Goal: Information Seeking & Learning: Learn about a topic

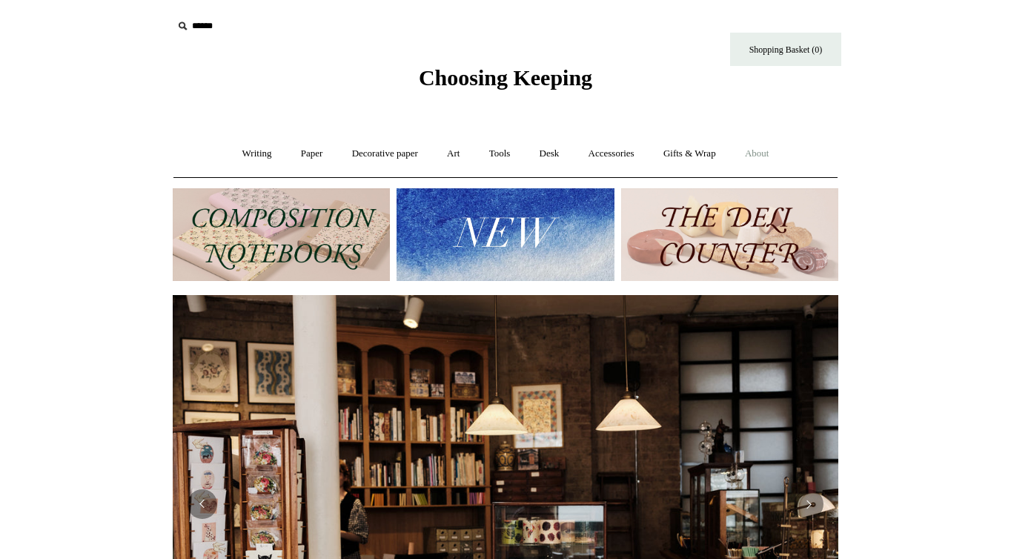
click at [783, 154] on link "About +" at bounding box center [757, 153] width 51 height 39
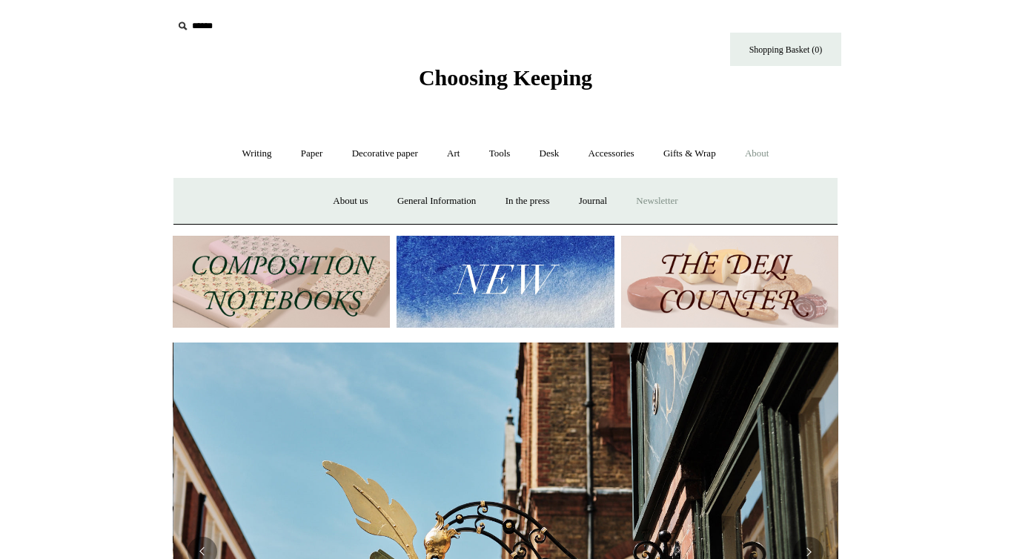
scroll to position [0, 666]
click at [419, 200] on link "General Information" at bounding box center [436, 201] width 105 height 39
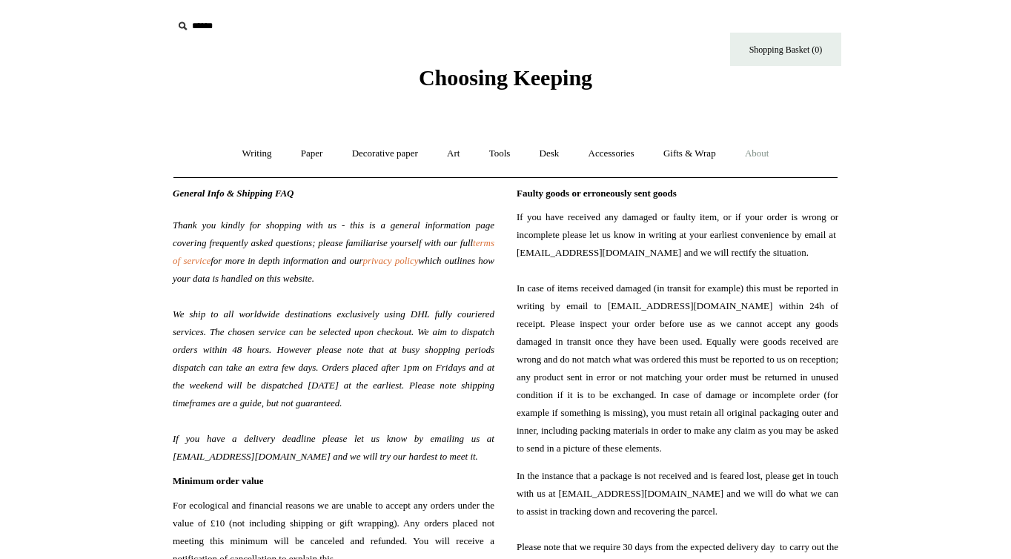
click at [334, 273] on span "which outlines how your data is handled on this website. We ship to all worldwi…" at bounding box center [334, 358] width 322 height 207
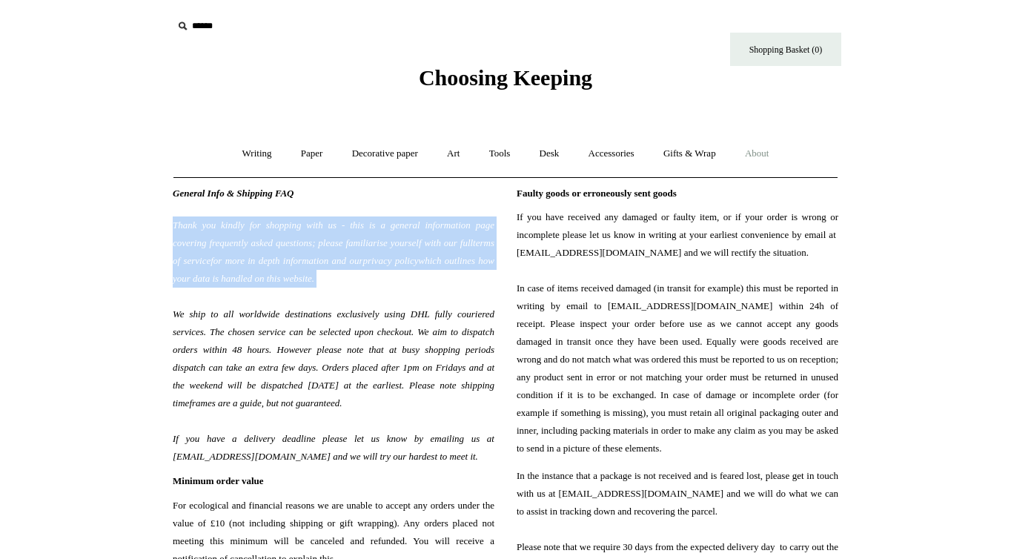
click at [334, 273] on span "which outlines how your data is handled on this website. We ship to all worldwi…" at bounding box center [334, 358] width 322 height 207
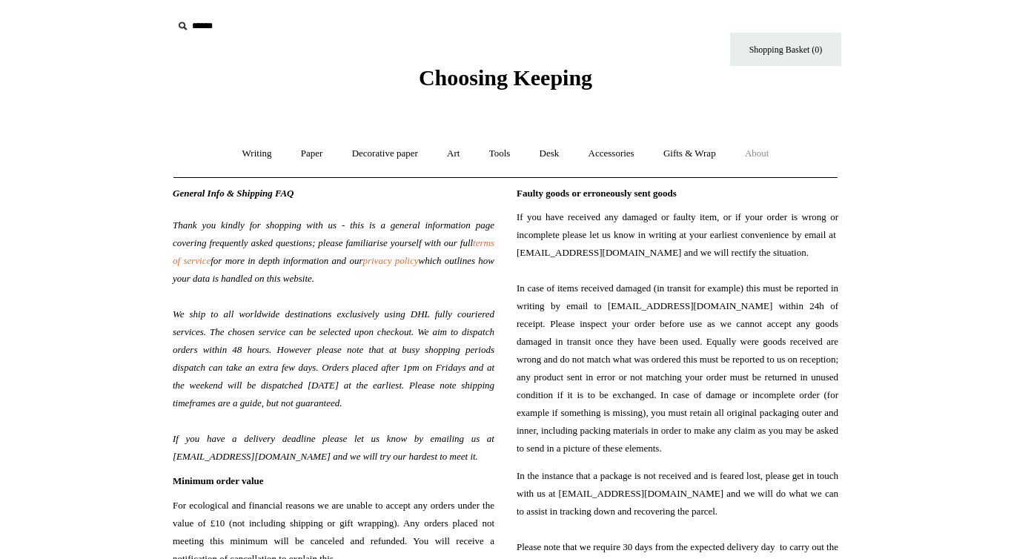
click at [334, 273] on span "which outlines how your data is handled on this website. We ship to all worldwi…" at bounding box center [334, 358] width 322 height 207
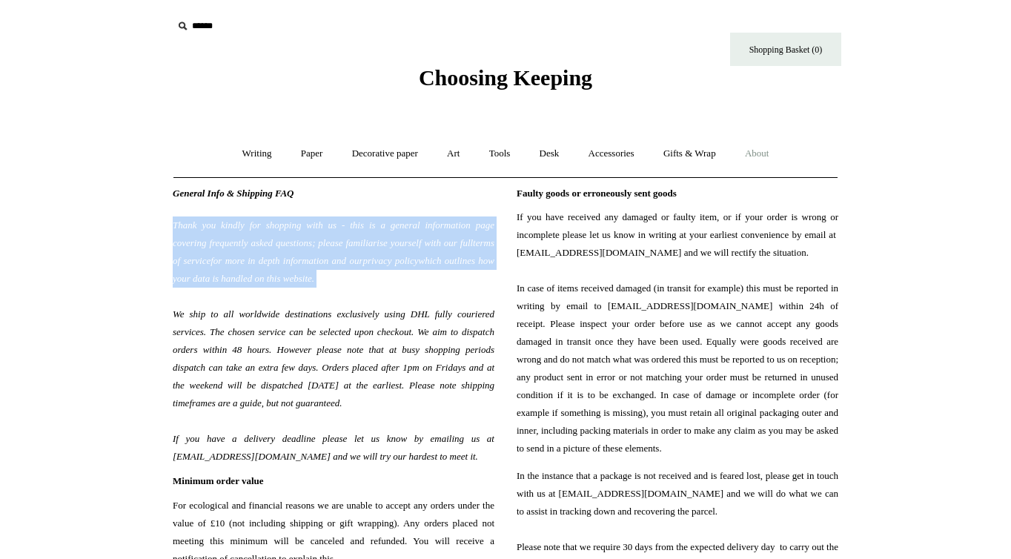
click at [334, 338] on span "Thank you kindly for shopping with us - this is a general information page cove…" at bounding box center [334, 332] width 322 height 267
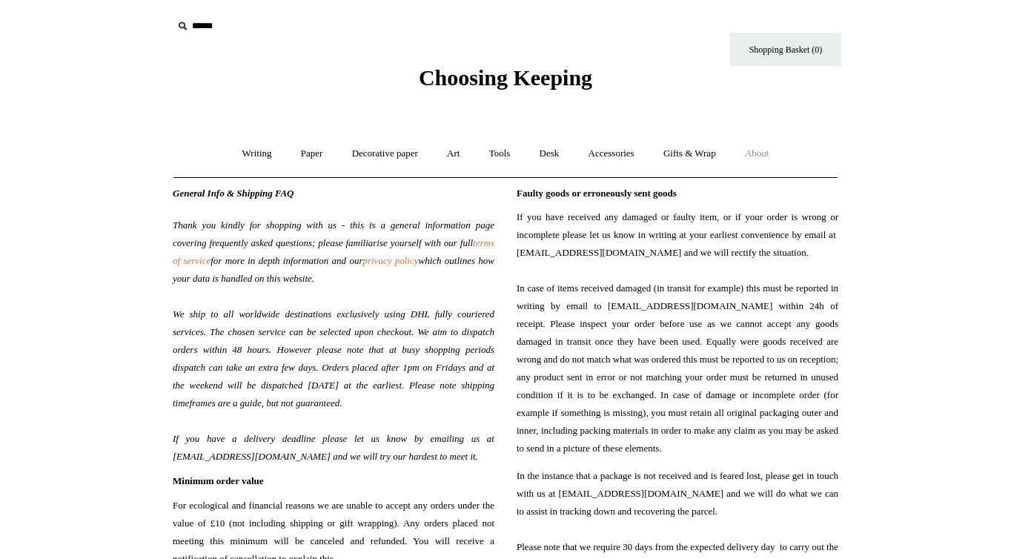
click at [334, 338] on span "Thank you kindly for shopping with us - this is a general information page cove…" at bounding box center [334, 332] width 322 height 267
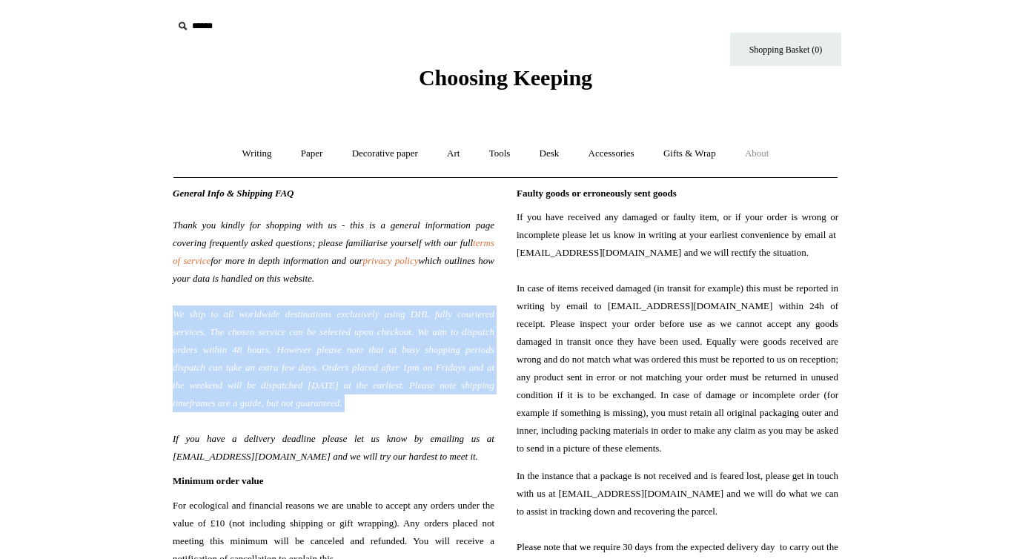
click at [334, 338] on span "Thank you kindly for shopping with us - this is a general information page cove…" at bounding box center [334, 332] width 322 height 267
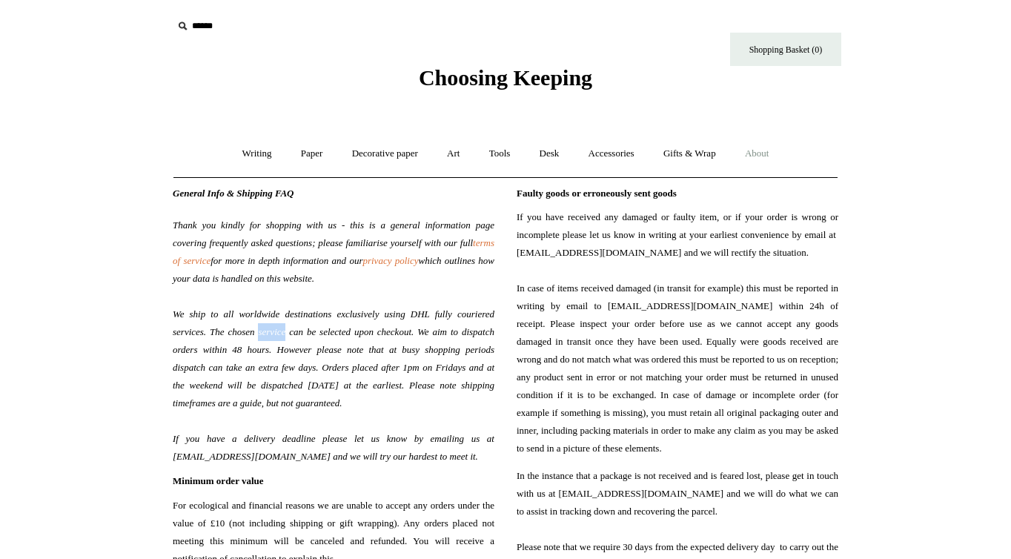
click at [334, 338] on span "Thank you kindly for shopping with us - this is a general information page cove…" at bounding box center [334, 332] width 322 height 267
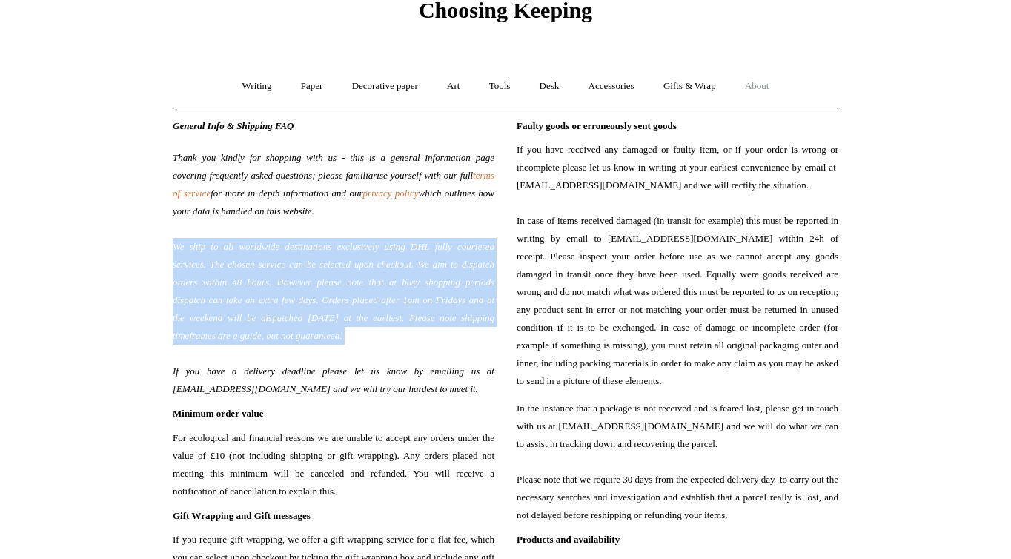
scroll to position [68, 0]
click at [342, 386] on span "which outlines how your data is handled on this website. We ship to all worldwi…" at bounding box center [334, 290] width 322 height 207
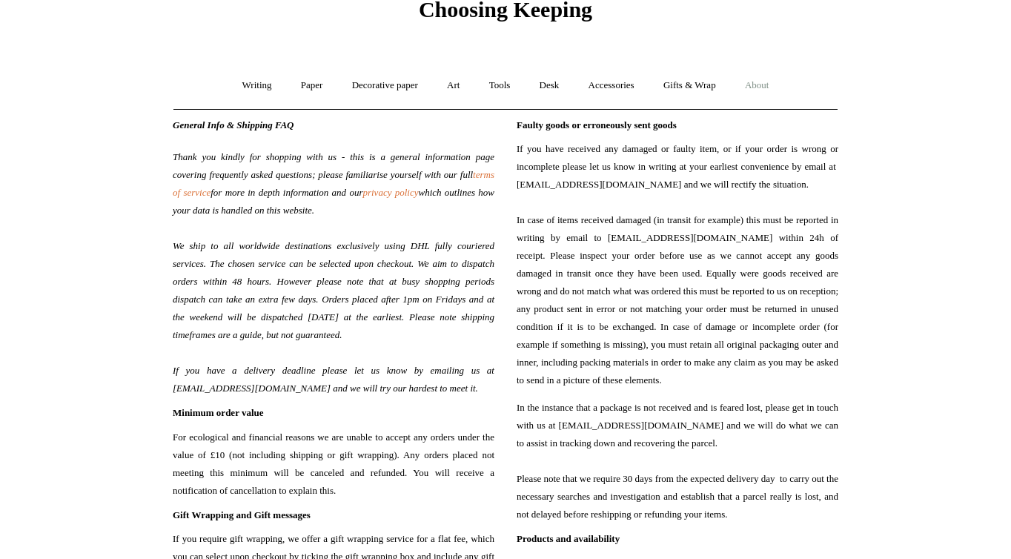
click at [342, 386] on span "which outlines how your data is handled on this website. We ship to all worldwi…" at bounding box center [334, 290] width 322 height 207
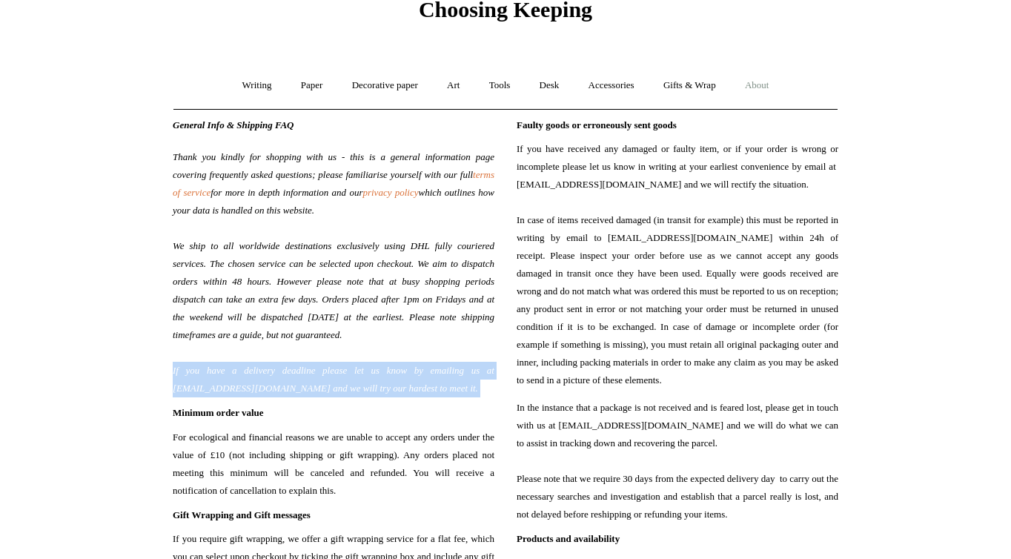
click at [342, 451] on span "For ecological and financial reasons we are unable to accept any orders under t…" at bounding box center [334, 463] width 322 height 71
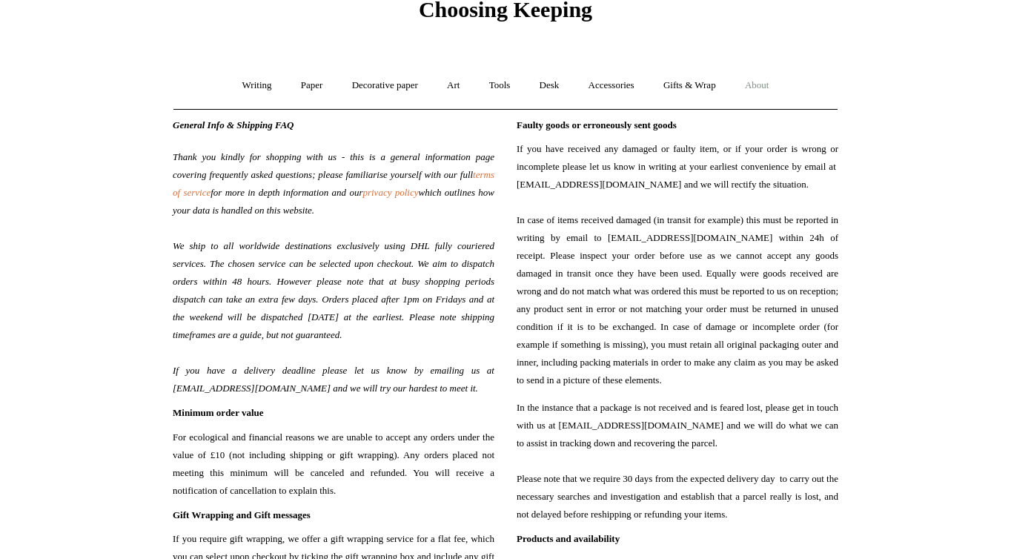
click at [342, 451] on span "For ecological and financial reasons we are unable to accept any orders under t…" at bounding box center [334, 463] width 322 height 71
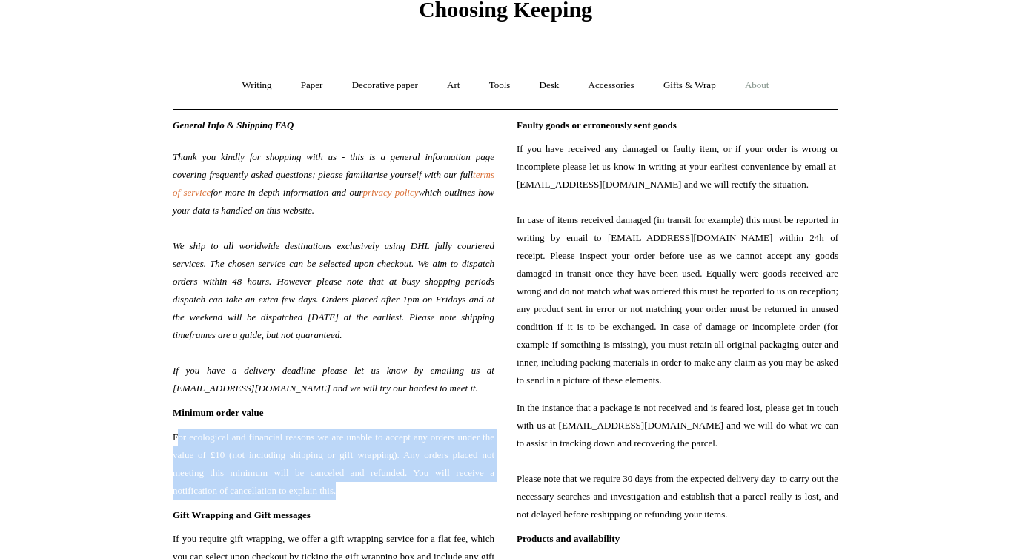
click at [342, 451] on span "For ecological and financial reasons we are unable to accept any orders under t…" at bounding box center [334, 463] width 322 height 71
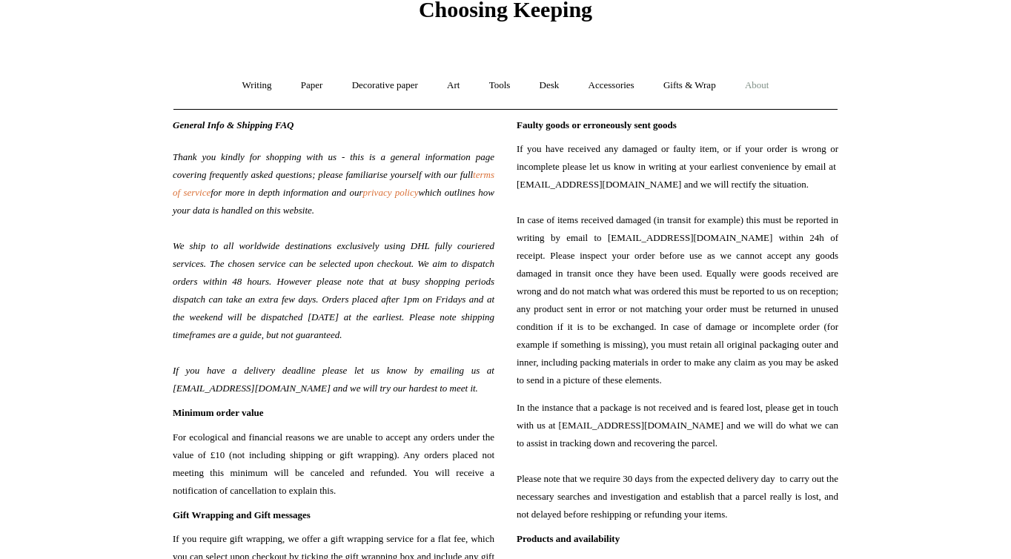
click at [342, 451] on span "For ecological and financial reasons we are unable to accept any orders under t…" at bounding box center [334, 463] width 322 height 71
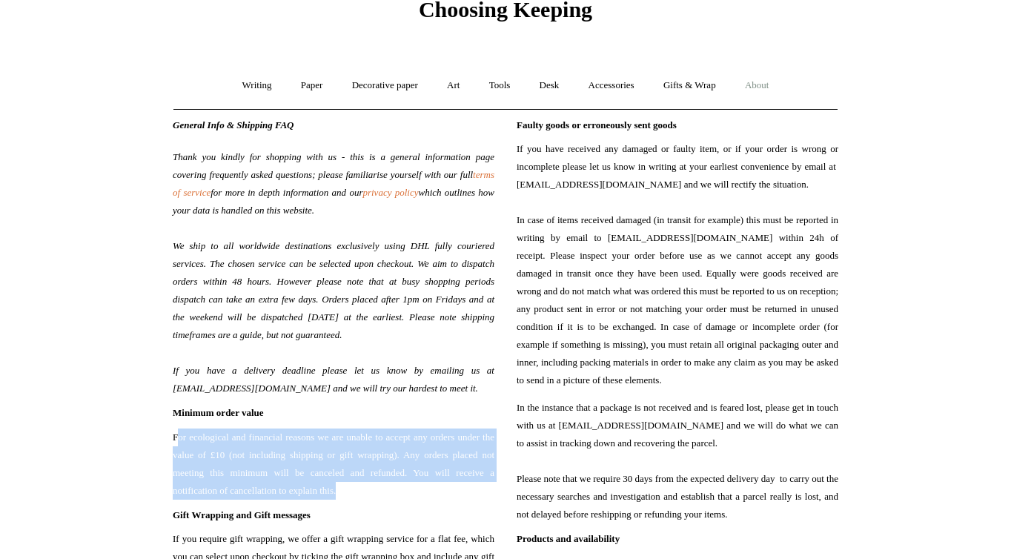
scroll to position [262, 0]
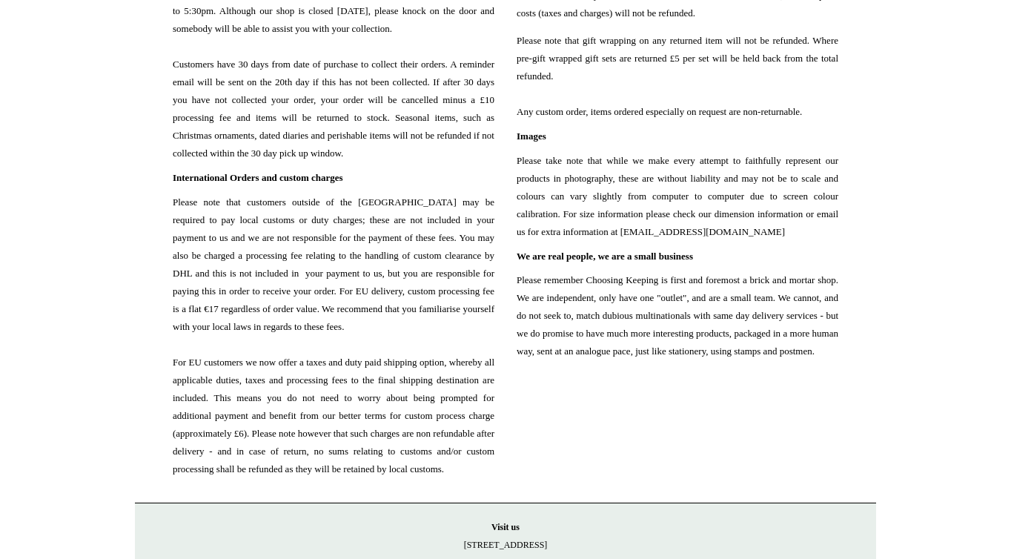
scroll to position [1508, 0]
click at [302, 271] on span "Please note that customers outside of the UK may be required to pay local custo…" at bounding box center [334, 335] width 322 height 285
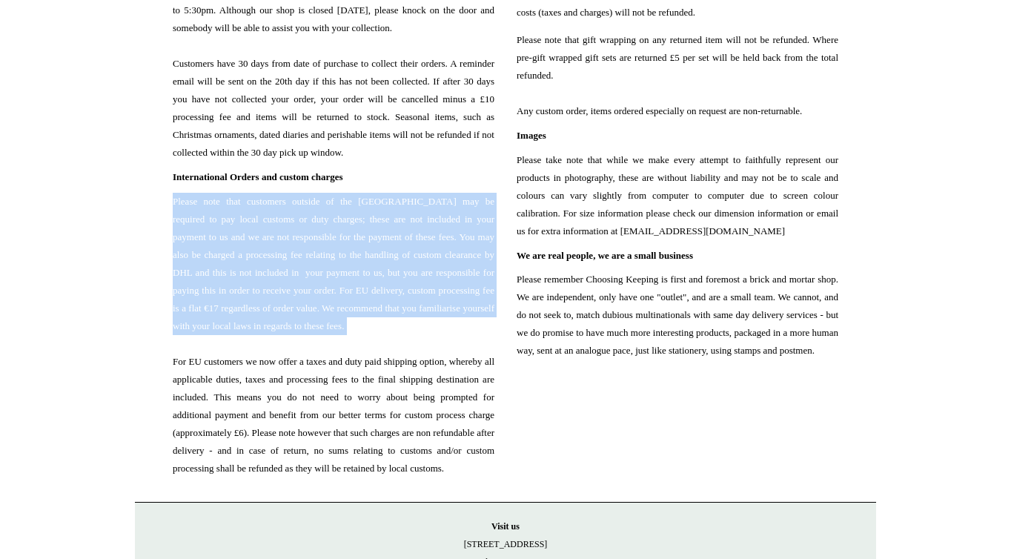
click at [329, 324] on span "Please note that customers outside of the UK may be required to pay local custo…" at bounding box center [334, 335] width 322 height 285
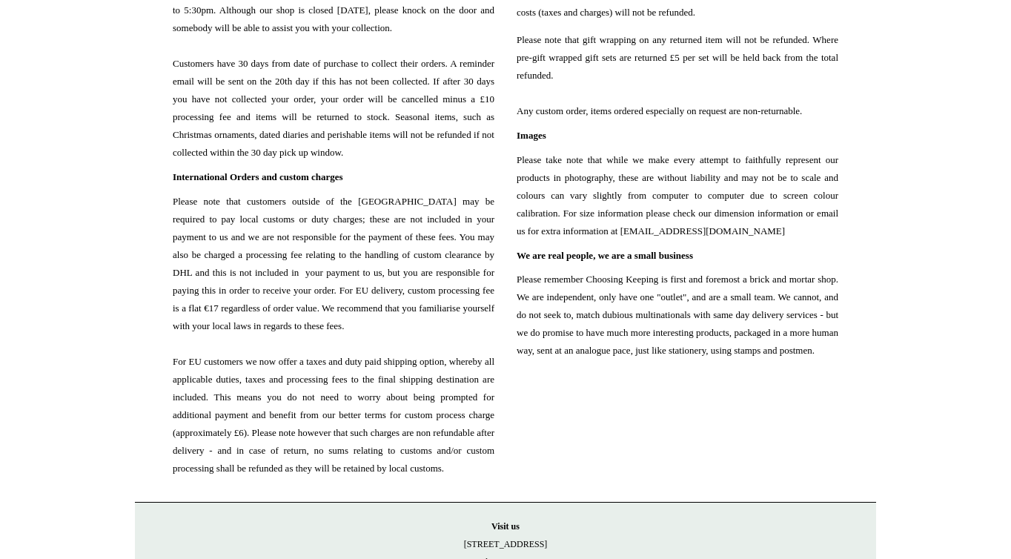
click at [329, 324] on span "Please note that customers outside of the UK may be required to pay local custo…" at bounding box center [334, 335] width 322 height 285
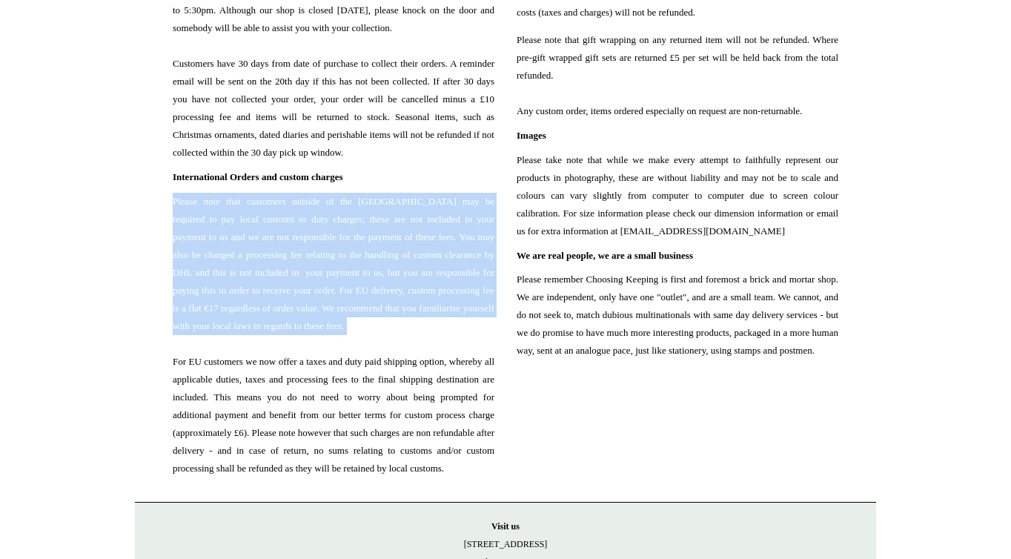
click at [354, 387] on span "Please note that customers outside of the UK may be required to pay local custo…" at bounding box center [334, 335] width 322 height 285
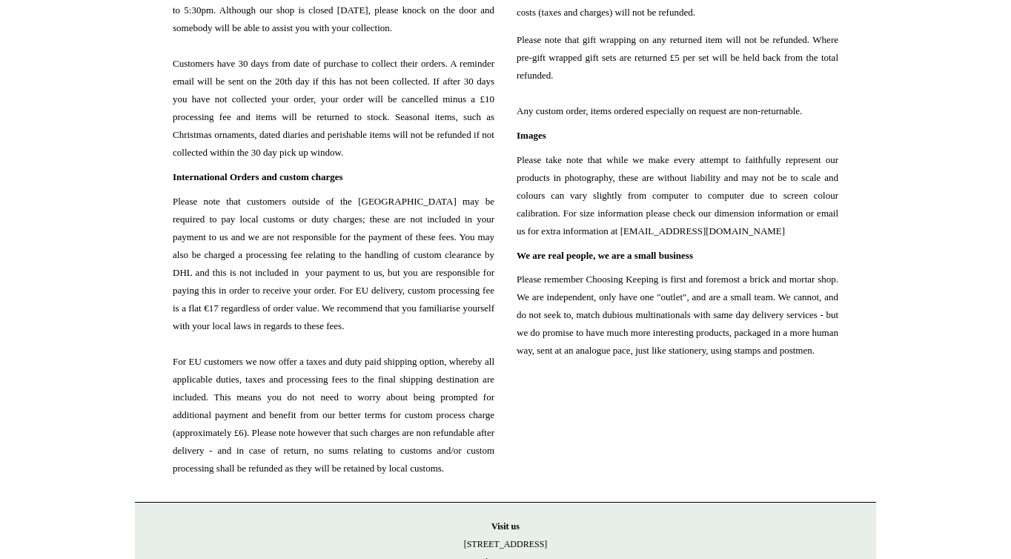
click at [354, 387] on span "Please note that customers outside of the UK may be required to pay local custo…" at bounding box center [334, 335] width 322 height 285
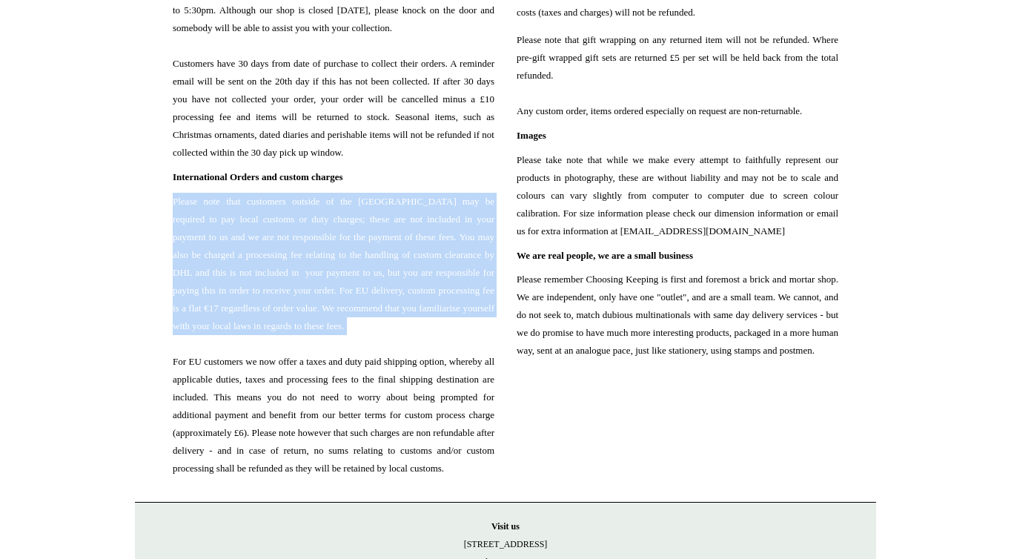
click at [354, 387] on span "Please note that customers outside of the UK may be required to pay local custo…" at bounding box center [334, 335] width 322 height 285
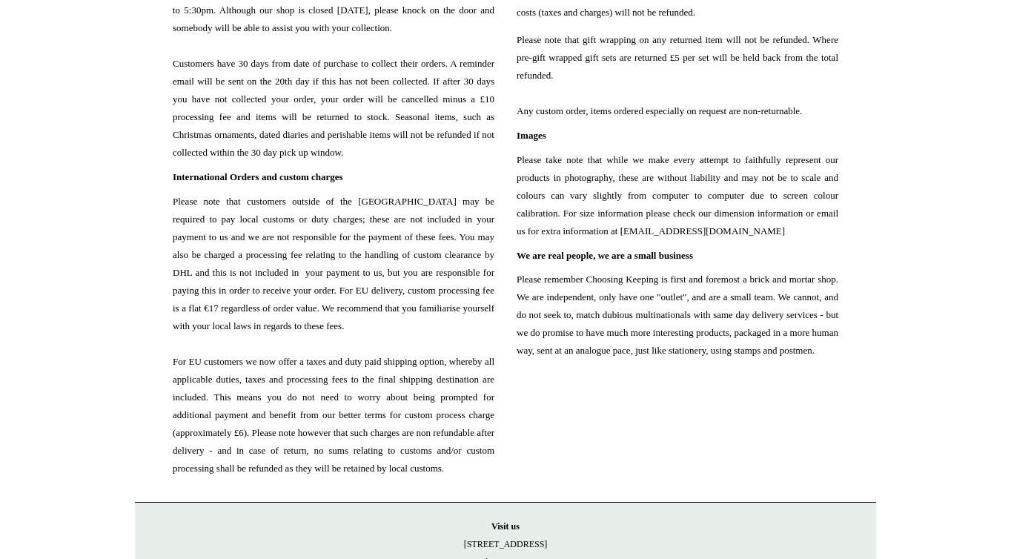
click at [354, 387] on span "Please note that customers outside of the UK may be required to pay local custo…" at bounding box center [334, 335] width 322 height 285
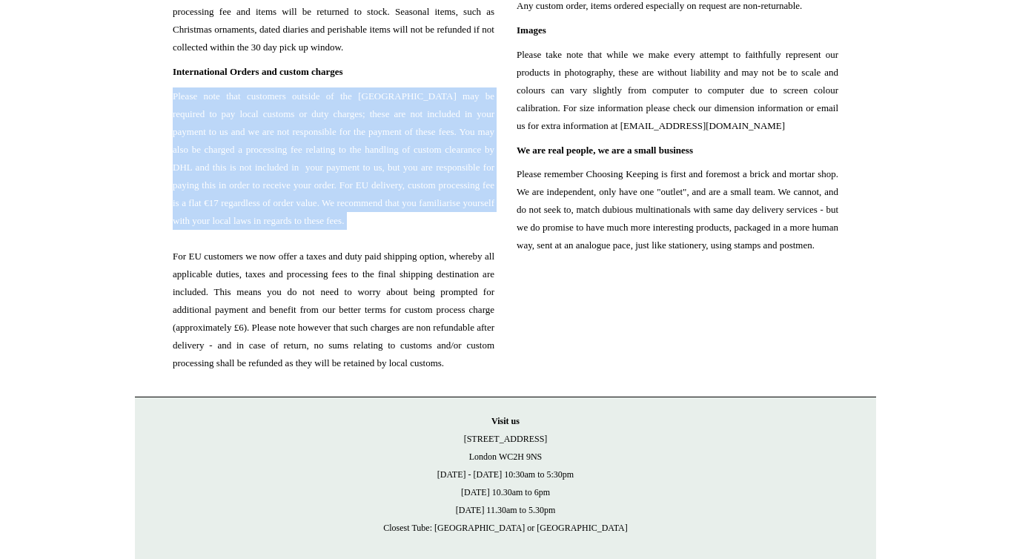
scroll to position [1614, 0]
click at [320, 342] on span "Please note that customers outside of the UK may be required to pay local custo…" at bounding box center [334, 229] width 322 height 285
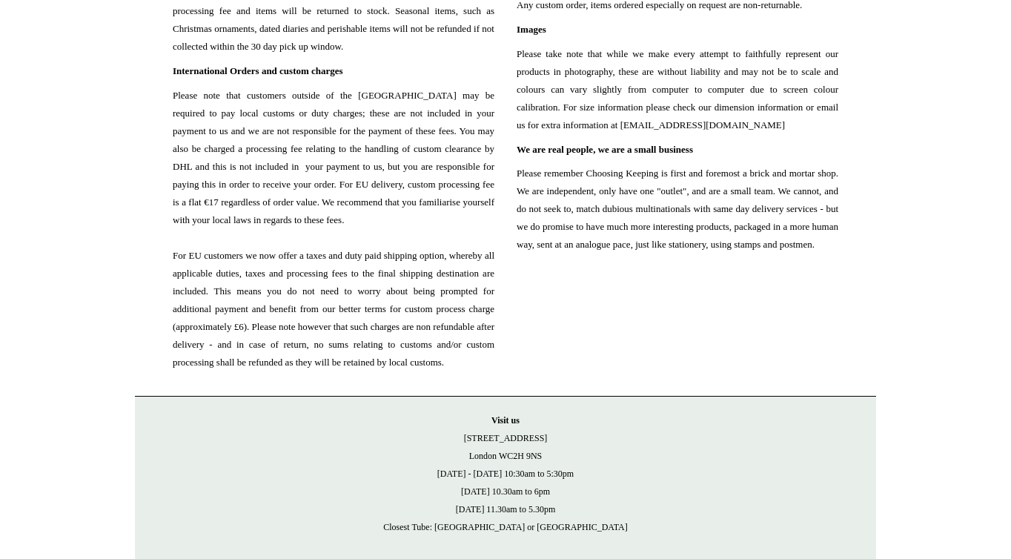
click at [320, 342] on span "Please note that customers outside of the UK may be required to pay local custo…" at bounding box center [334, 229] width 322 height 285
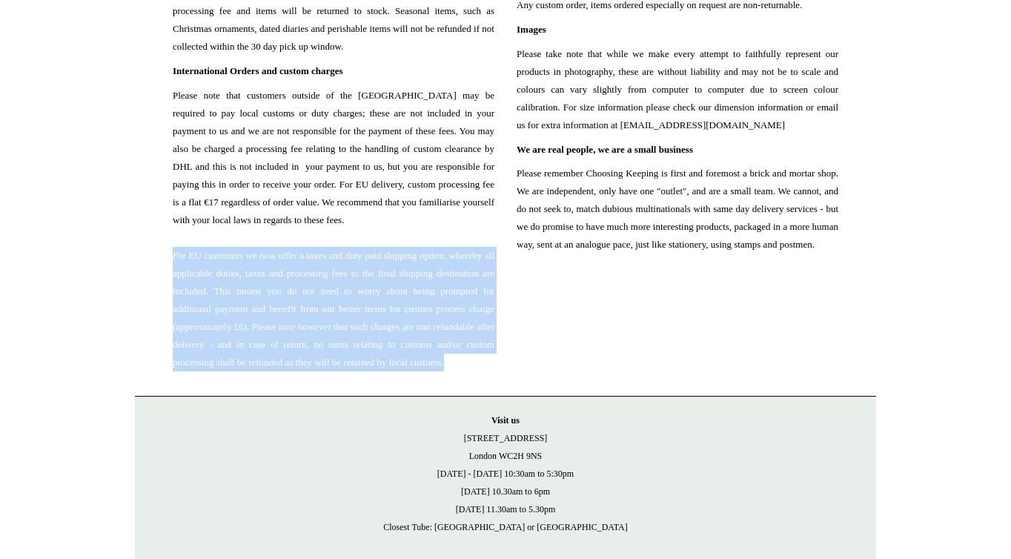
click at [318, 371] on span "Please note that customers outside of the UK may be required to pay local custo…" at bounding box center [334, 229] width 322 height 285
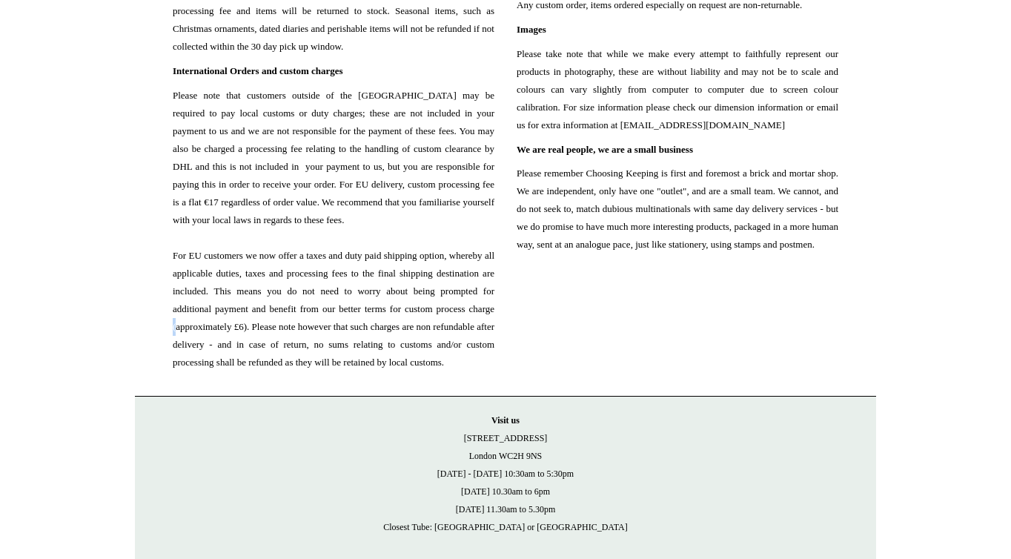
click at [318, 371] on span "Please note that customers outside of the UK may be required to pay local custo…" at bounding box center [334, 229] width 322 height 285
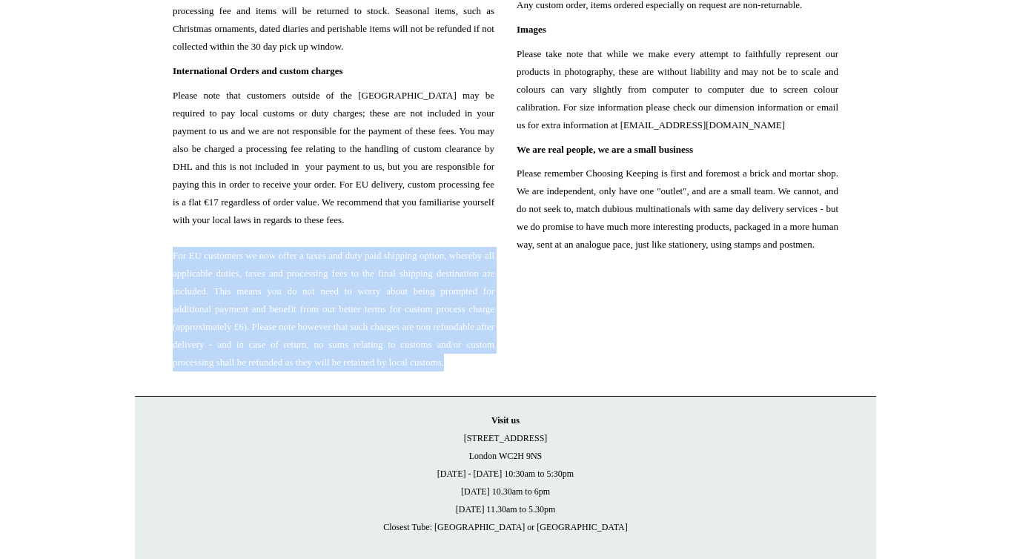
click at [318, 371] on span "Please note that customers outside of the UK may be required to pay local custo…" at bounding box center [334, 229] width 322 height 285
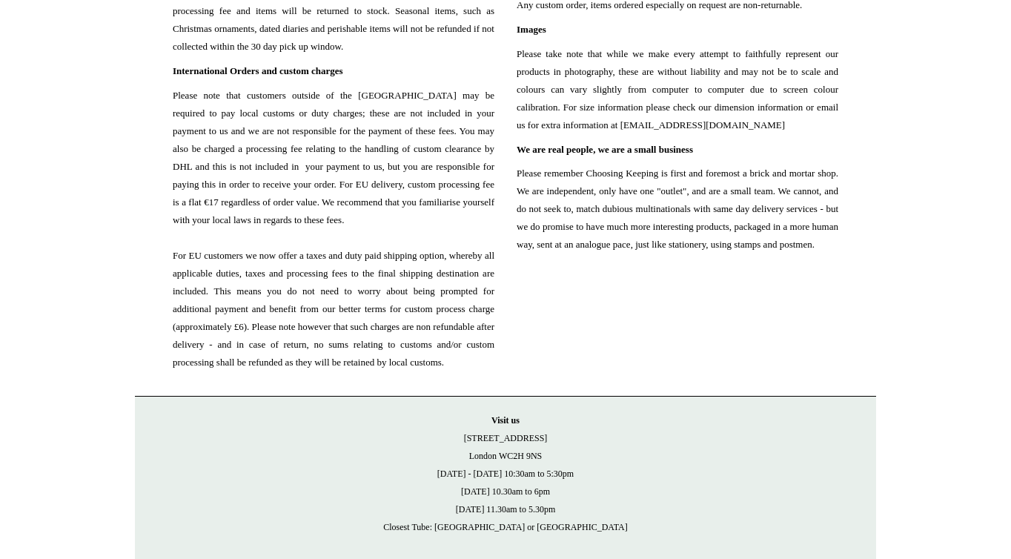
click at [318, 371] on span "Please note that customers outside of the UK may be required to pay local custo…" at bounding box center [334, 229] width 322 height 285
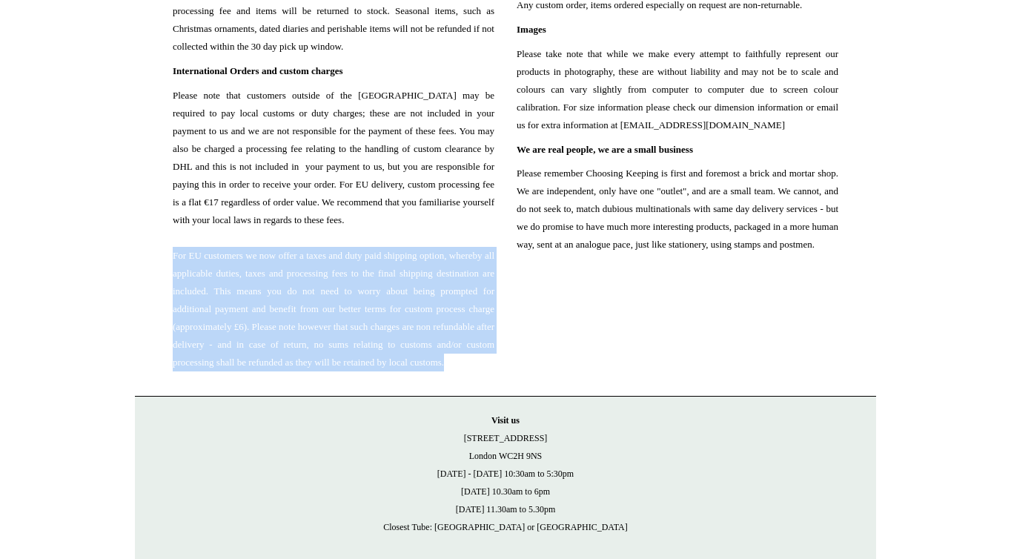
click at [318, 371] on span "Please note that customers outside of the UK may be required to pay local custo…" at bounding box center [334, 229] width 322 height 285
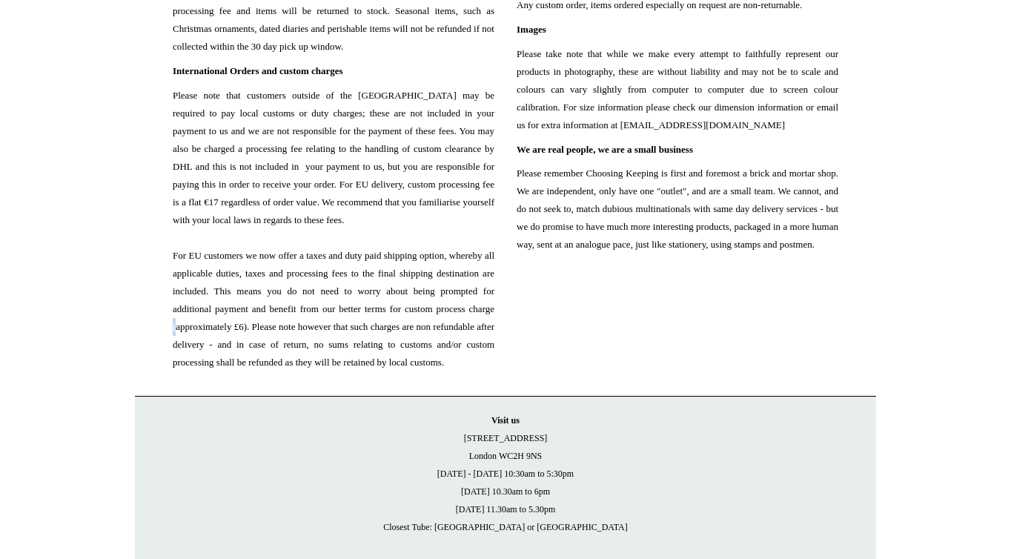
click at [318, 371] on span "Please note that customers outside of the UK may be required to pay local custo…" at bounding box center [334, 229] width 322 height 285
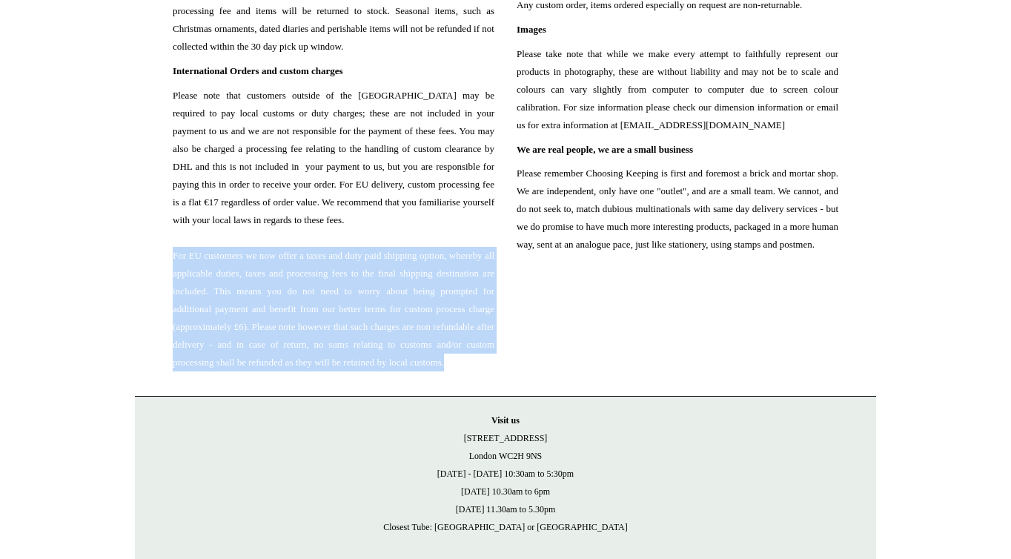
click at [334, 371] on span "Please note that customers outside of the UK may be required to pay local custo…" at bounding box center [334, 229] width 322 height 285
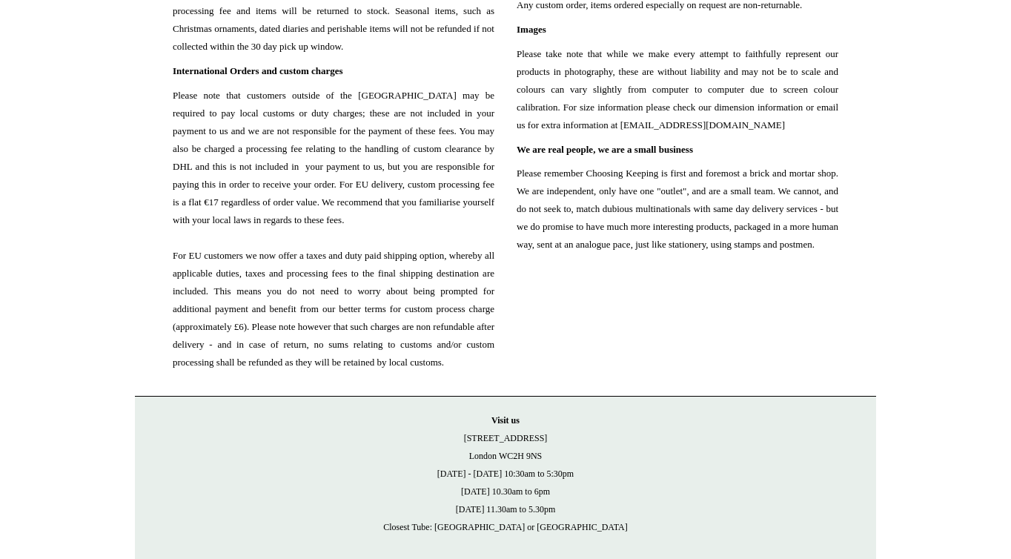
click at [334, 371] on span "Please note that customers outside of the UK may be required to pay local custo…" at bounding box center [334, 229] width 322 height 285
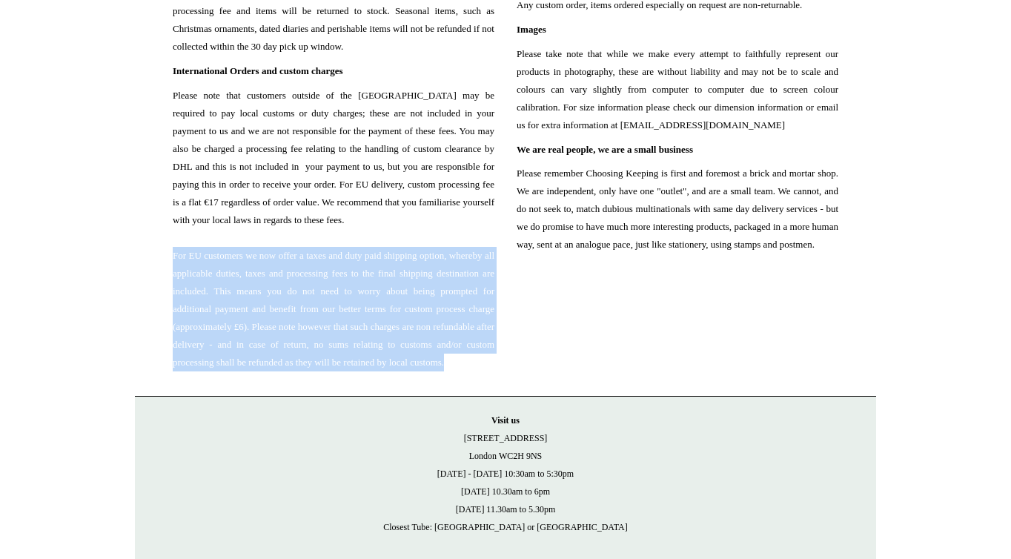
click at [334, 371] on span "Please note that customers outside of the UK may be required to pay local custo…" at bounding box center [334, 229] width 322 height 285
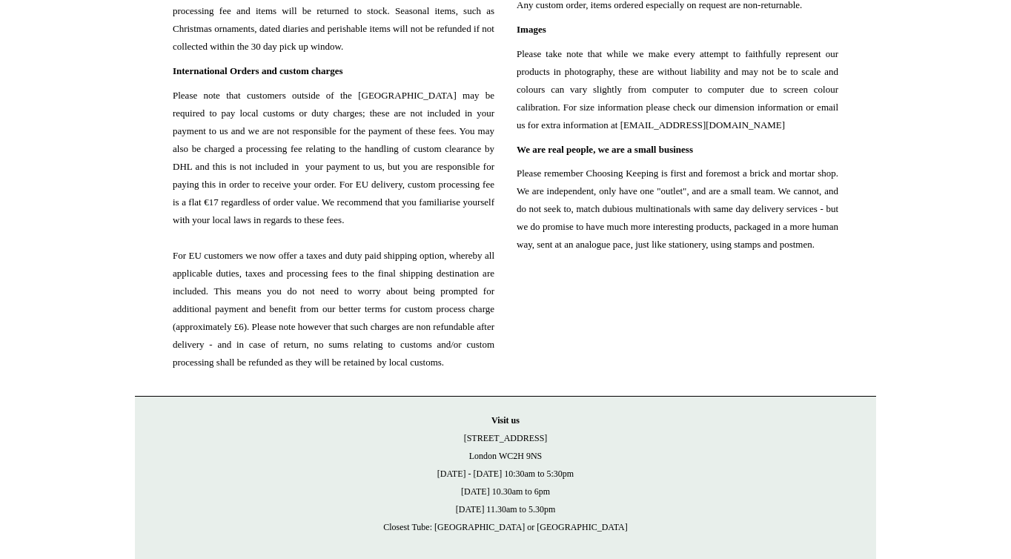
click at [334, 371] on span "Please note that customers outside of the UK may be required to pay local custo…" at bounding box center [334, 229] width 322 height 285
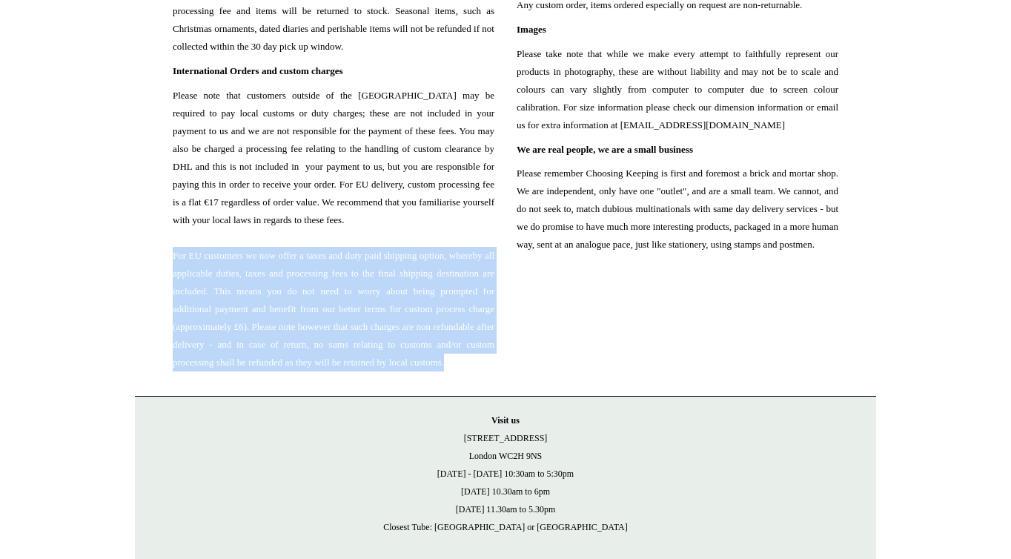
click at [334, 371] on span "Please note that customers outside of the UK may be required to pay local custo…" at bounding box center [334, 229] width 322 height 285
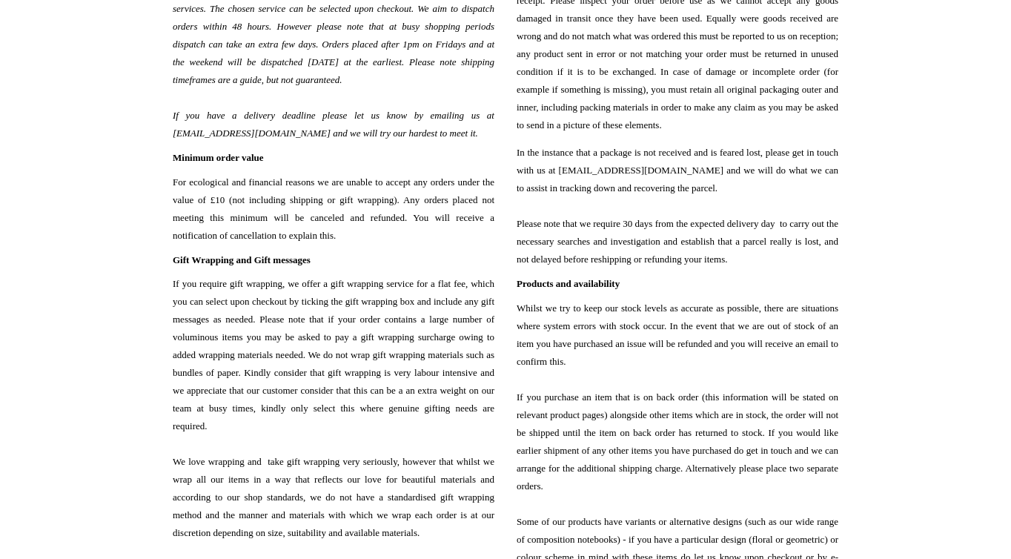
scroll to position [0, 0]
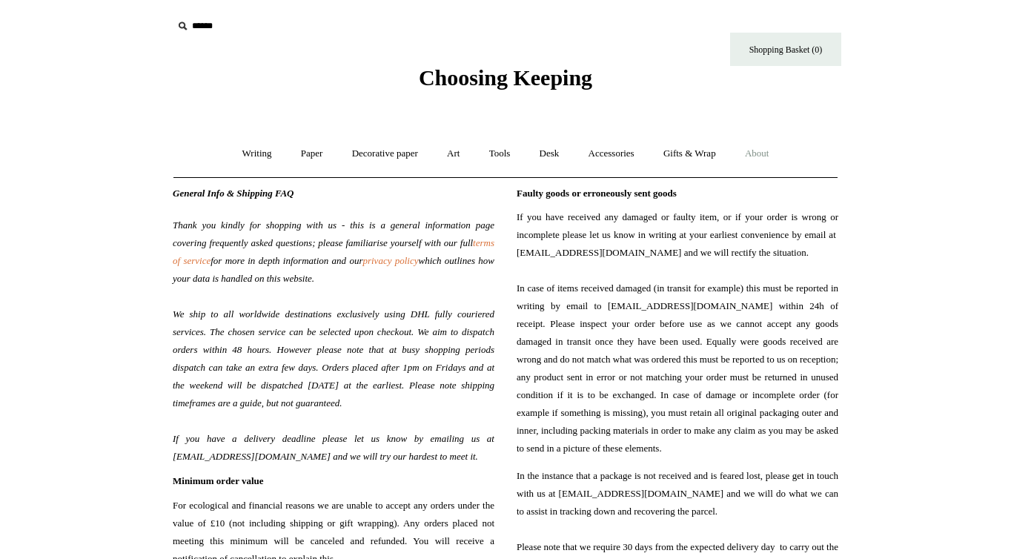
click at [530, 76] on span "Choosing Keeping" at bounding box center [505, 77] width 173 height 24
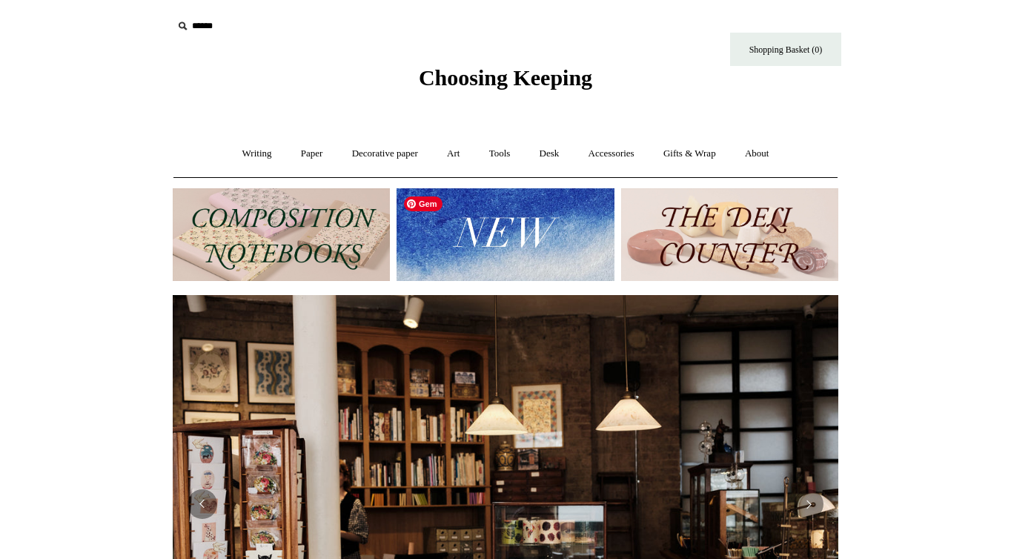
click at [500, 222] on img at bounding box center [505, 234] width 217 height 93
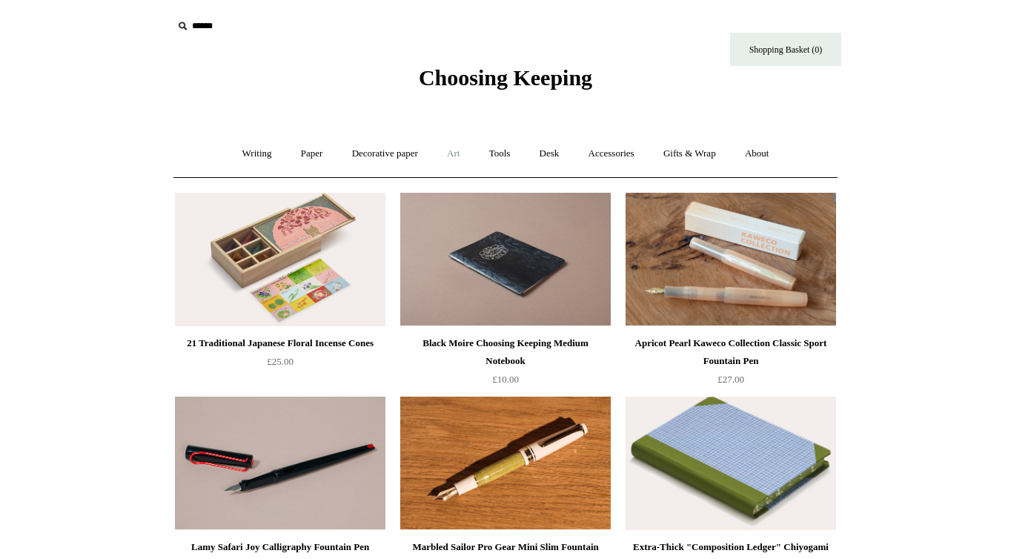
click at [455, 155] on link "Art +" at bounding box center [453, 153] width 39 height 39
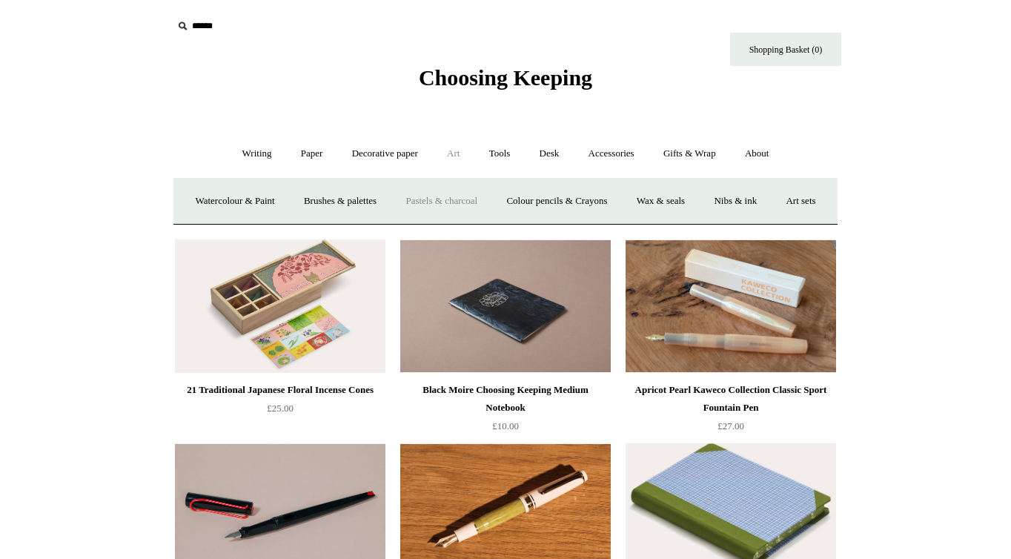
click at [476, 204] on link "Pastels & charcoal" at bounding box center [441, 201] width 99 height 39
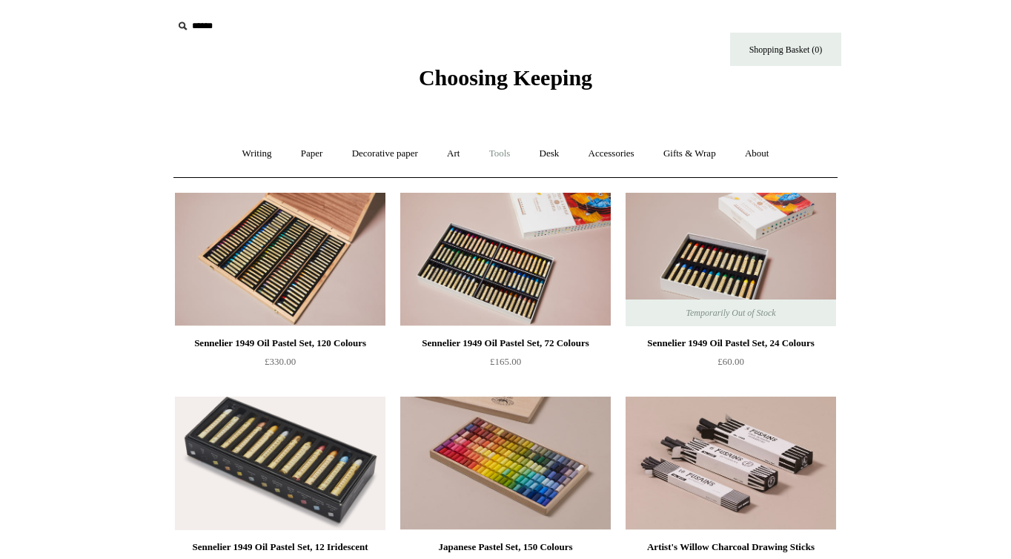
click at [498, 158] on link "Tools +" at bounding box center [500, 153] width 48 height 39
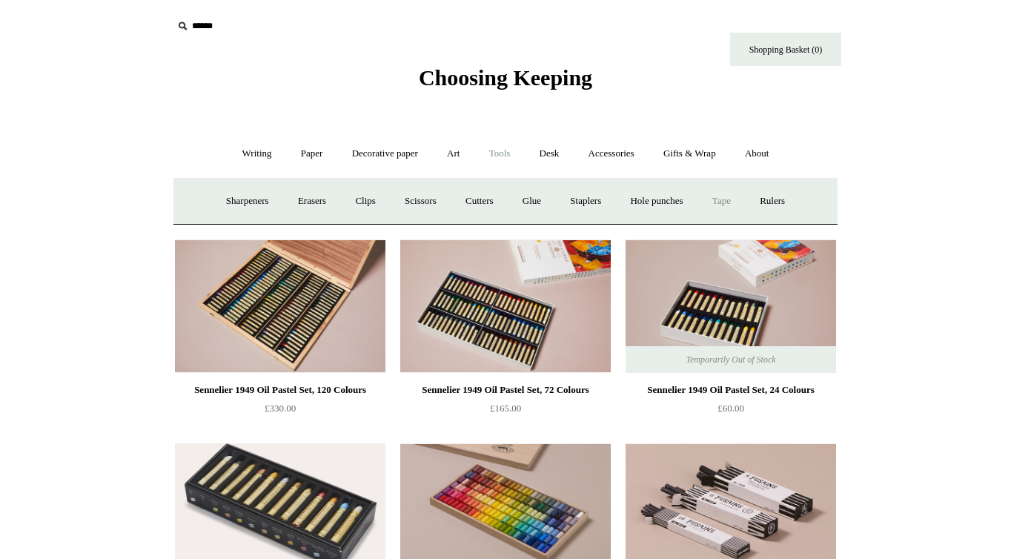
click at [729, 195] on link "Tape +" at bounding box center [721, 201] width 45 height 39
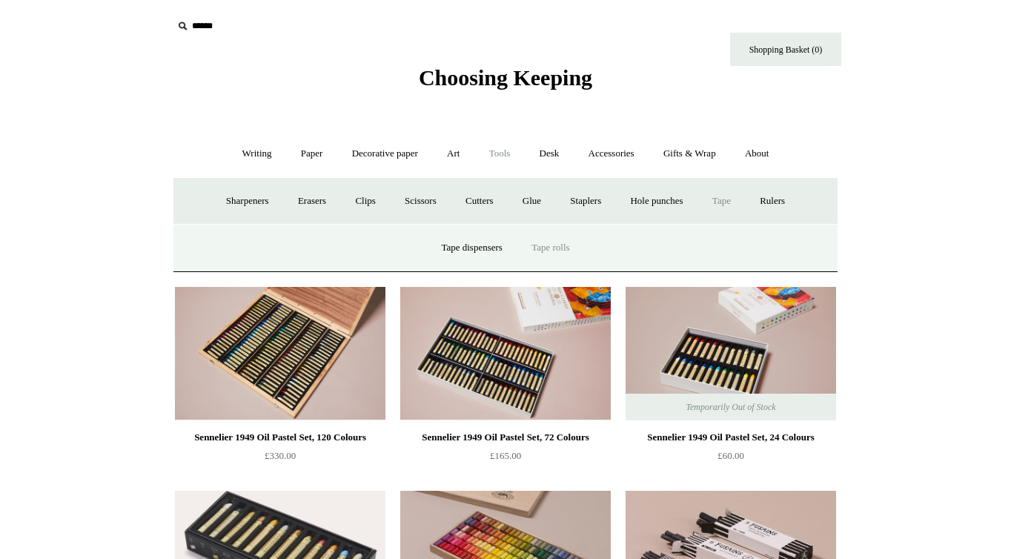
click at [557, 247] on link "Tape rolls" at bounding box center [550, 247] width 64 height 39
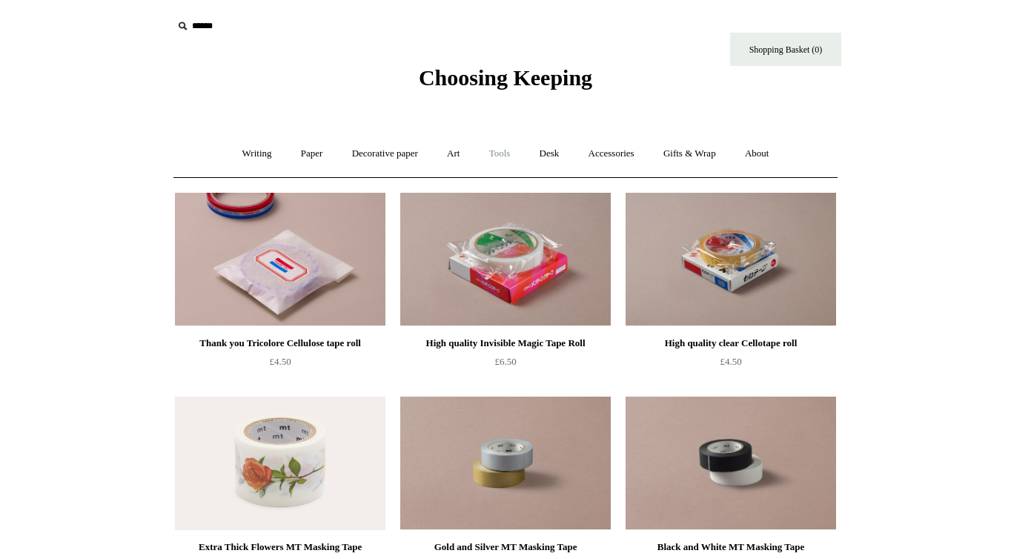
click at [497, 154] on link "Tools +" at bounding box center [500, 153] width 48 height 39
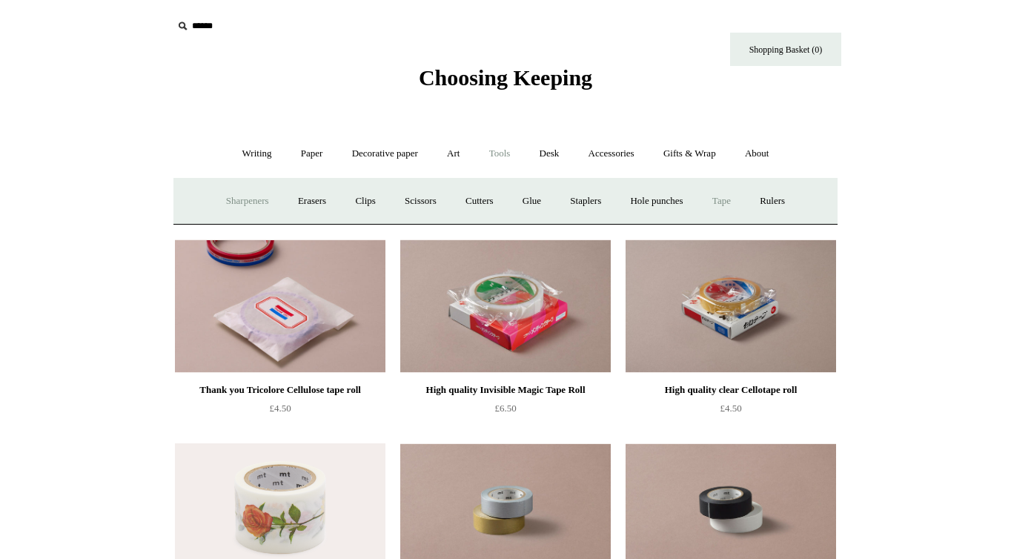
click at [239, 202] on link "Sharpeners" at bounding box center [248, 201] width 70 height 39
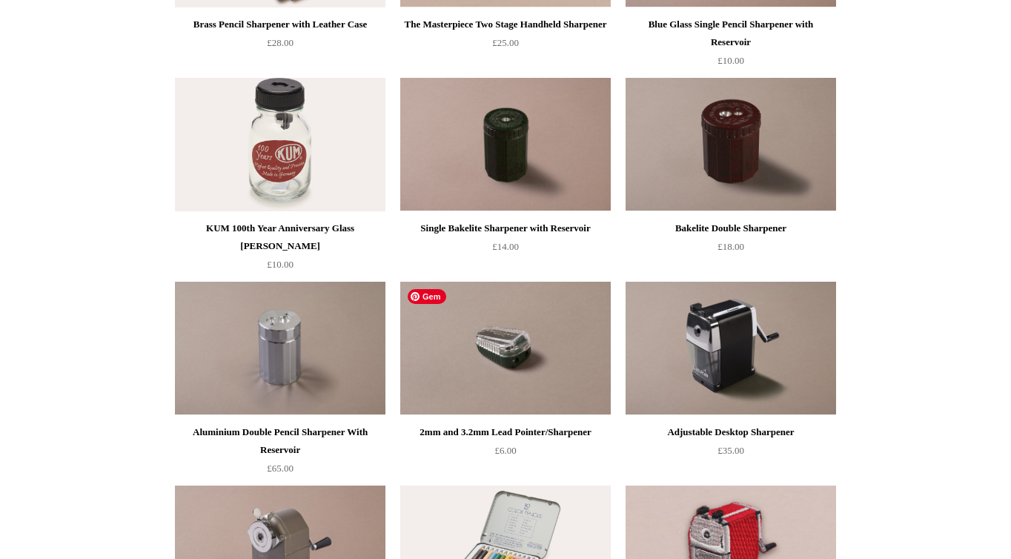
scroll to position [529, 0]
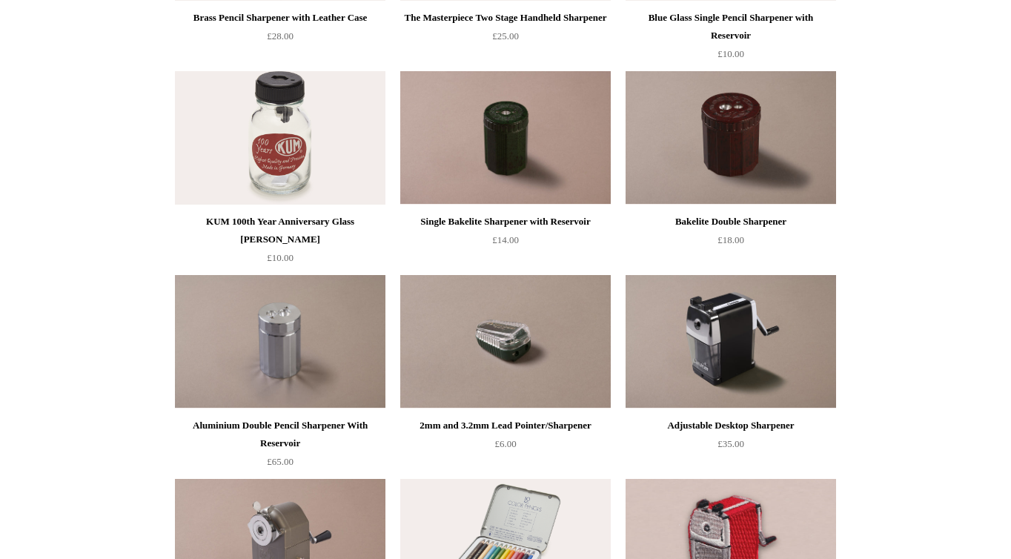
click at [284, 232] on div "KUM 100th Year Anniversary Glass [PERSON_NAME]" at bounding box center [280, 231] width 203 height 36
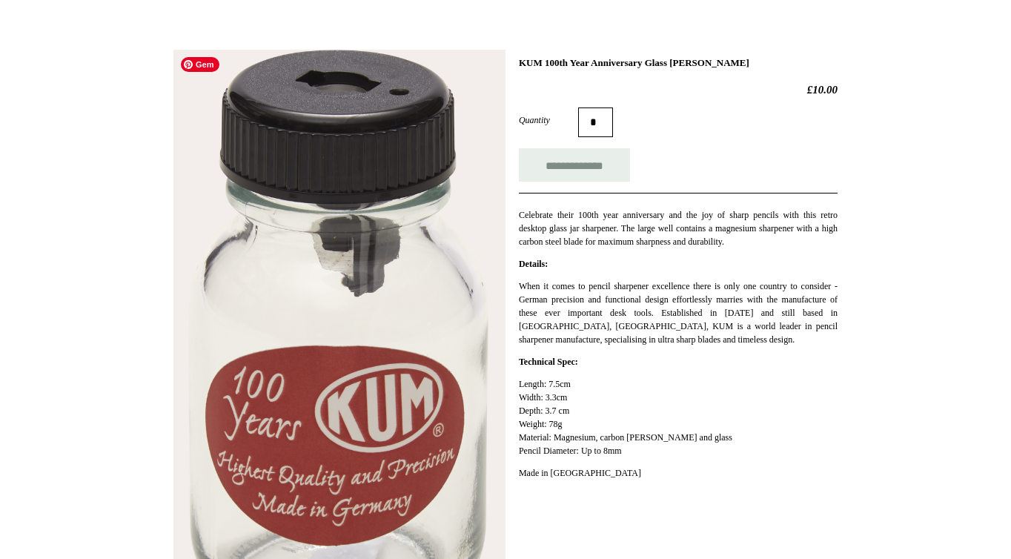
scroll to position [181, 0]
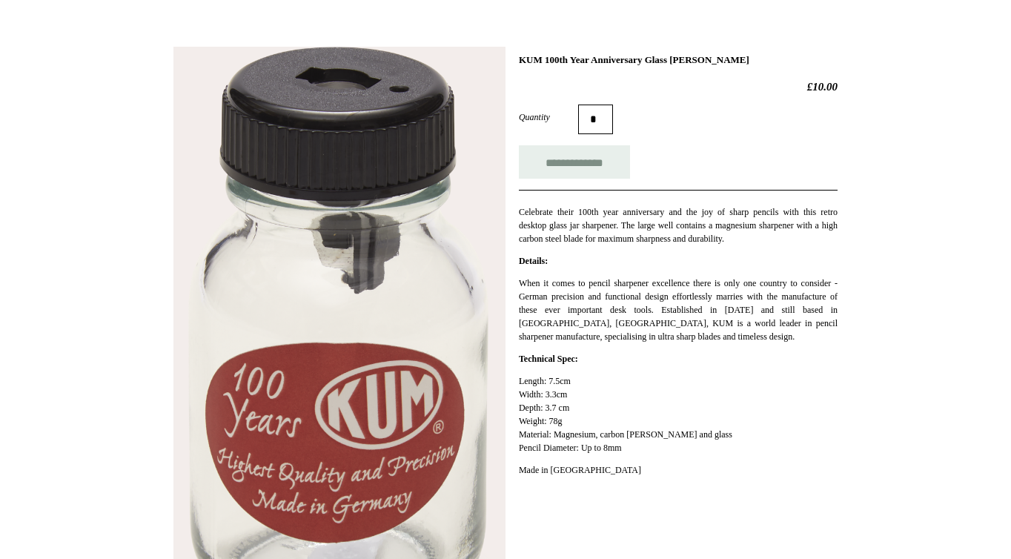
click at [568, 231] on p "Celebrate their 100th year anniversary and the joy of sharp pencils with this r…" at bounding box center [678, 225] width 319 height 40
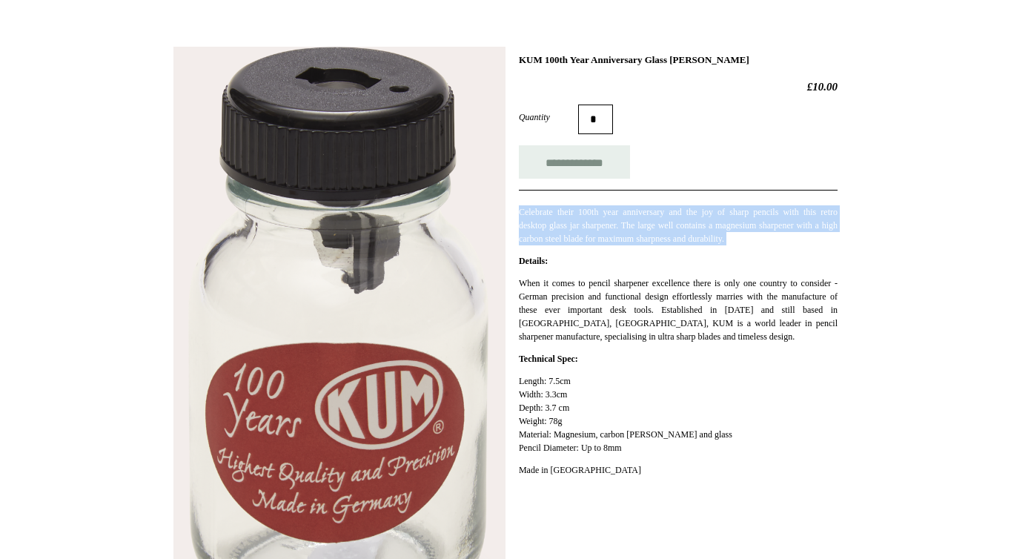
click at [568, 231] on p "Celebrate their 100th year anniversary and the joy of sharp pencils with this r…" at bounding box center [678, 225] width 319 height 40
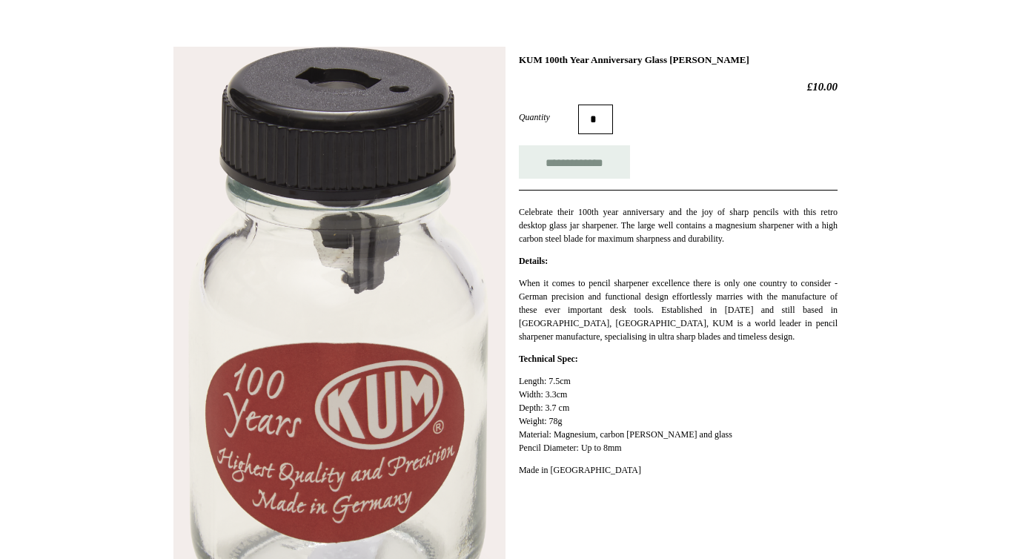
click at [568, 231] on p "Celebrate their 100th year anniversary and the joy of sharp pencils with this r…" at bounding box center [678, 225] width 319 height 40
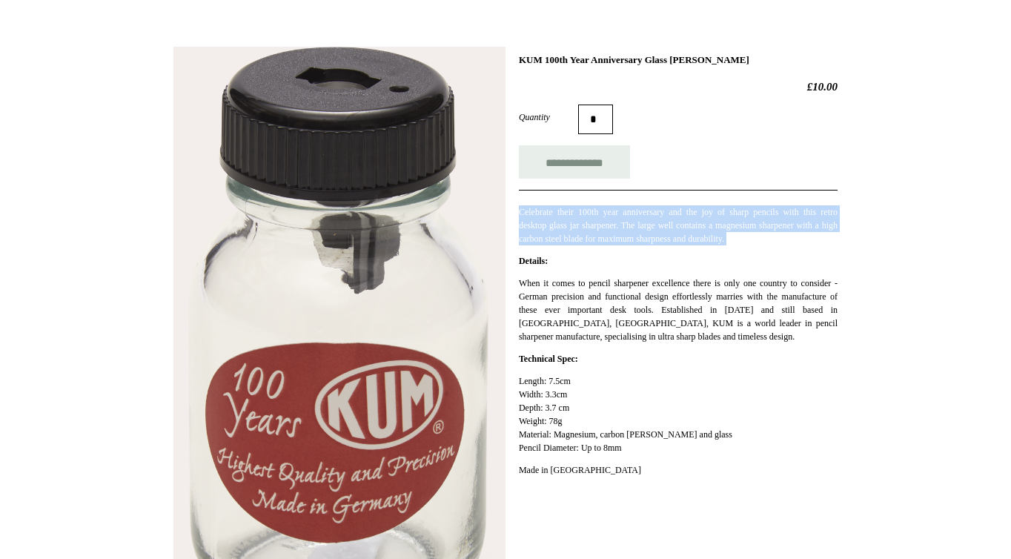
click at [568, 231] on p "Celebrate their 100th year anniversary and the joy of sharp pencils with this r…" at bounding box center [678, 225] width 319 height 40
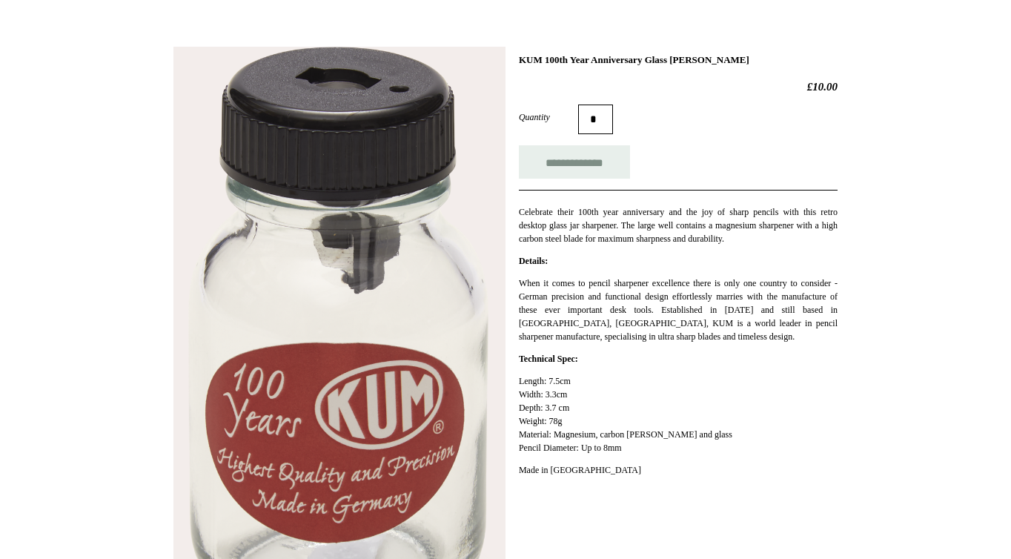
click at [568, 231] on p "Celebrate their 100th year anniversary and the joy of sharp pencils with this r…" at bounding box center [678, 225] width 319 height 40
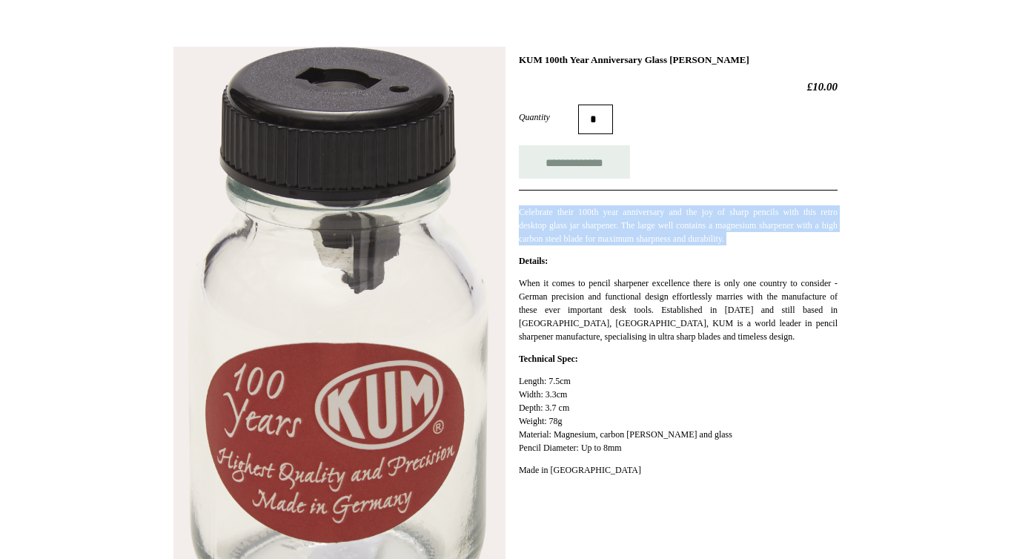
click at [568, 231] on p "Celebrate their 100th year anniversary and the joy of sharp pencils with this r…" at bounding box center [678, 225] width 319 height 40
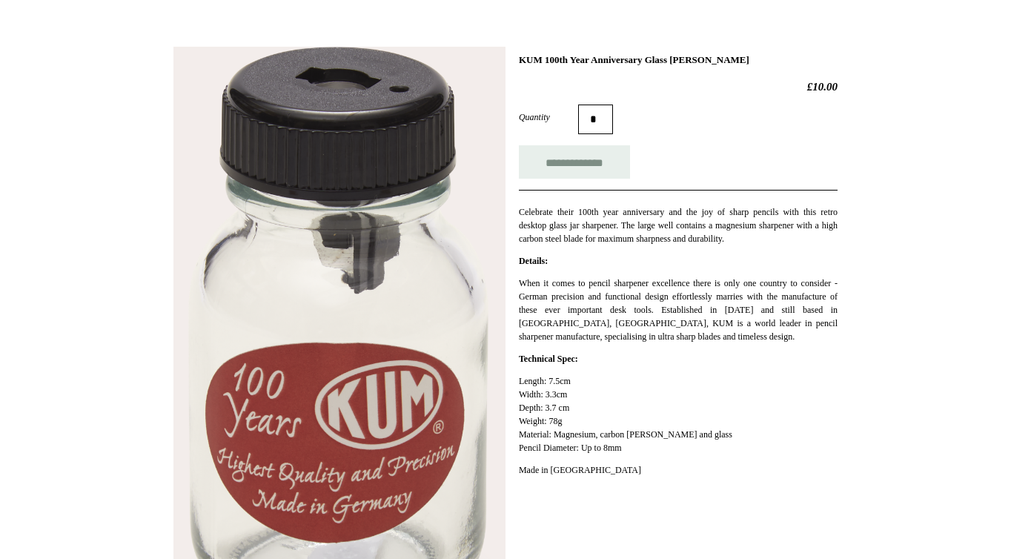
click at [656, 59] on h1 "KUM 100th Year Anniversary Glass Jar Sharpener" at bounding box center [678, 60] width 319 height 12
copy div "KUM 100th Year Anniversary Glass Jar Sharpener"
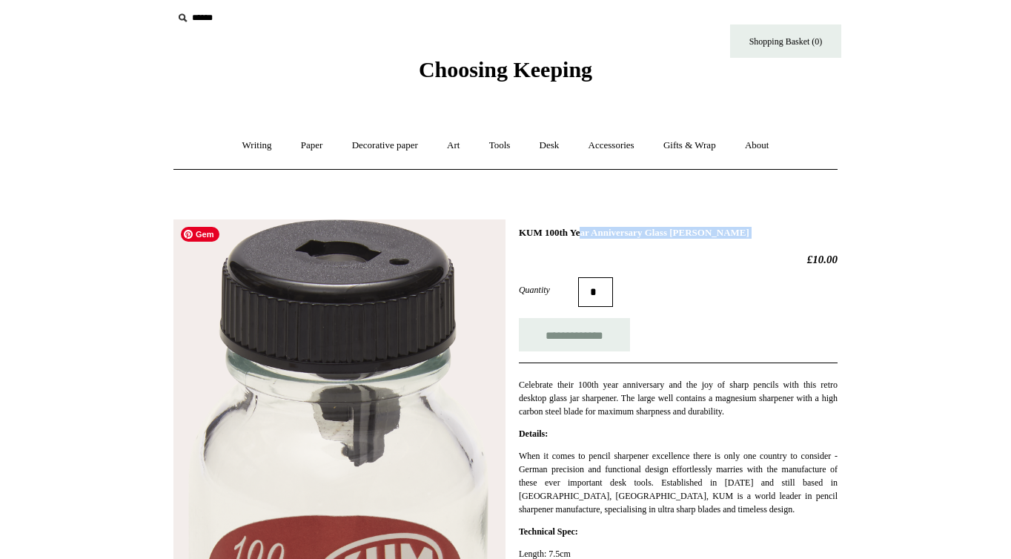
scroll to position [6, 0]
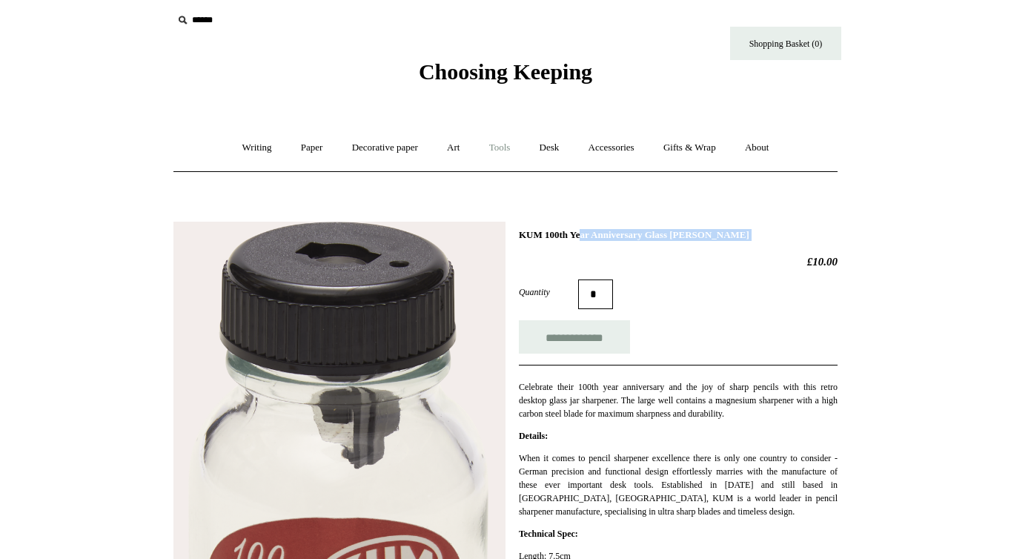
click at [503, 147] on link "Tools +" at bounding box center [500, 147] width 48 height 39
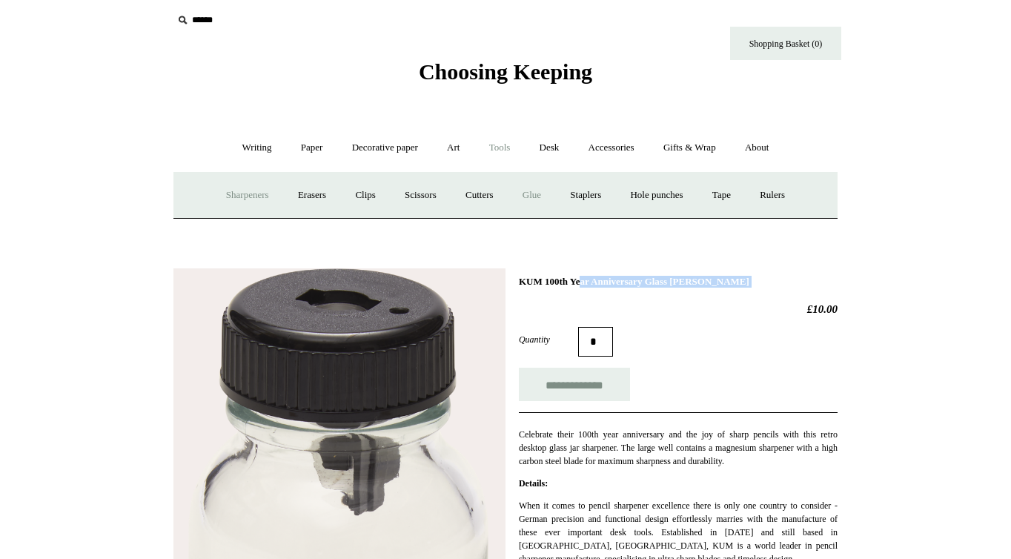
click at [531, 199] on link "Glue" at bounding box center [531, 195] width 45 height 39
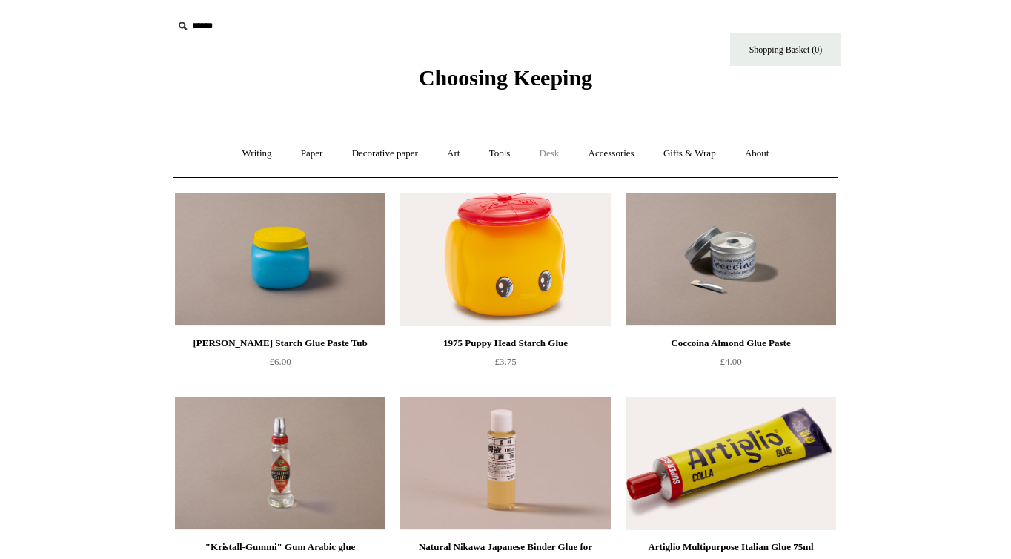
click at [558, 158] on link "Desk +" at bounding box center [549, 153] width 47 height 39
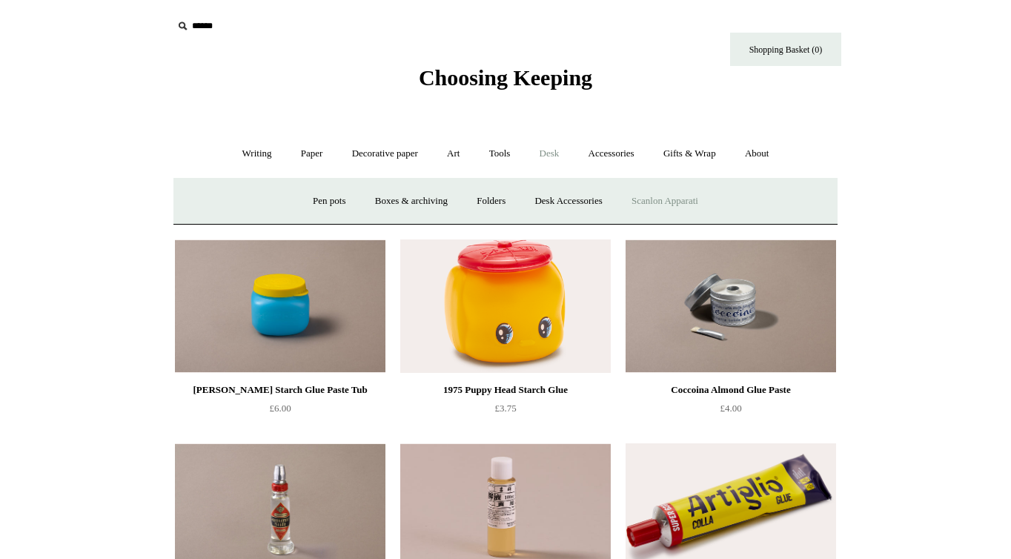
click at [670, 205] on link "Scanlon Apparati" at bounding box center [664, 201] width 93 height 39
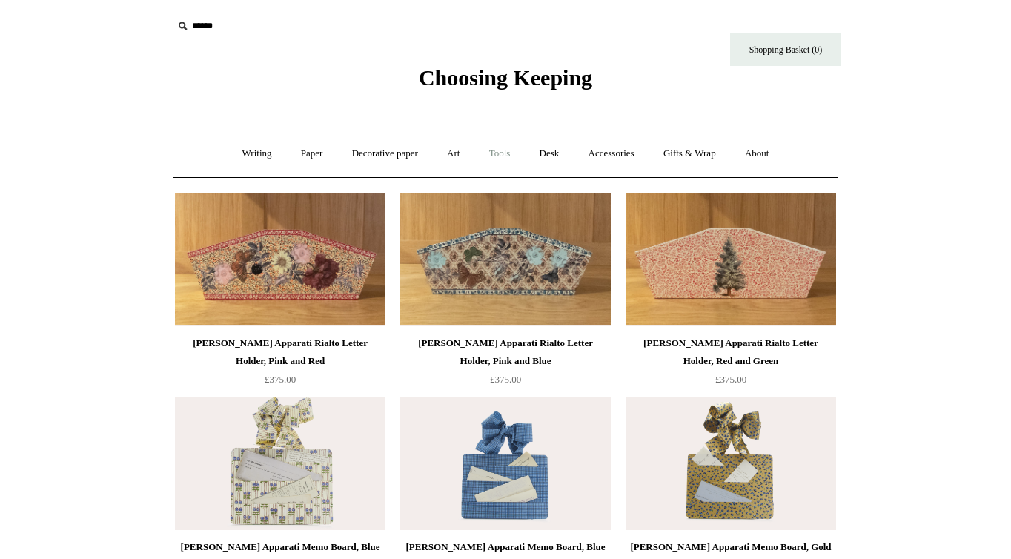
click at [501, 150] on link "Tools +" at bounding box center [500, 153] width 48 height 39
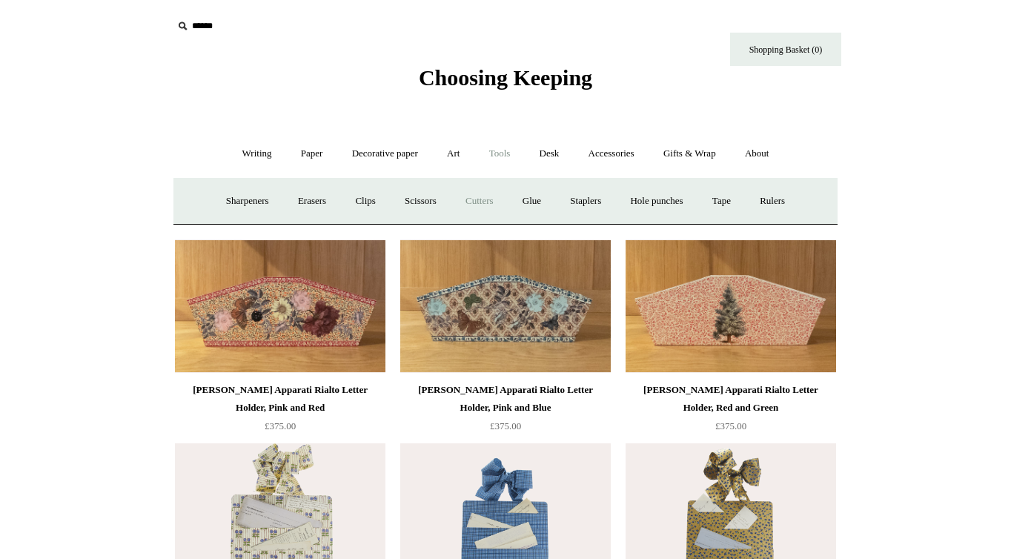
click at [474, 202] on link "Cutters" at bounding box center [479, 201] width 55 height 39
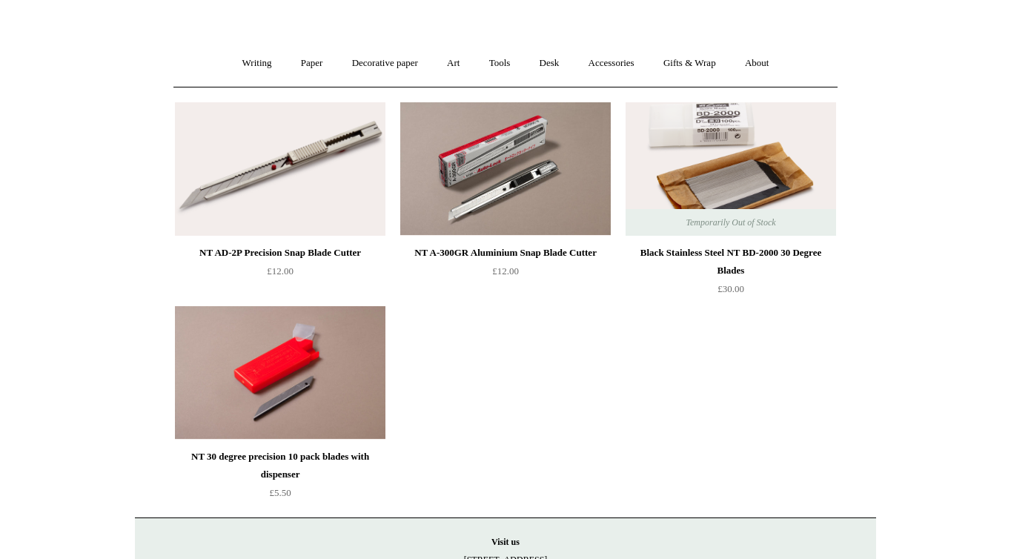
scroll to position [116, 0]
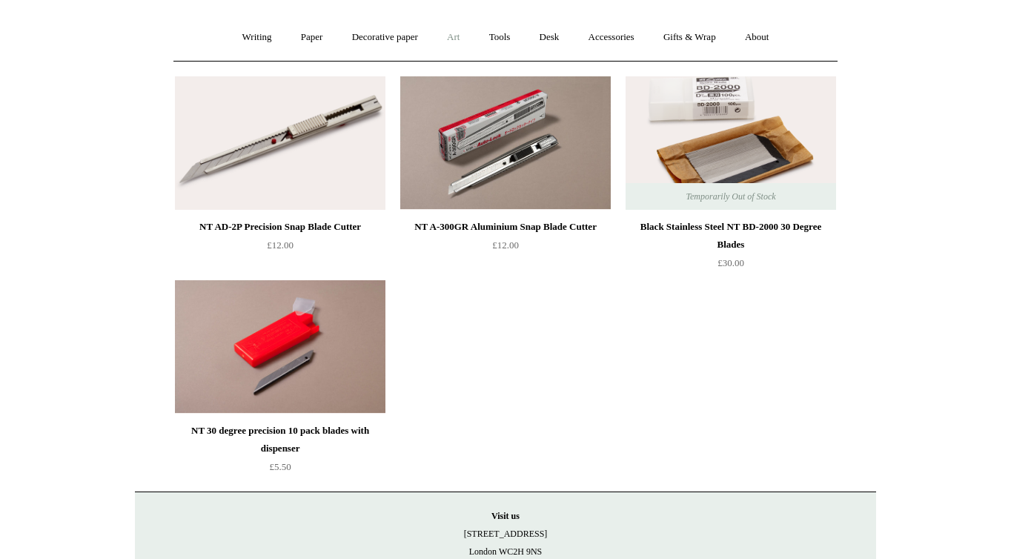
click at [454, 37] on link "Art +" at bounding box center [453, 37] width 39 height 39
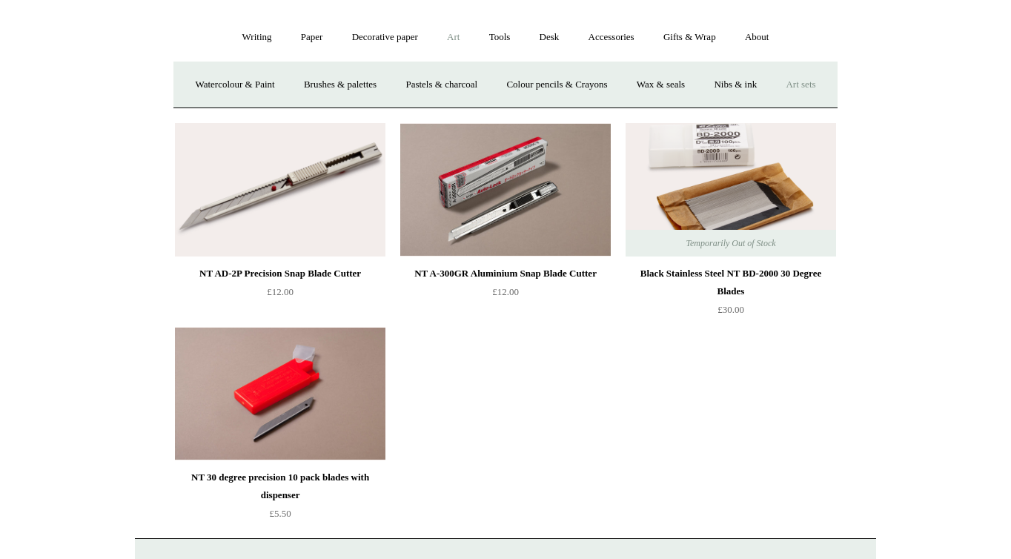
click at [772, 105] on link "Art sets" at bounding box center [800, 84] width 56 height 39
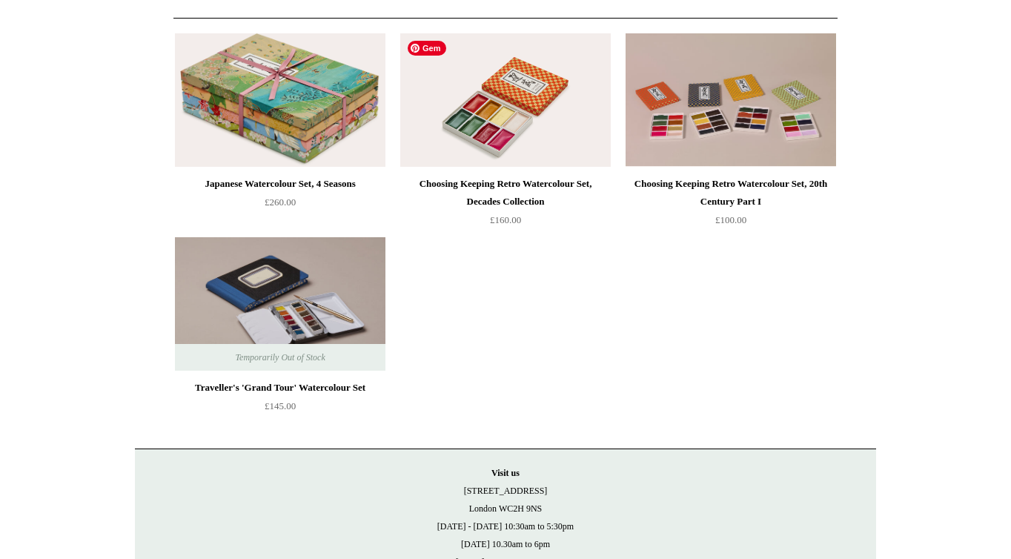
scroll to position [157, 0]
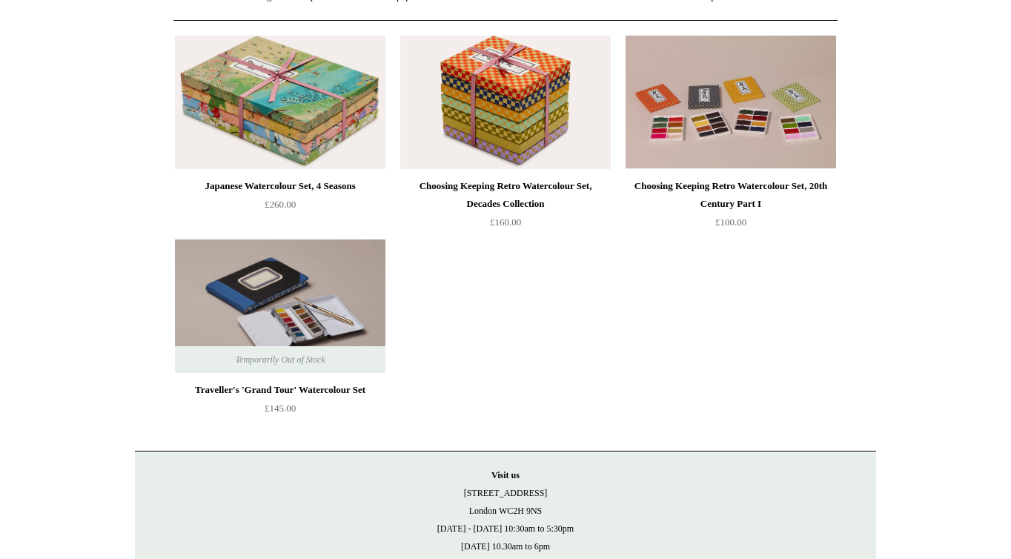
click at [521, 185] on div "Choosing Keeping Retro Watercolour Set, Decades Collection" at bounding box center [505, 195] width 203 height 36
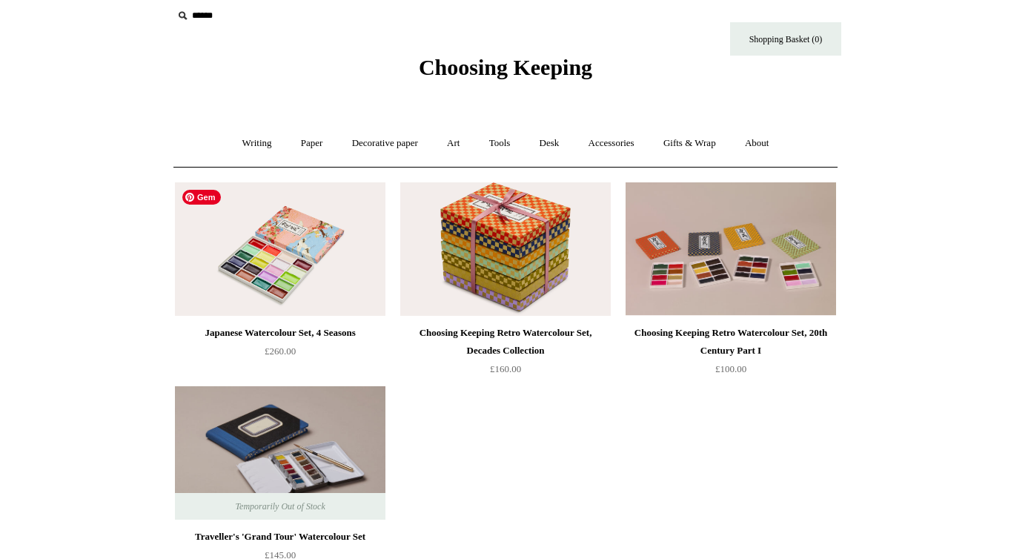
scroll to position [0, 0]
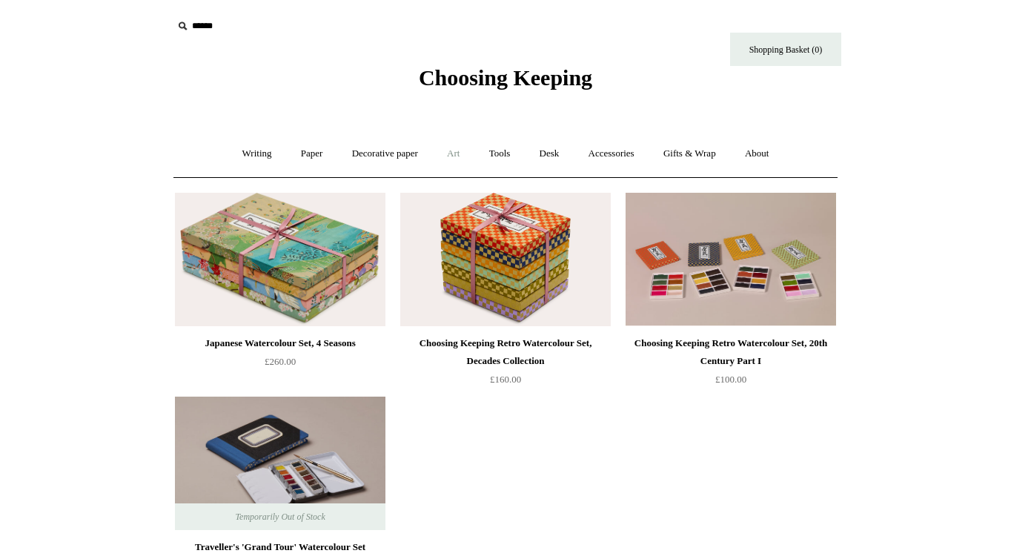
click at [457, 154] on link "Art +" at bounding box center [453, 153] width 39 height 39
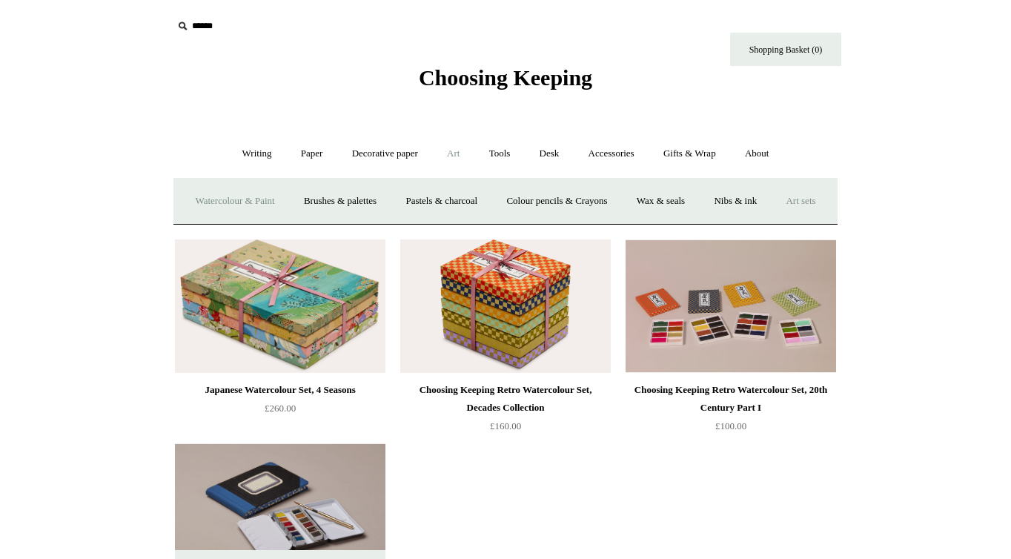
click at [240, 201] on link "Watercolour & Paint" at bounding box center [235, 201] width 106 height 39
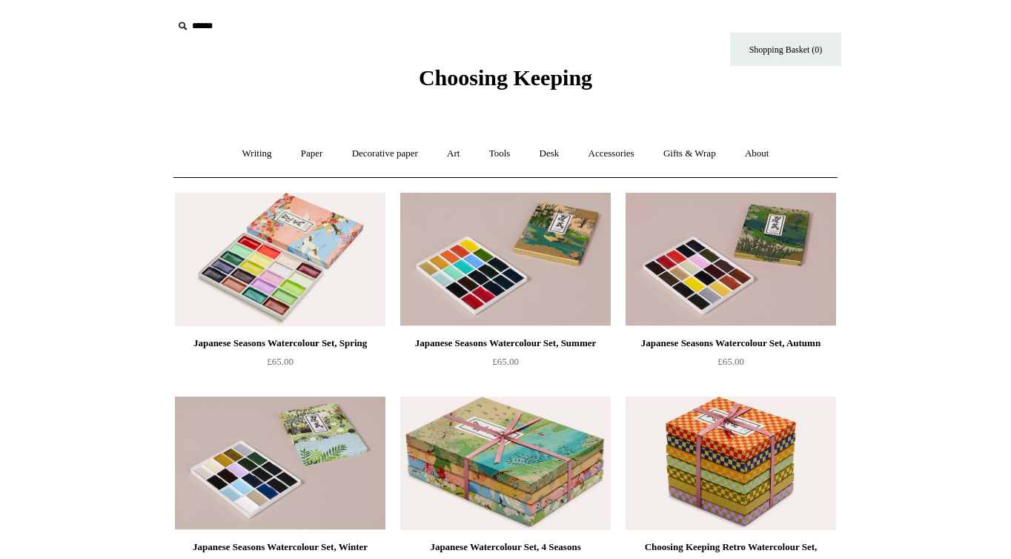
scroll to position [141, 0]
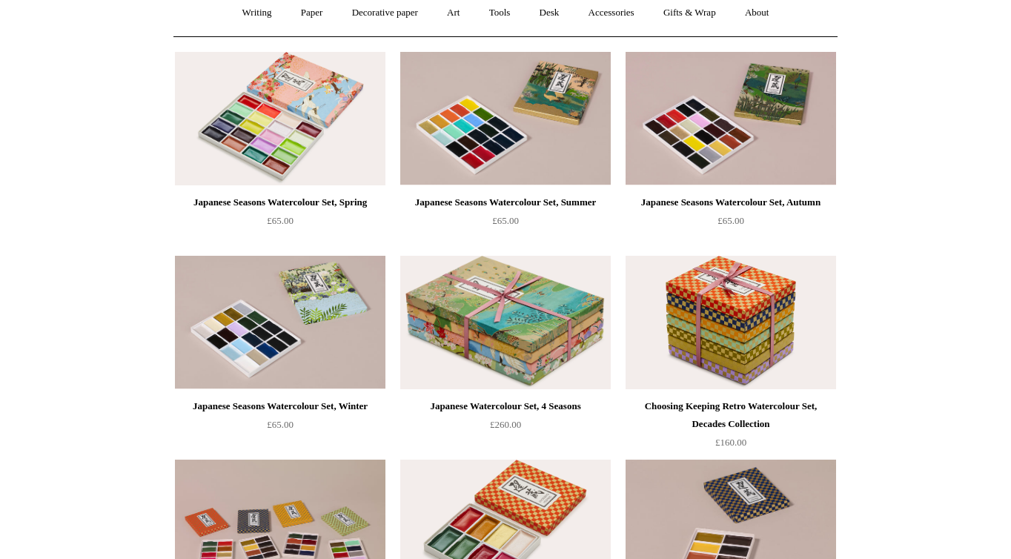
click at [331, 407] on div "Japanese Seasons Watercolour Set, Winter" at bounding box center [280, 406] width 203 height 18
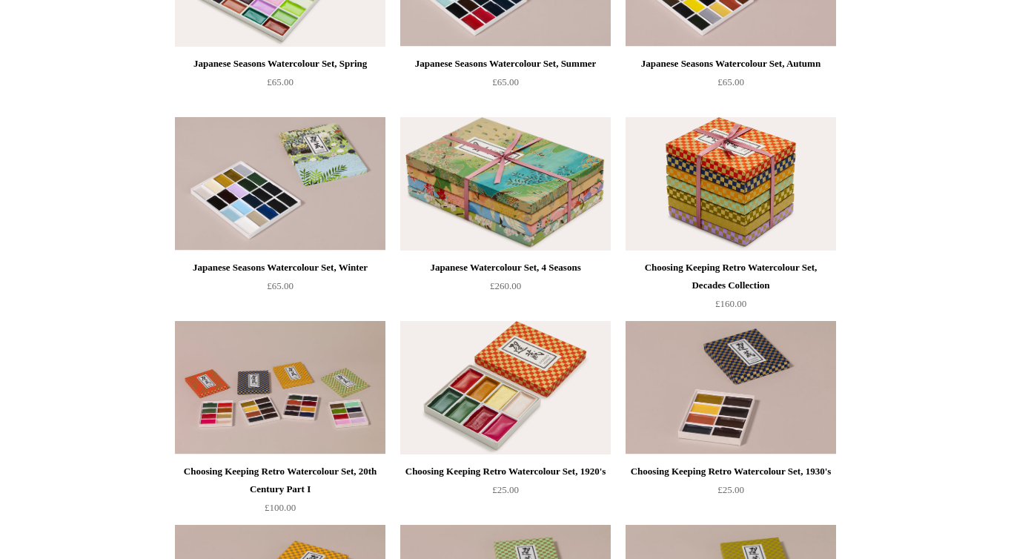
scroll to position [0, 0]
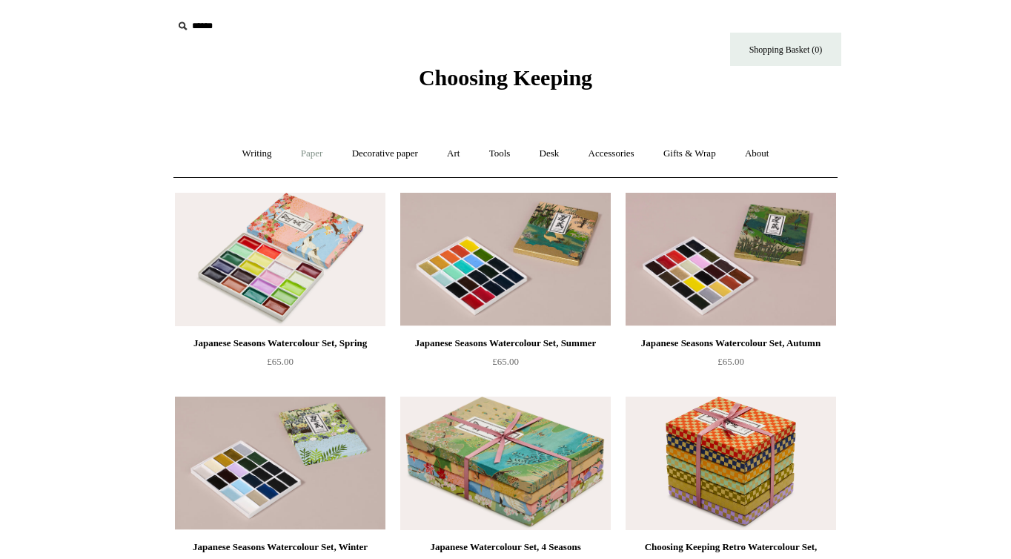
click at [310, 150] on link "Paper +" at bounding box center [312, 153] width 49 height 39
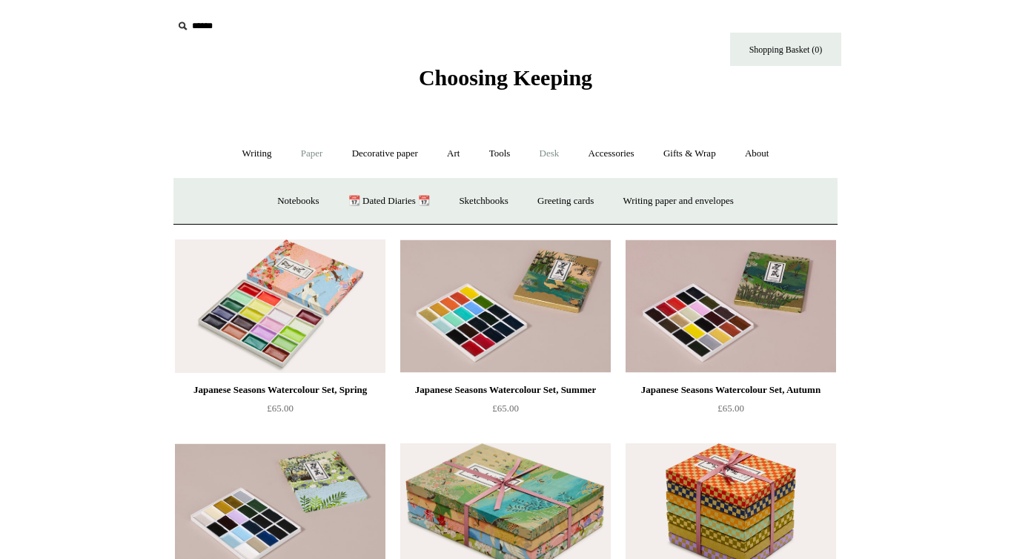
click at [554, 153] on link "Desk +" at bounding box center [549, 153] width 47 height 39
click at [643, 152] on link "Accessories +" at bounding box center [611, 153] width 73 height 39
click at [314, 195] on link "Pen cases" at bounding box center [342, 201] width 64 height 39
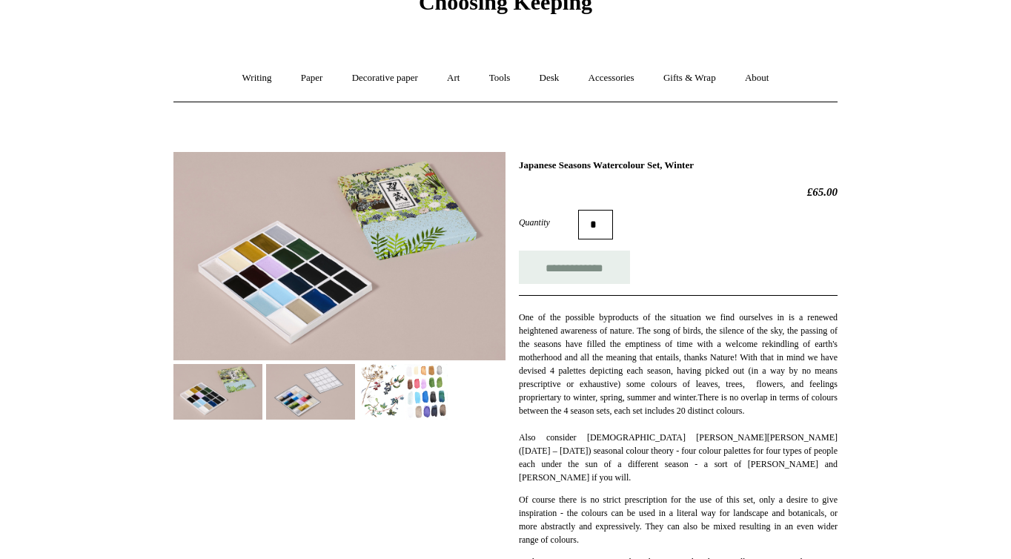
scroll to position [88, 0]
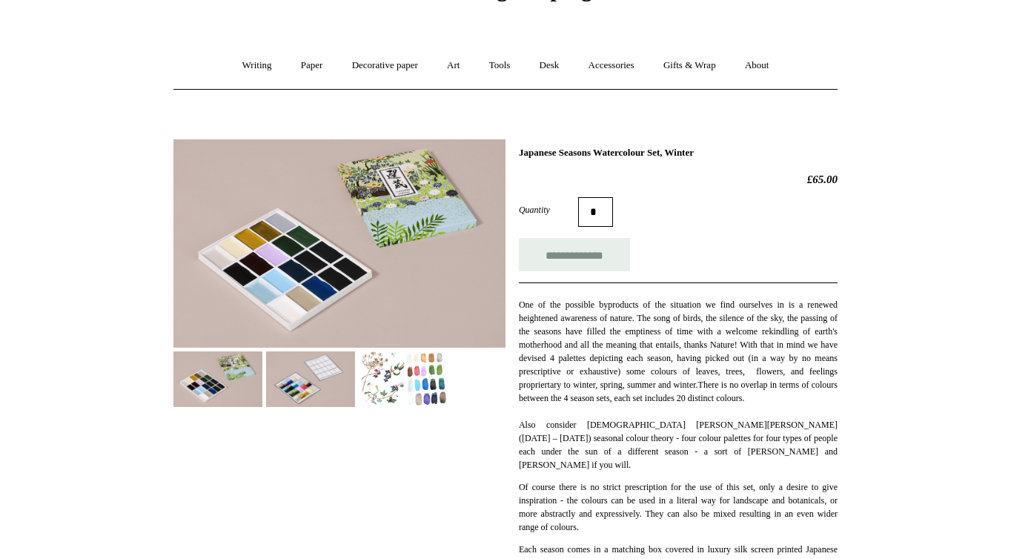
click at [302, 371] on img at bounding box center [310, 379] width 89 height 56
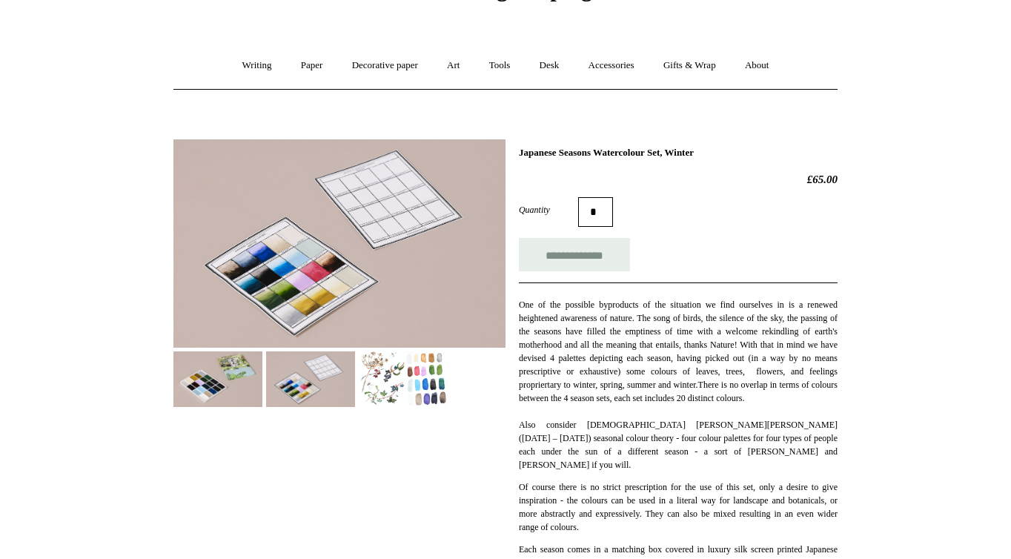
click at [317, 229] on img at bounding box center [339, 243] width 332 height 208
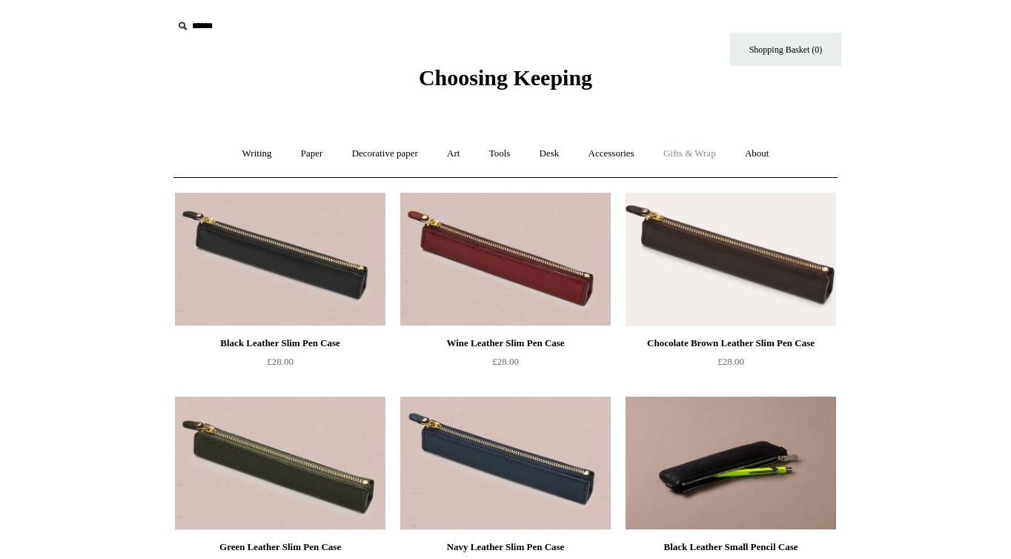
click at [711, 153] on link "Gifts & Wrap +" at bounding box center [689, 153] width 79 height 39
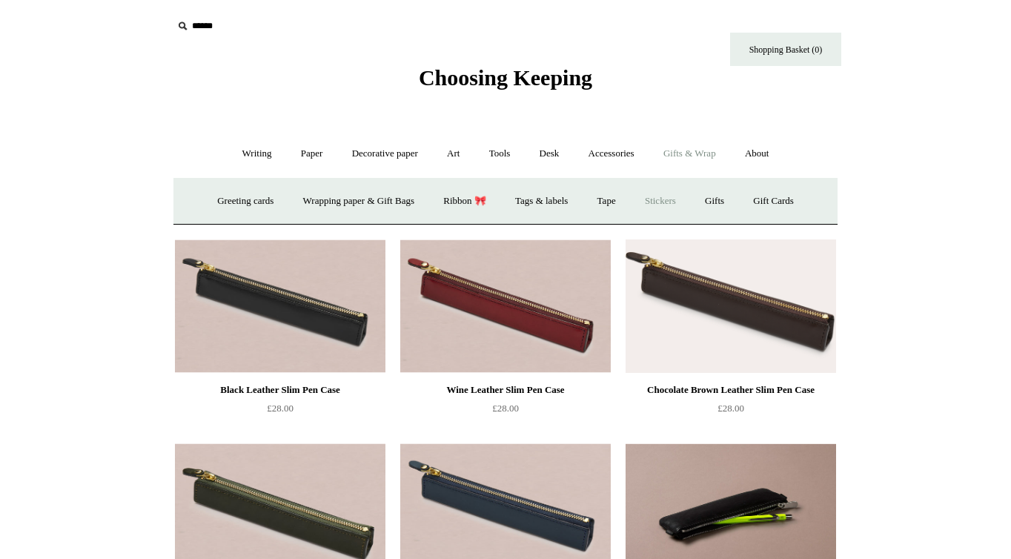
click at [674, 197] on link "Stickers" at bounding box center [660, 201] width 58 height 39
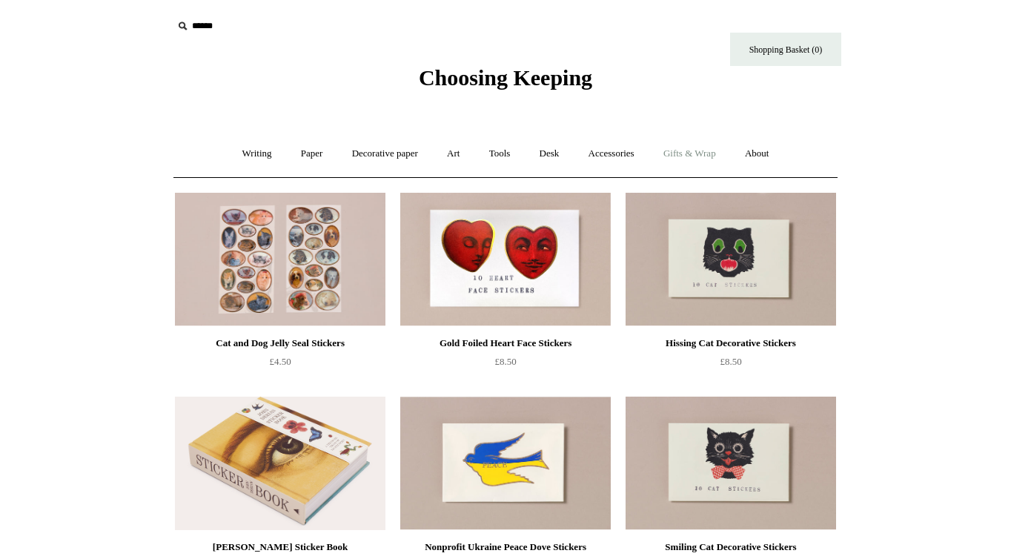
click at [696, 149] on link "Gifts & Wrap +" at bounding box center [689, 153] width 79 height 39
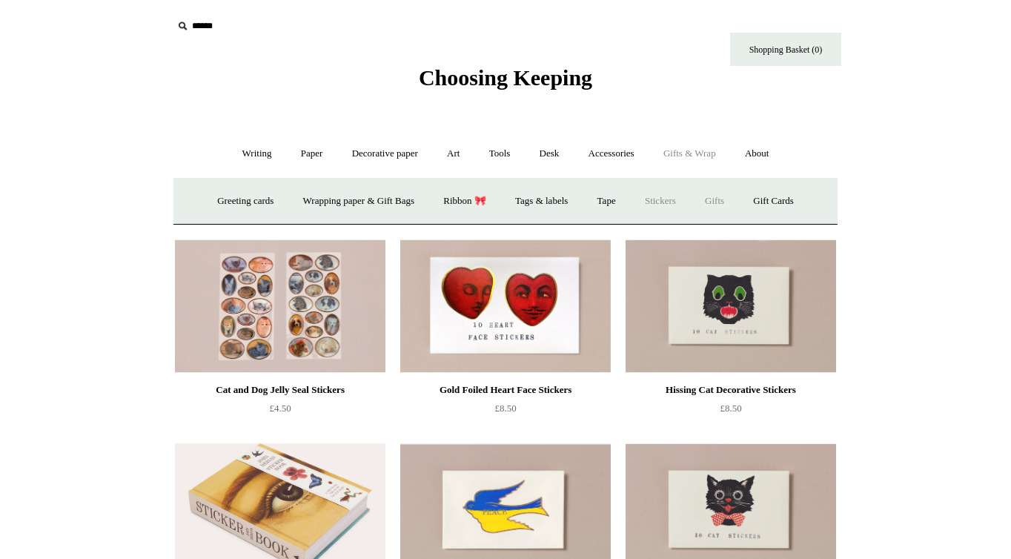
click at [718, 202] on link "Gifts +" at bounding box center [715, 201] width 46 height 39
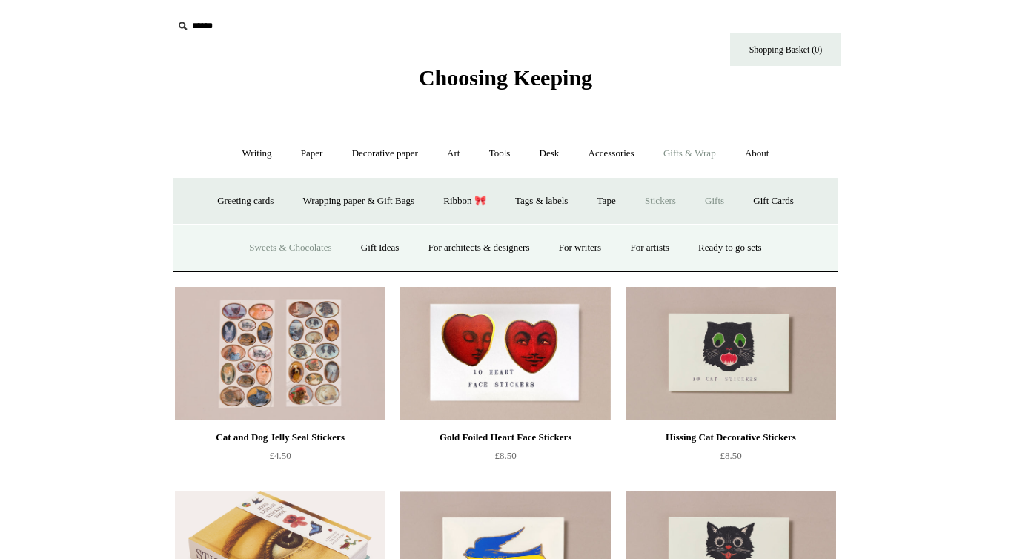
click at [236, 251] on link "Sweets & Chocolates" at bounding box center [290, 247] width 109 height 39
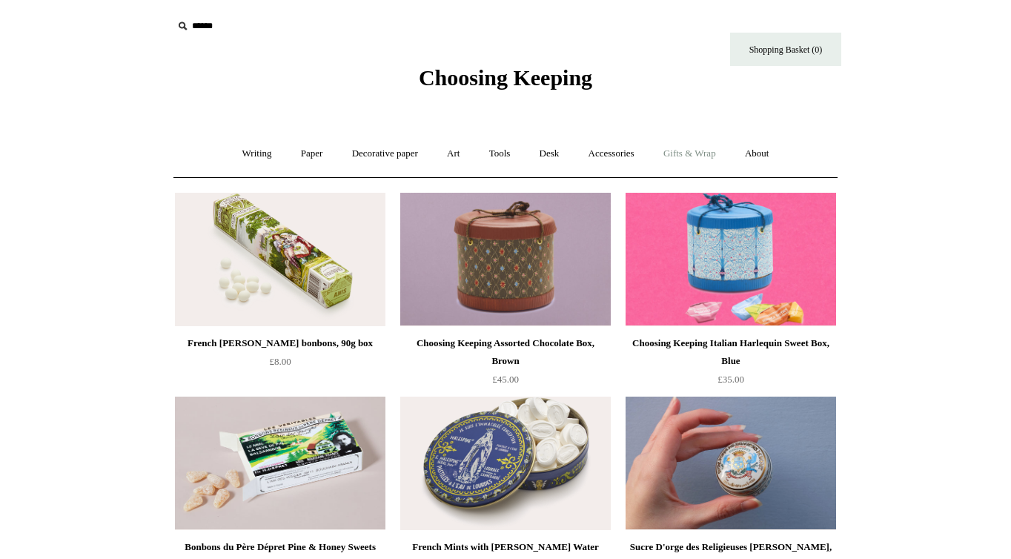
click at [708, 150] on link "Gifts & Wrap +" at bounding box center [689, 153] width 79 height 39
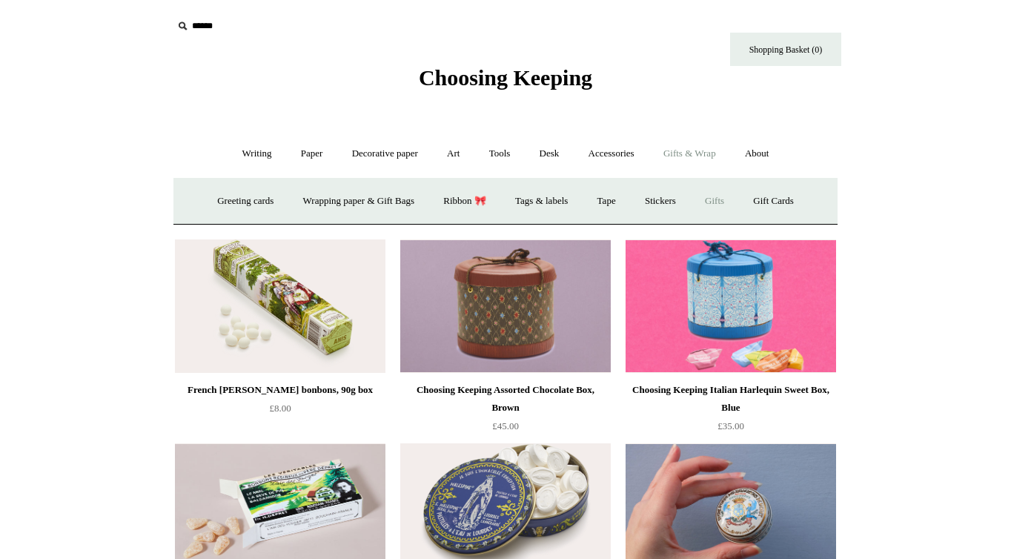
click at [723, 189] on link "Gifts +" at bounding box center [715, 201] width 46 height 39
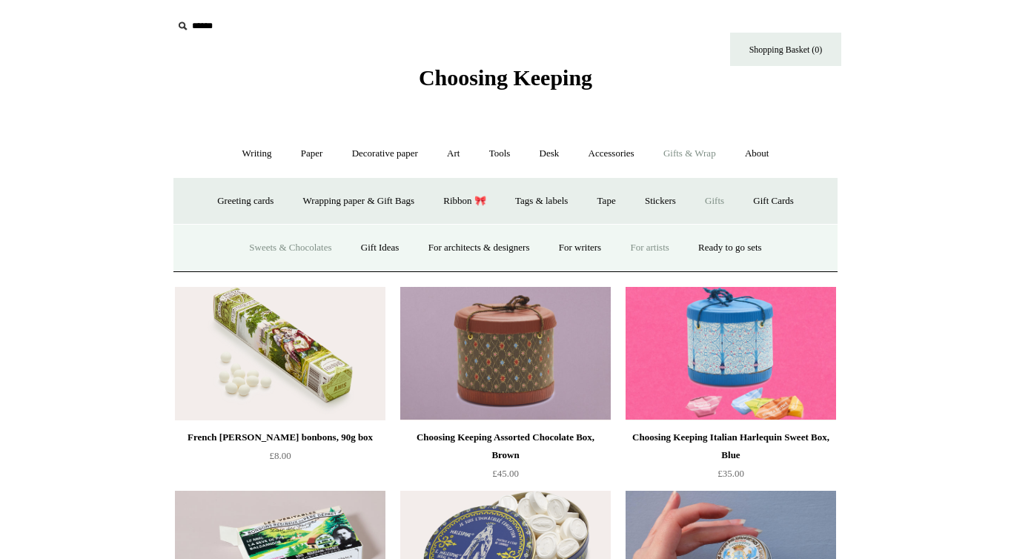
click at [657, 251] on link "For artists" at bounding box center [649, 247] width 65 height 39
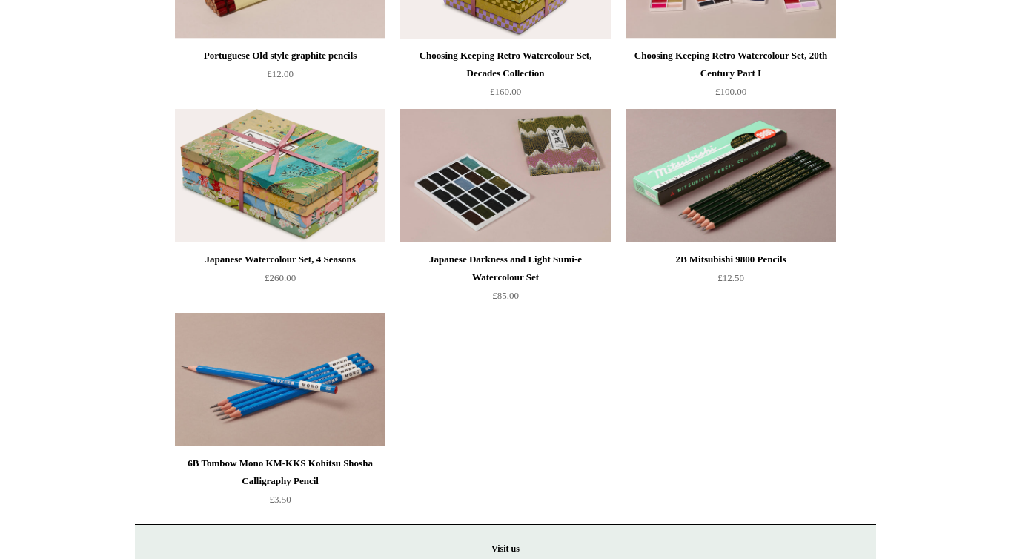
scroll to position [2353, 0]
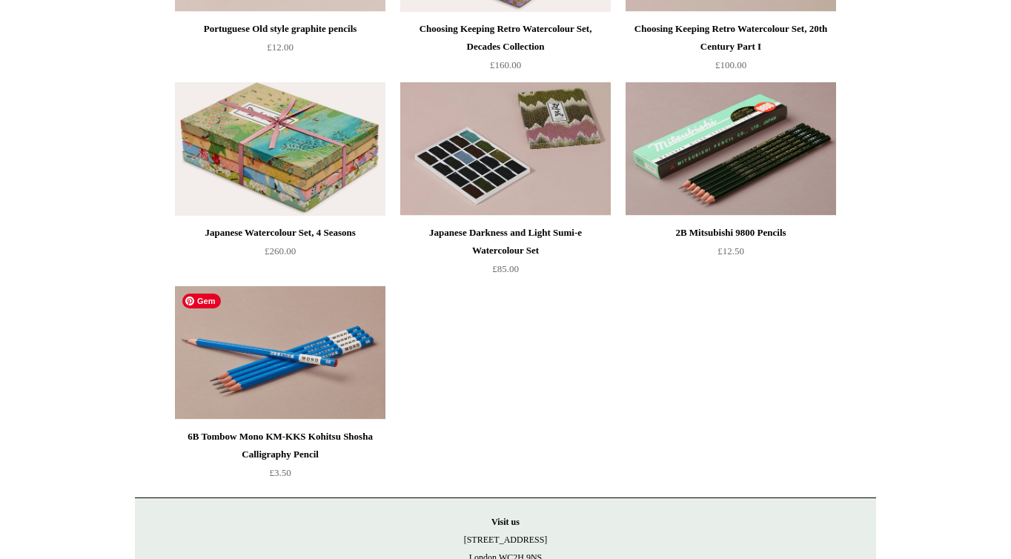
click at [279, 397] on img at bounding box center [280, 352] width 210 height 133
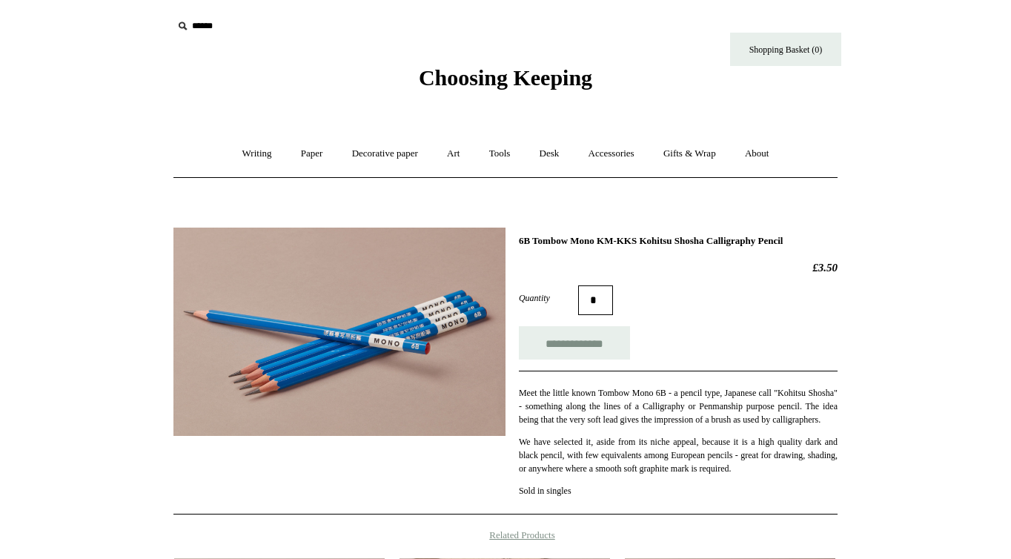
click at [580, 420] on p "Meet the little known Tombow Mono 6B - a pencil type, Japanese call "Kohitsu Sh…" at bounding box center [678, 406] width 319 height 40
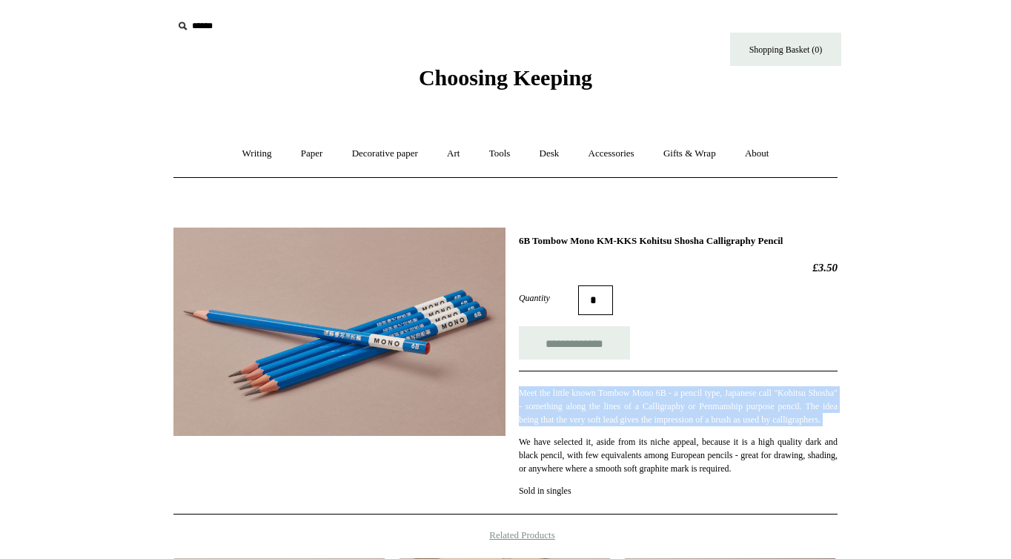
click at [580, 420] on p "Meet the little known Tombow Mono 6B - a pencil type, Japanese call "Kohitsu Sh…" at bounding box center [678, 406] width 319 height 40
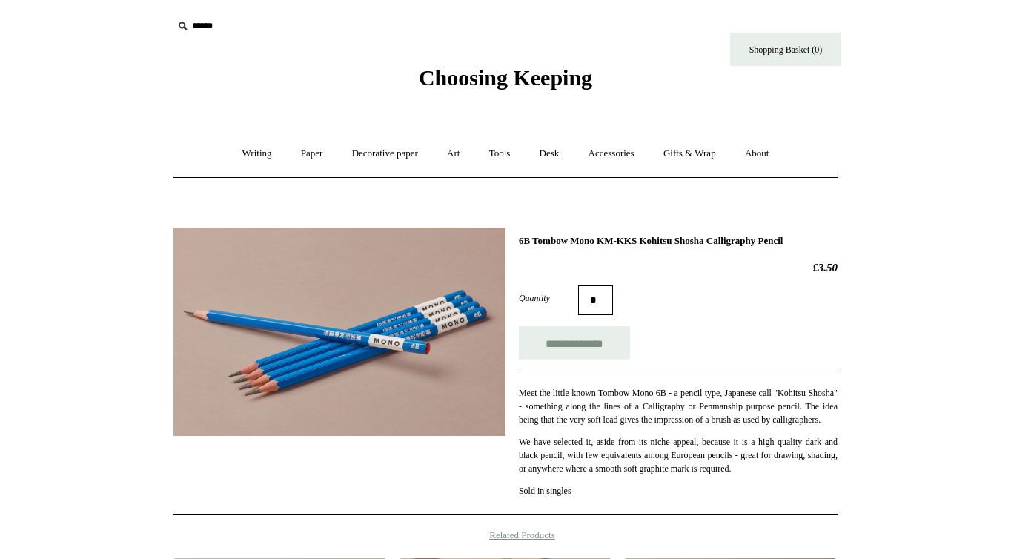
click at [580, 420] on p "Meet the little known Tombow Mono 6B - a pencil type, Japanese call "Kohitsu Sh…" at bounding box center [678, 406] width 319 height 40
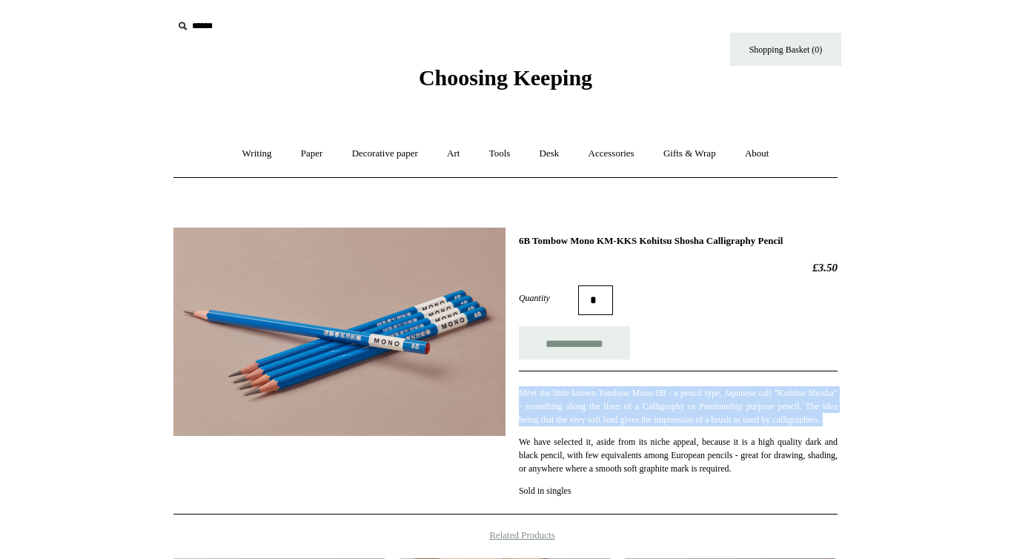
click at [580, 420] on p "Meet the little known Tombow Mono 6B - a pencil type, Japanese call "Kohitsu Sh…" at bounding box center [678, 406] width 319 height 40
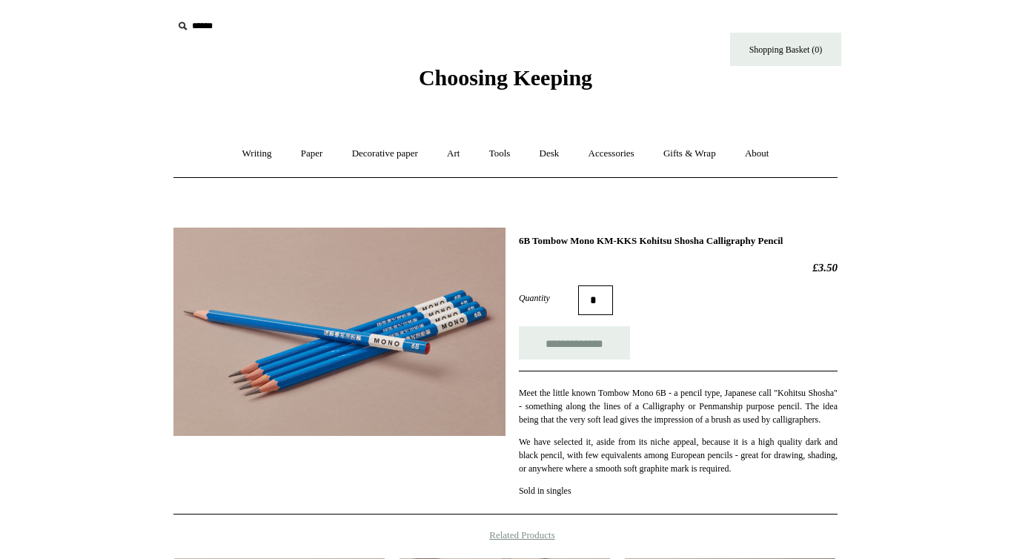
click at [580, 420] on p "Meet the little known Tombow Mono 6B - a pencil type, Japanese call "Kohitsu Sh…" at bounding box center [678, 406] width 319 height 40
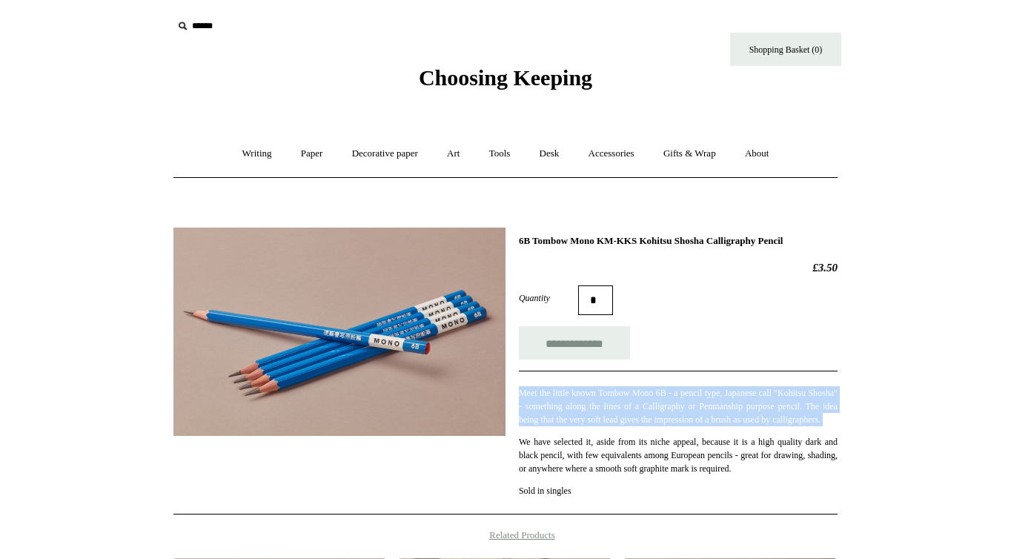
click at [580, 420] on p "Meet the little known Tombow Mono 6B - a pencil type, Japanese call "Kohitsu Sh…" at bounding box center [678, 406] width 319 height 40
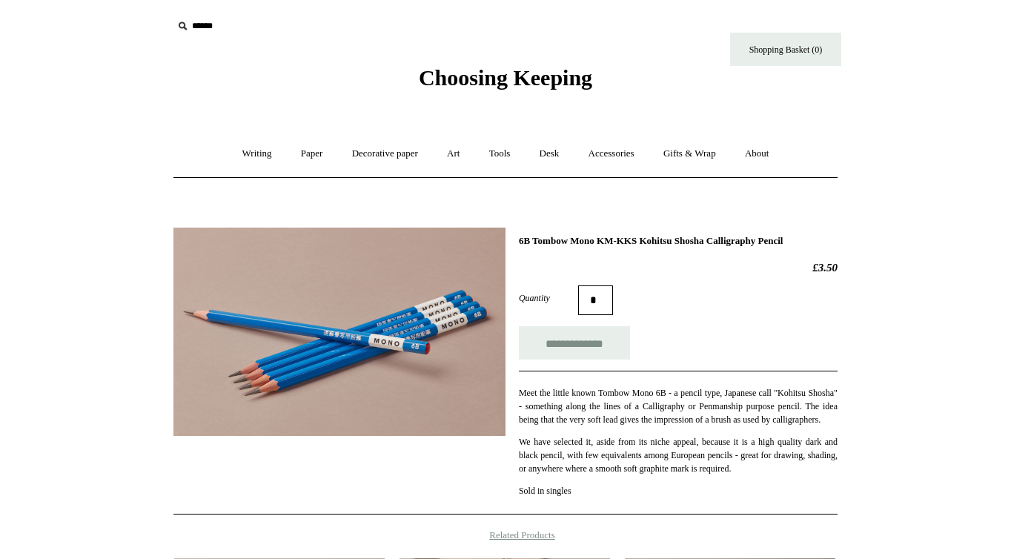
click at [580, 420] on p "Meet the little known Tombow Mono 6B - a pencil type, Japanese call "Kohitsu Sh…" at bounding box center [678, 406] width 319 height 40
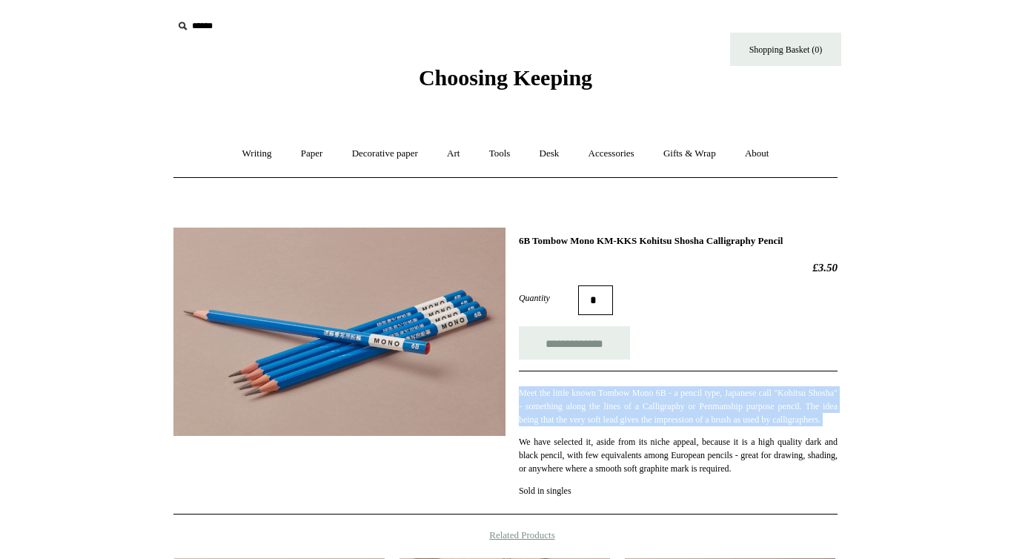
click at [580, 420] on p "Meet the little known Tombow Mono 6B - a pencil type, Japanese call "Kohitsu Sh…" at bounding box center [678, 406] width 319 height 40
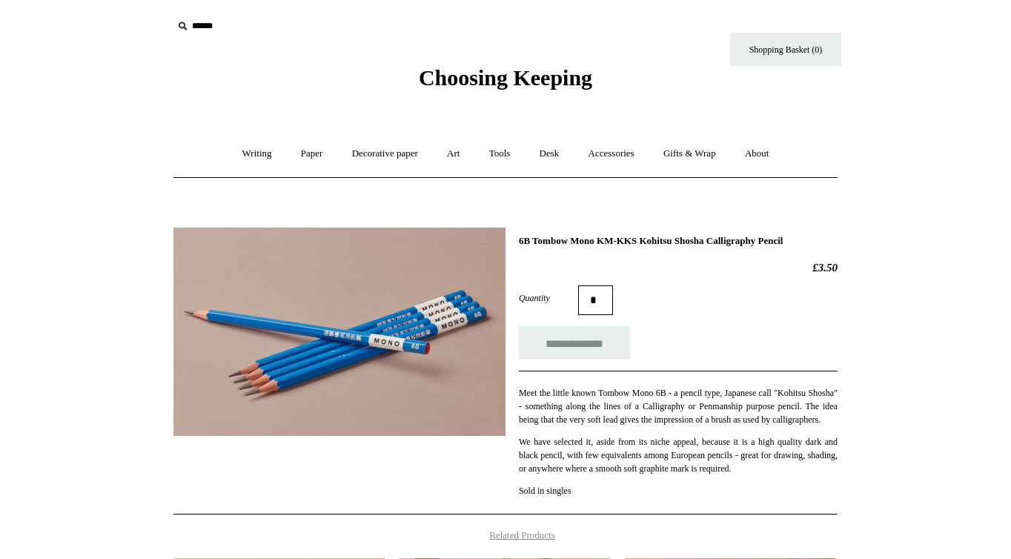
click at [580, 420] on p "Meet the little known Tombow Mono 6B - a pencil type, Japanese call "Kohitsu Sh…" at bounding box center [678, 406] width 319 height 40
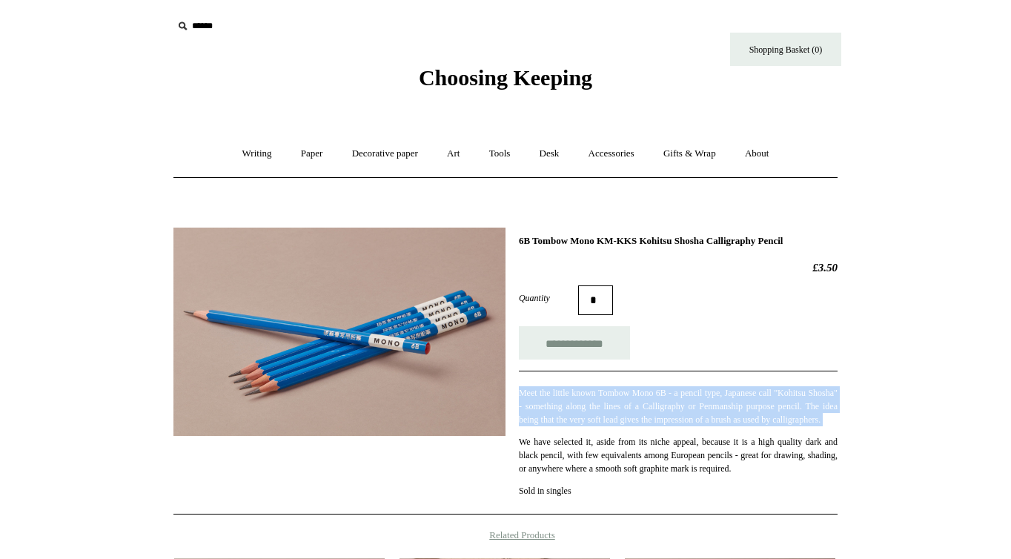
click at [580, 420] on p "Meet the little known Tombow Mono 6B - a pencil type, Japanese call "Kohitsu Sh…" at bounding box center [678, 406] width 319 height 40
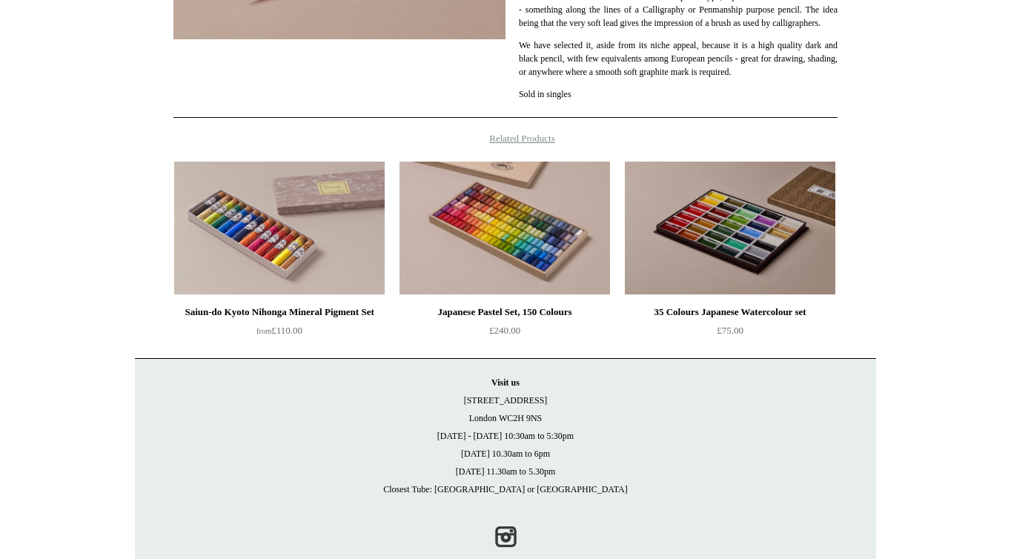
scroll to position [396, 0]
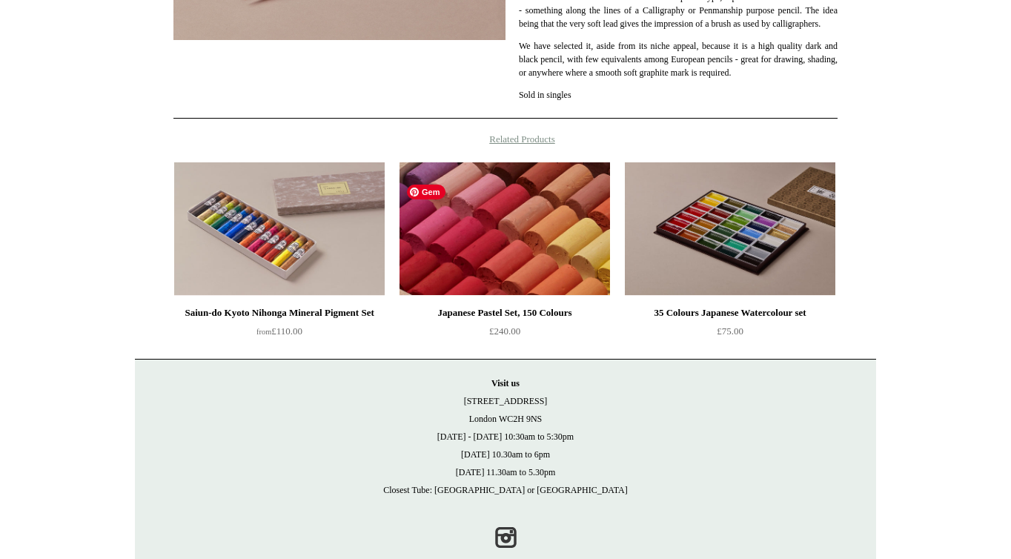
click at [526, 266] on img at bounding box center [505, 228] width 210 height 133
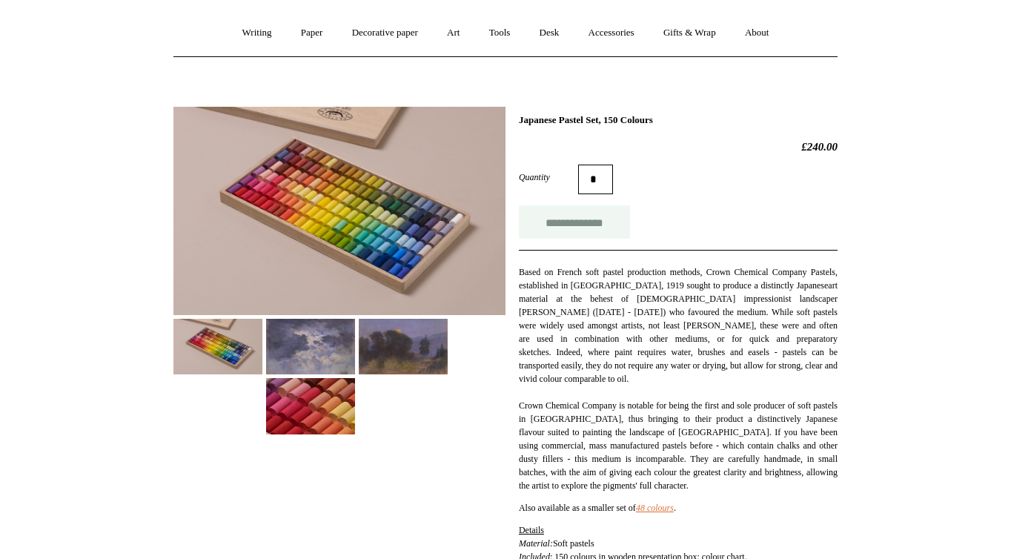
scroll to position [126, 0]
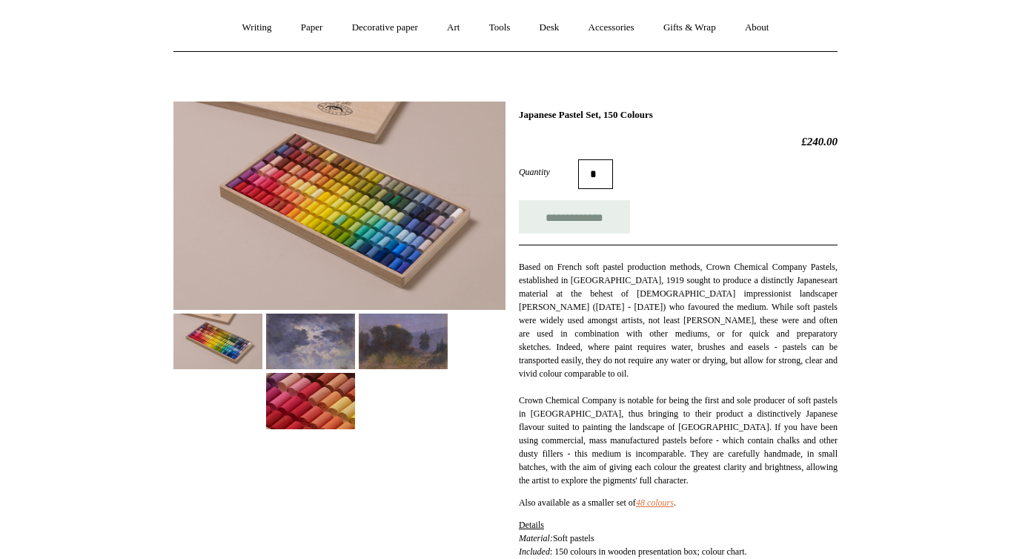
click at [294, 325] on img at bounding box center [310, 342] width 89 height 56
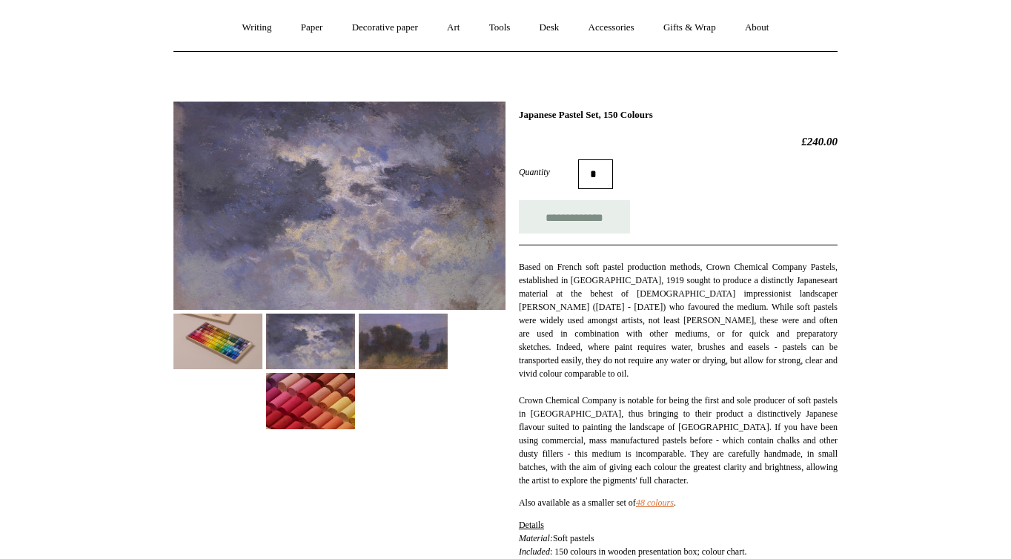
click at [414, 331] on img at bounding box center [403, 342] width 89 height 56
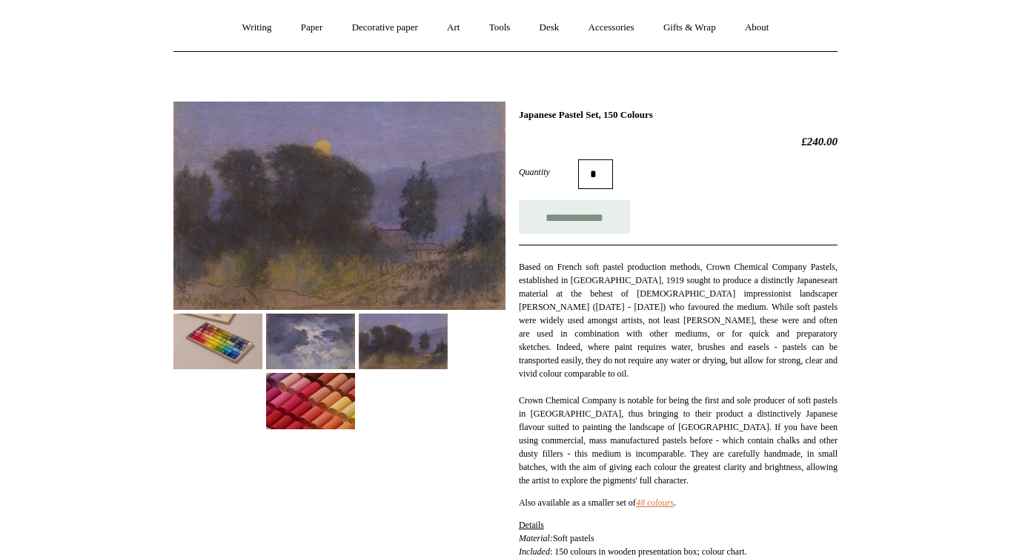
click at [295, 402] on img at bounding box center [310, 401] width 89 height 56
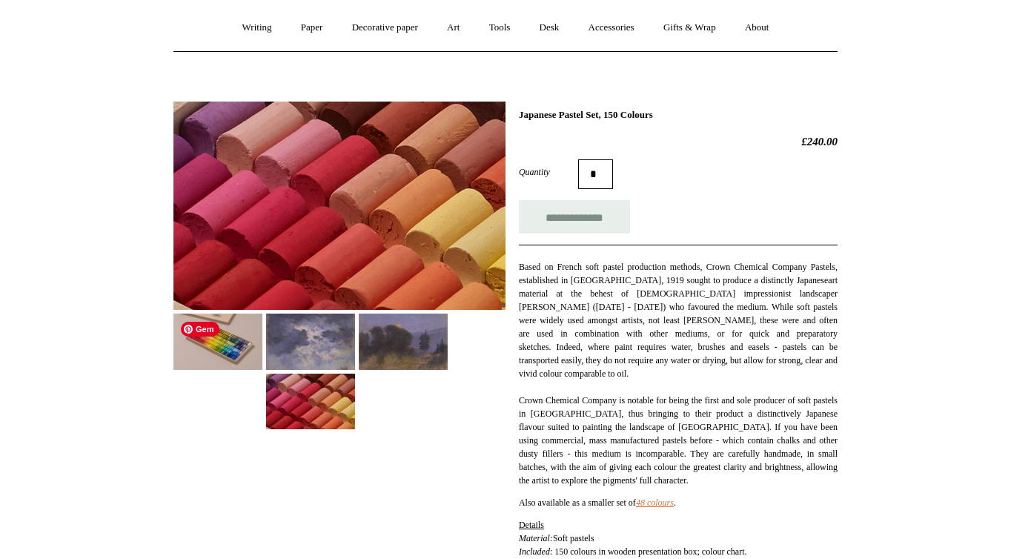
click at [184, 369] on img at bounding box center [217, 342] width 89 height 56
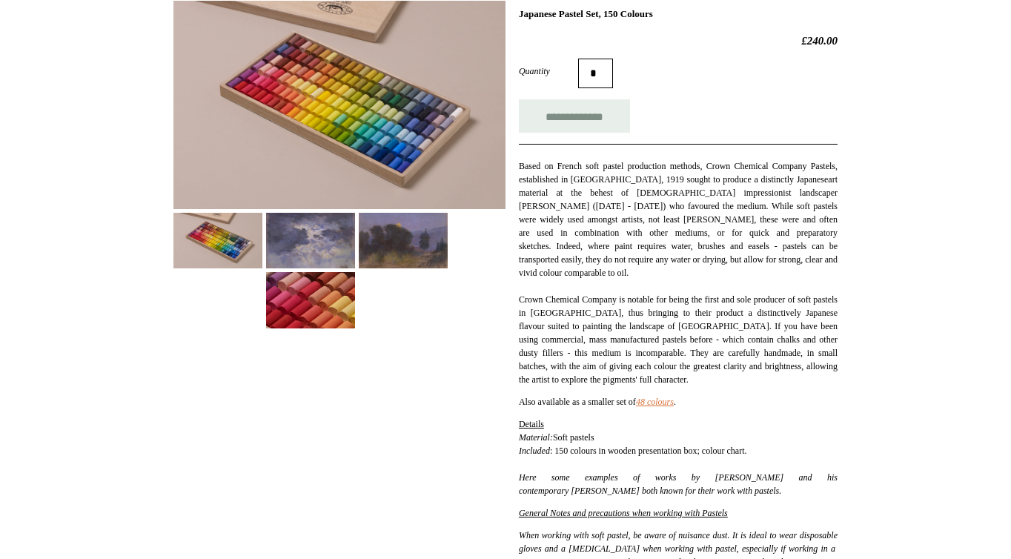
scroll to position [226, 0]
click at [663, 405] on em "48 colours" at bounding box center [655, 402] width 38 height 10
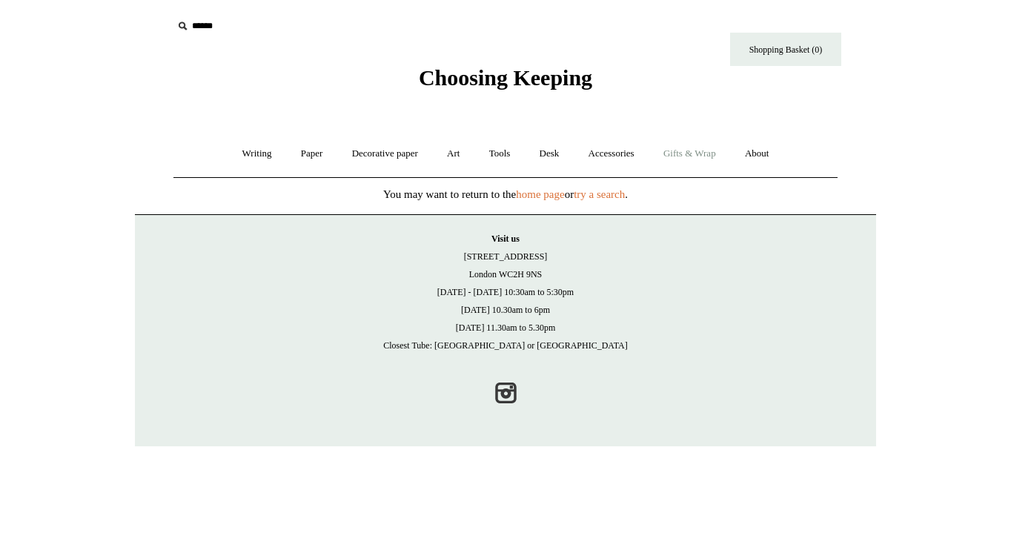
click at [697, 153] on link "Gifts & Wrap +" at bounding box center [689, 153] width 79 height 39
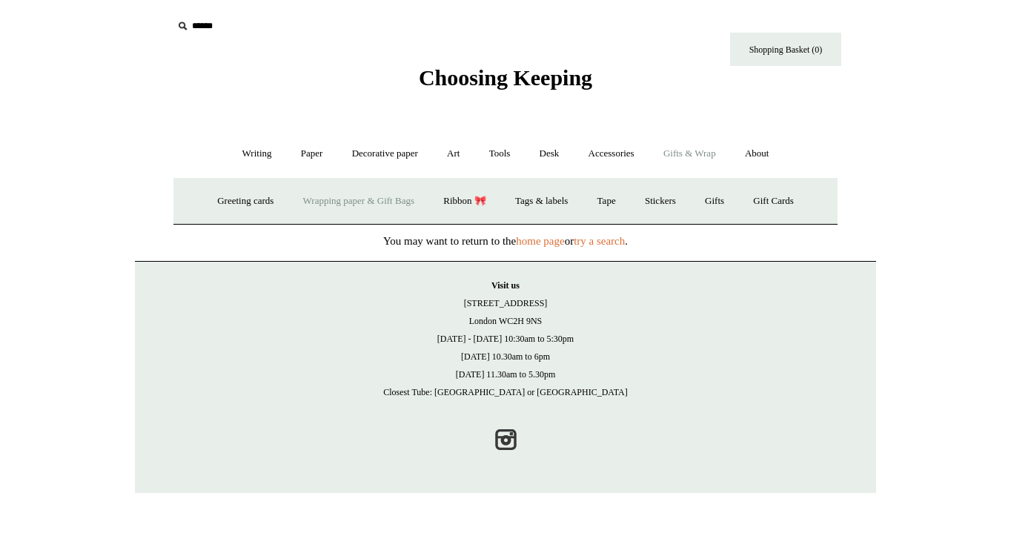
click at [343, 190] on link "Wrapping paper & Gift Bags" at bounding box center [359, 201] width 138 height 39
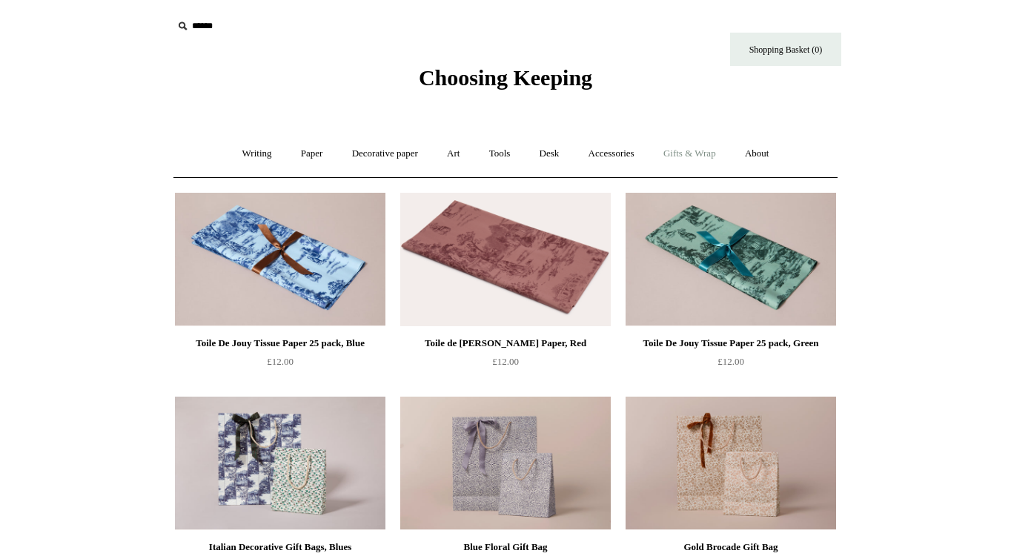
click at [711, 153] on link "Gifts & Wrap +" at bounding box center [689, 153] width 79 height 39
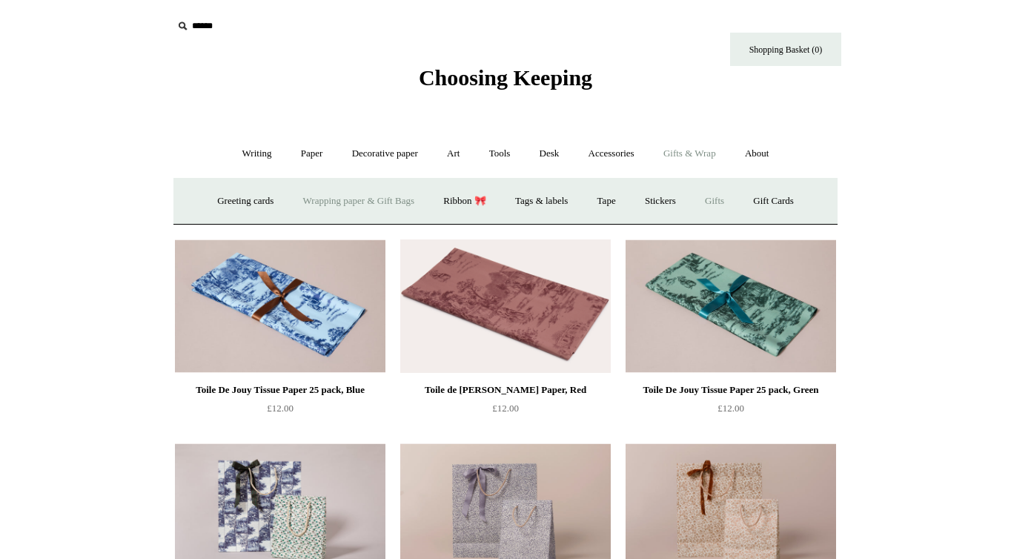
click at [723, 201] on link "Gifts +" at bounding box center [715, 201] width 46 height 39
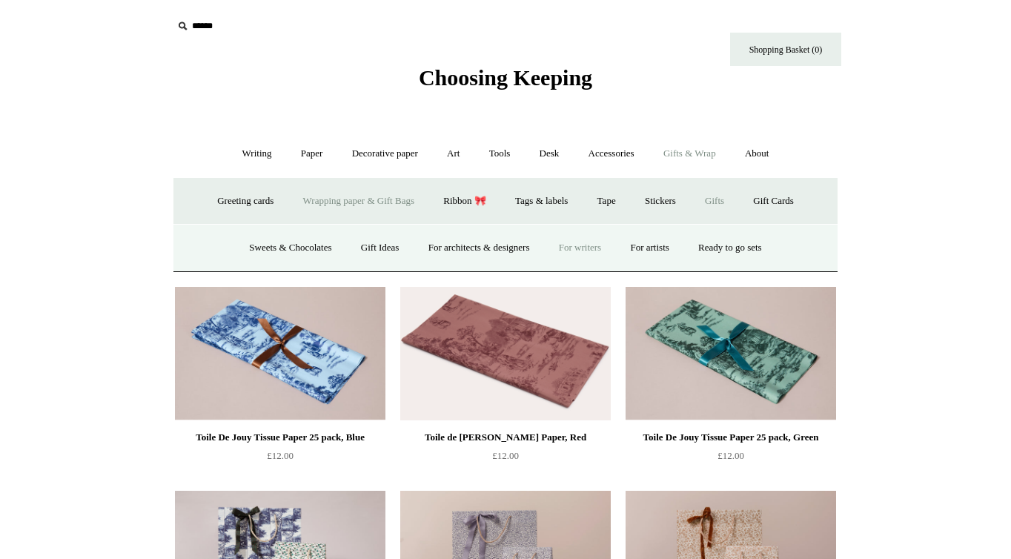
click at [588, 245] on link "For writers" at bounding box center [580, 247] width 69 height 39
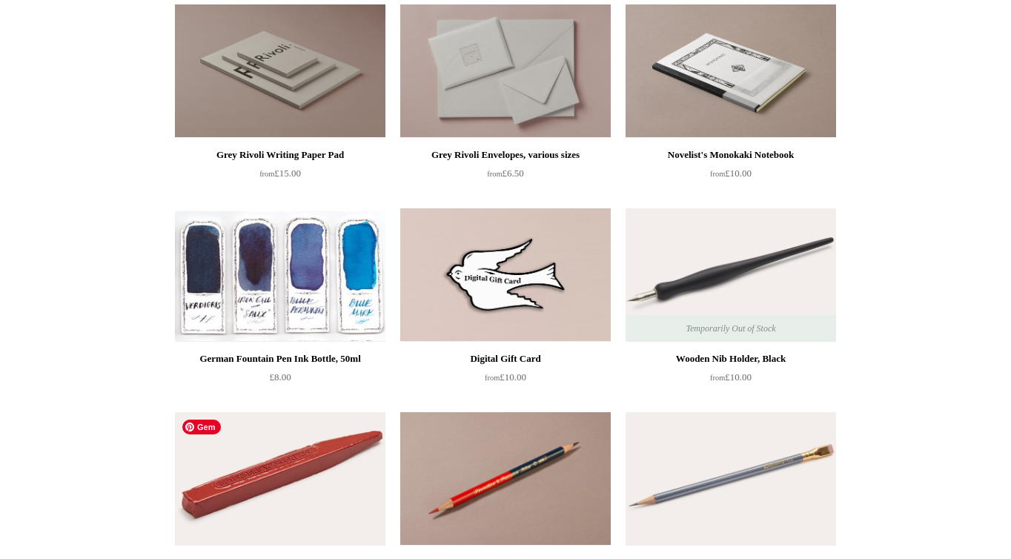
scroll to position [391, 0]
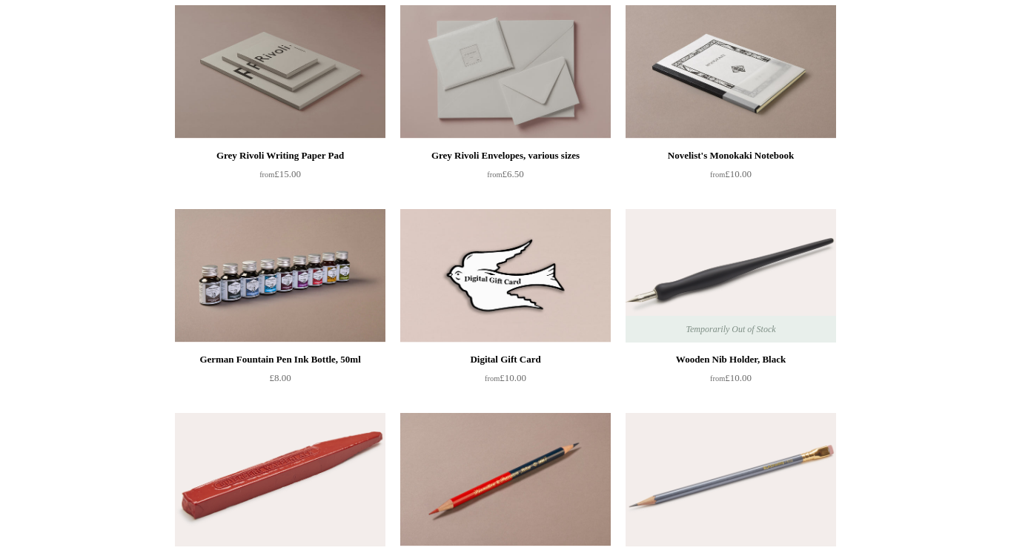
click at [297, 155] on div "Grey Rivoli Writing Paper Pad" at bounding box center [280, 156] width 203 height 18
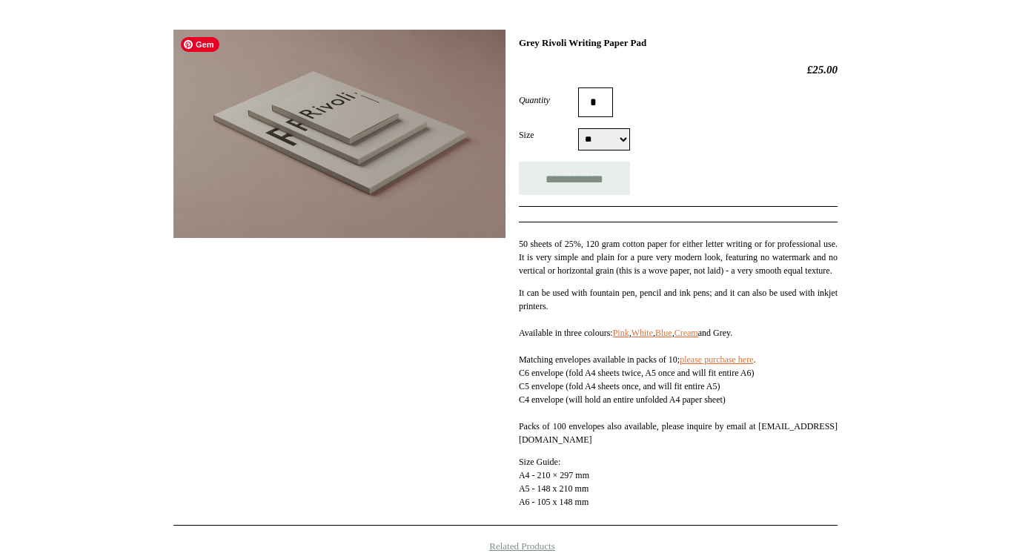
scroll to position [199, 0]
click at [574, 276] on p "50 sheets of 25%, 120 gram cotton paper for either letter writing or for profes…" at bounding box center [678, 256] width 319 height 40
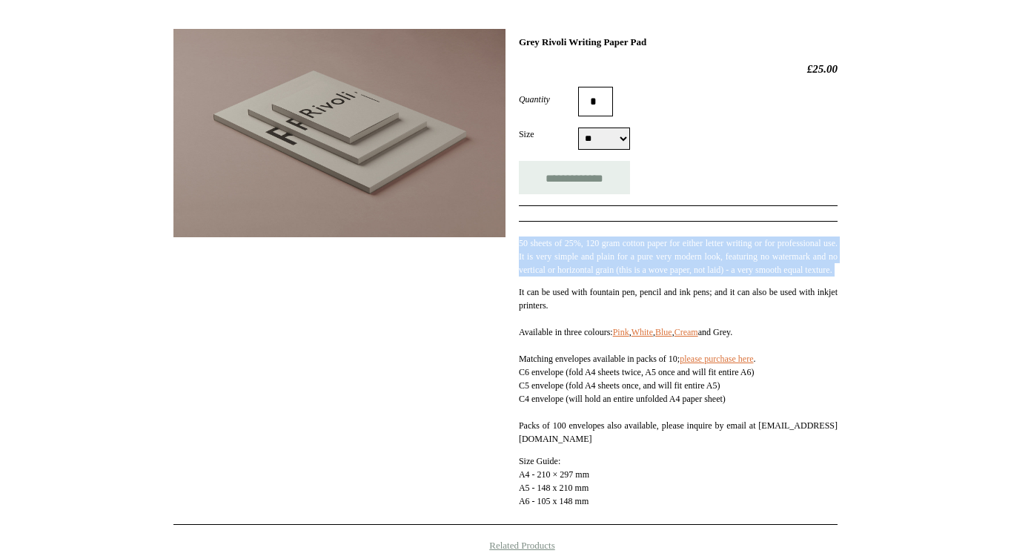
click at [574, 276] on p "50 sheets of 25%, 120 gram cotton paper for either letter writing or for profes…" at bounding box center [678, 256] width 319 height 40
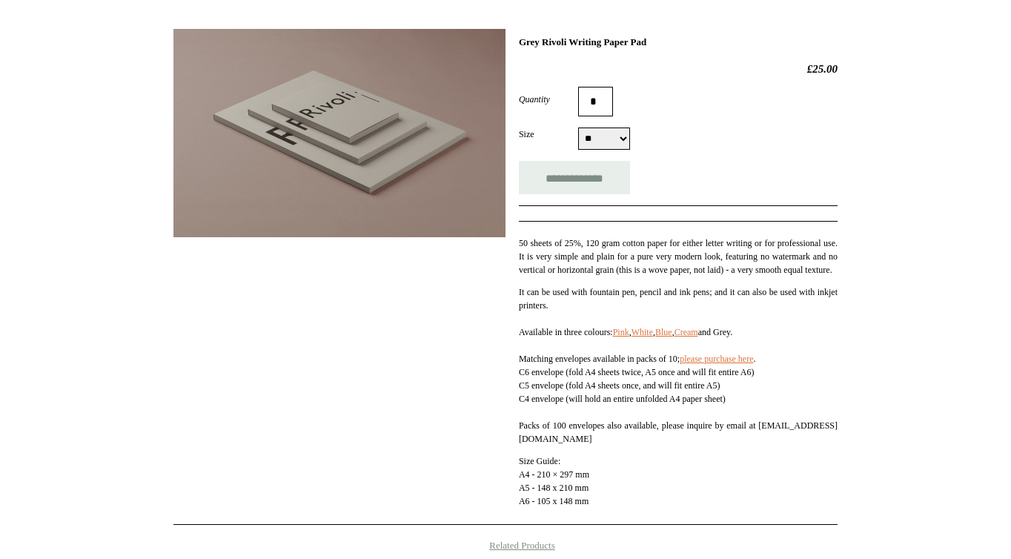
click at [574, 276] on p "50 sheets of 25%, 120 gram cotton paper for either letter writing or for profes…" at bounding box center [678, 256] width 319 height 40
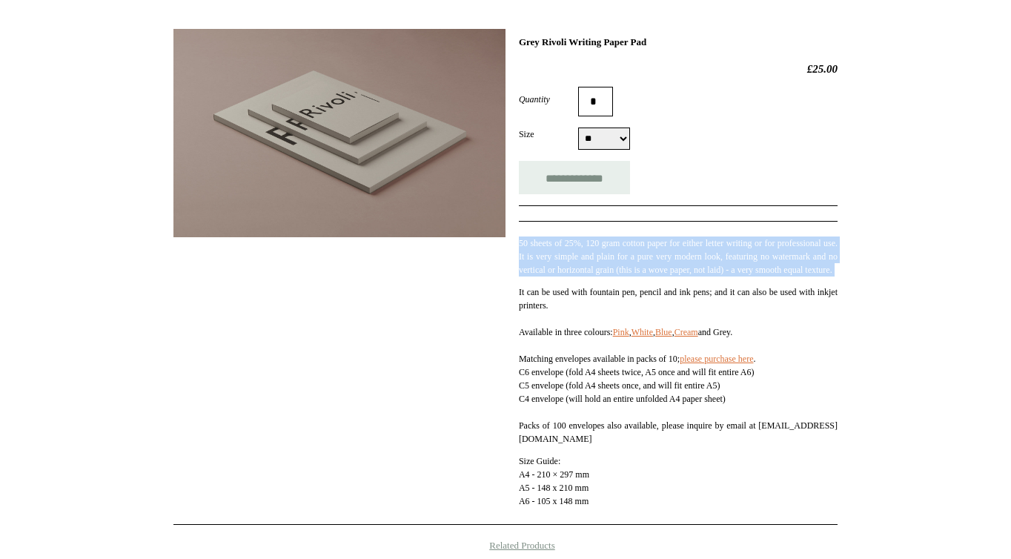
click at [574, 276] on p "50 sheets of 25%, 120 gram cotton paper for either letter writing or for profes…" at bounding box center [678, 256] width 319 height 40
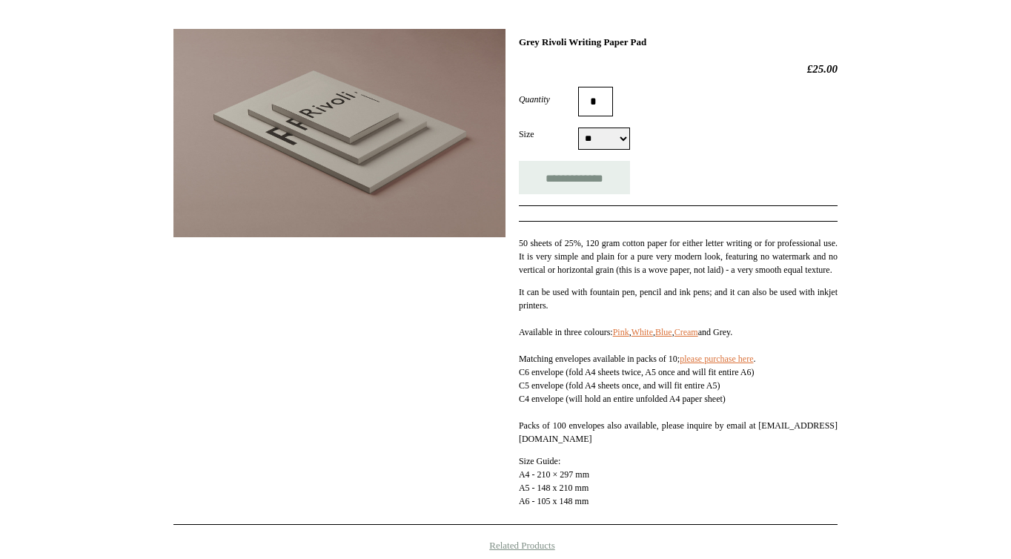
click at [574, 276] on p "50 sheets of 25%, 120 gram cotton paper for either letter writing or for profes…" at bounding box center [678, 256] width 319 height 40
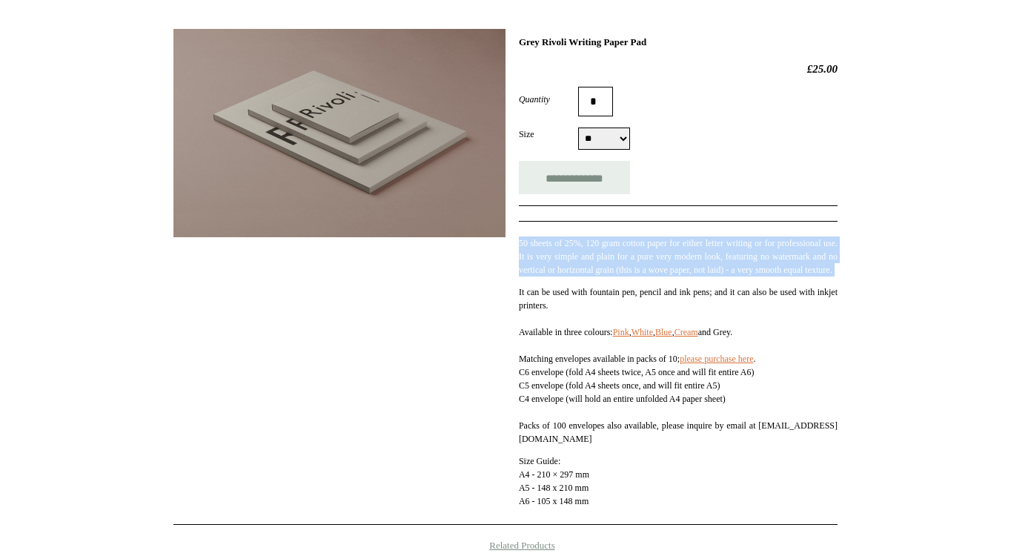
click at [574, 276] on p "50 sheets of 25%, 120 gram cotton paper for either letter writing or for profes…" at bounding box center [678, 256] width 319 height 40
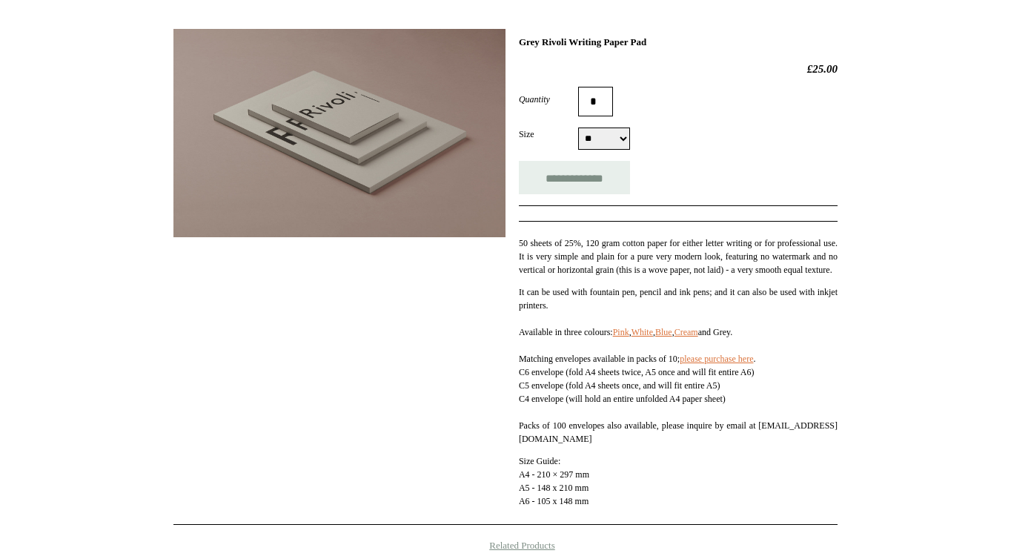
click at [574, 276] on p "50 sheets of 25%, 120 gram cotton paper for either letter writing or for profes…" at bounding box center [678, 256] width 319 height 40
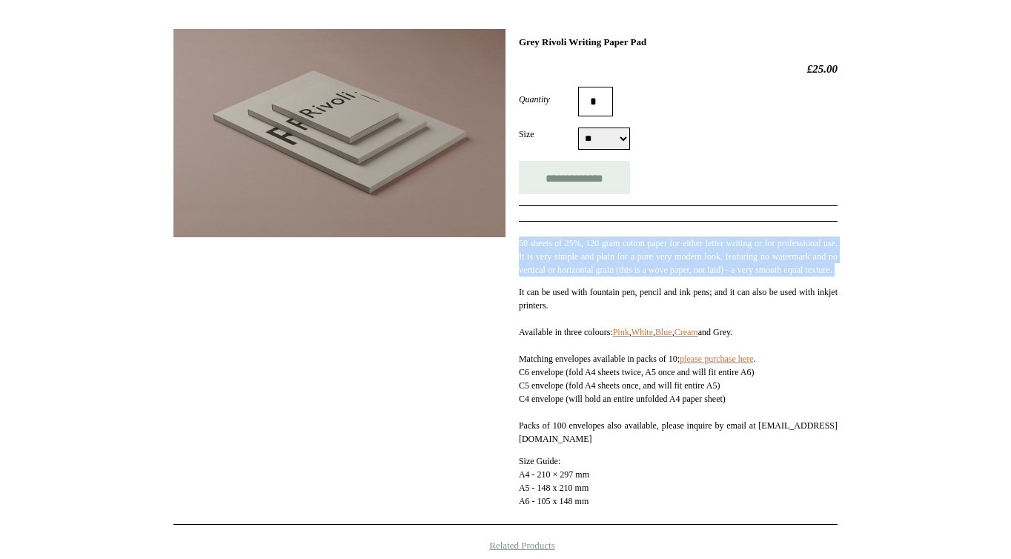
click at [574, 276] on p "50 sheets of 25%, 120 gram cotton paper for either letter writing or for profes…" at bounding box center [678, 256] width 319 height 40
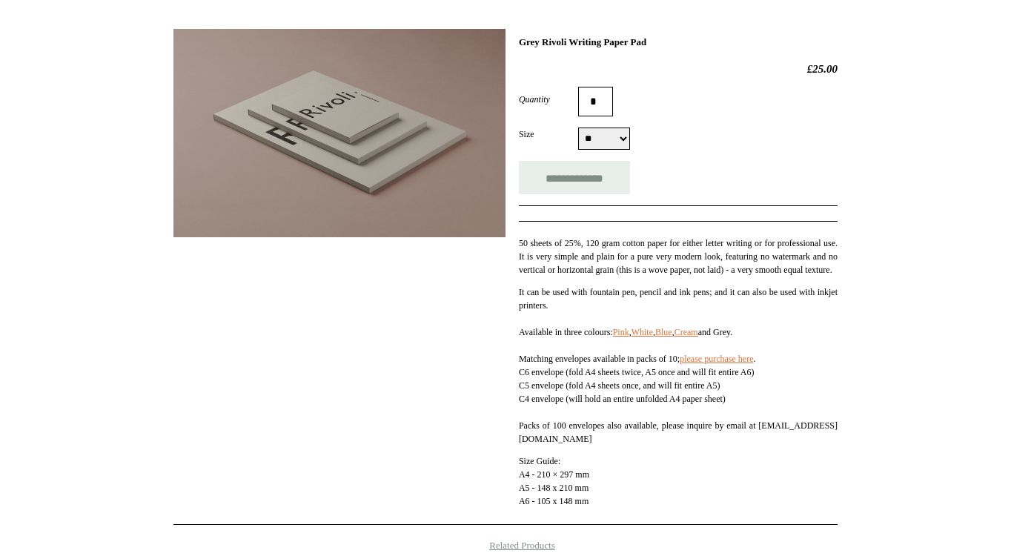
click at [574, 276] on p "50 sheets of 25%, 120 gram cotton paper for either letter writing or for profes…" at bounding box center [678, 256] width 319 height 40
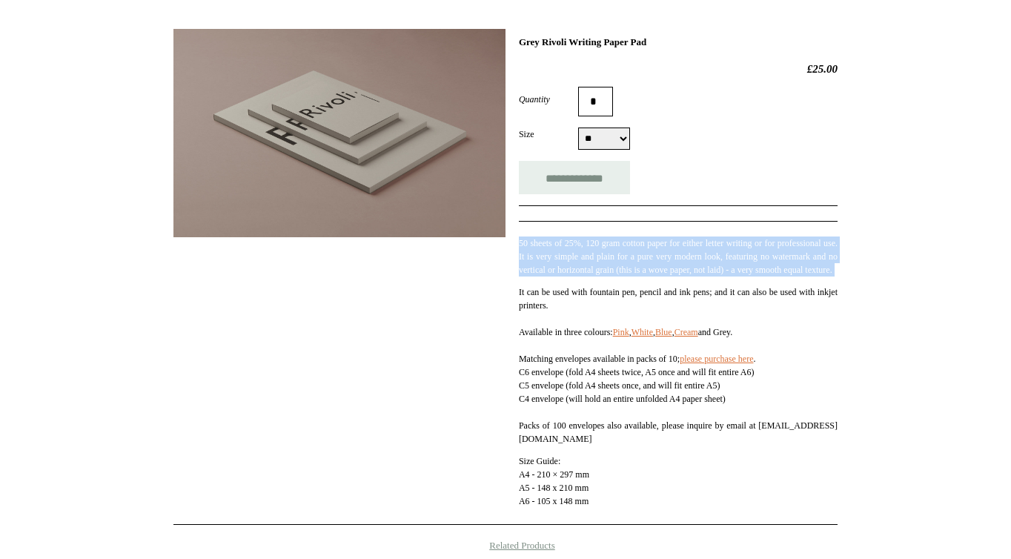
click at [574, 276] on p "50 sheets of 25%, 120 gram cotton paper for either letter writing or for profes…" at bounding box center [678, 256] width 319 height 40
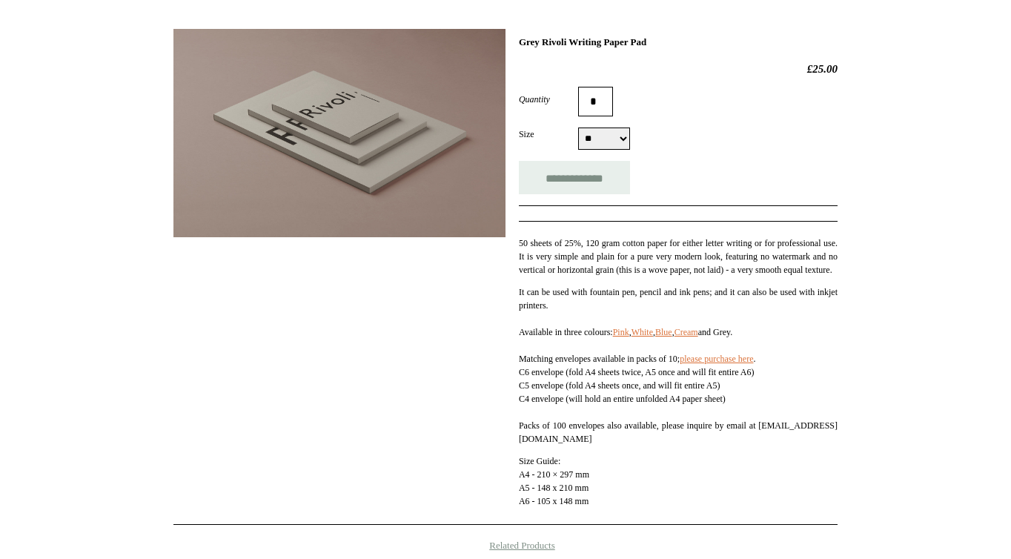
click at [561, 322] on p "It can be used with fountain pen, pencil and ink pens; and it can also be used …" at bounding box center [678, 365] width 319 height 160
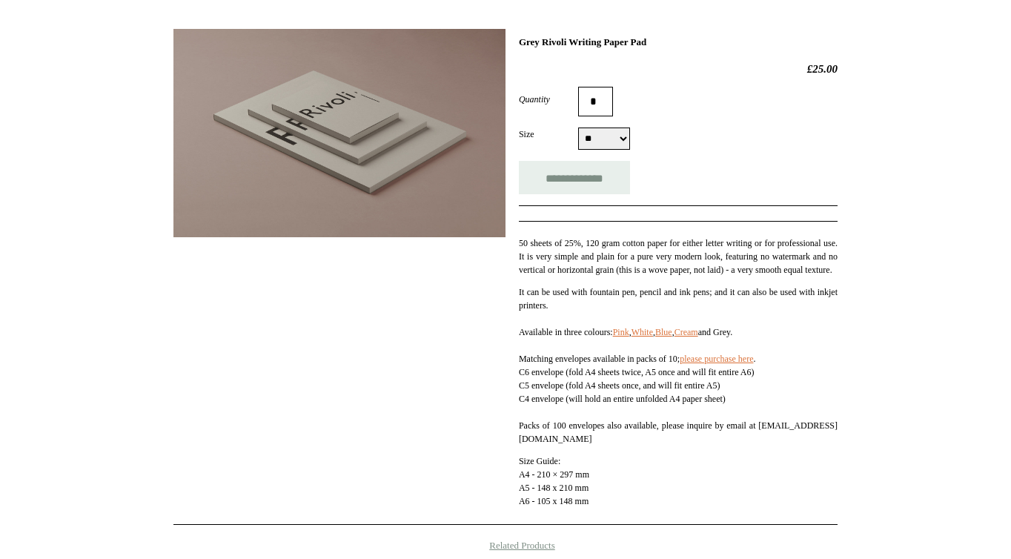
click at [561, 322] on p "It can be used with fountain pen, pencil and ink pens; and it can also be used …" at bounding box center [678, 365] width 319 height 160
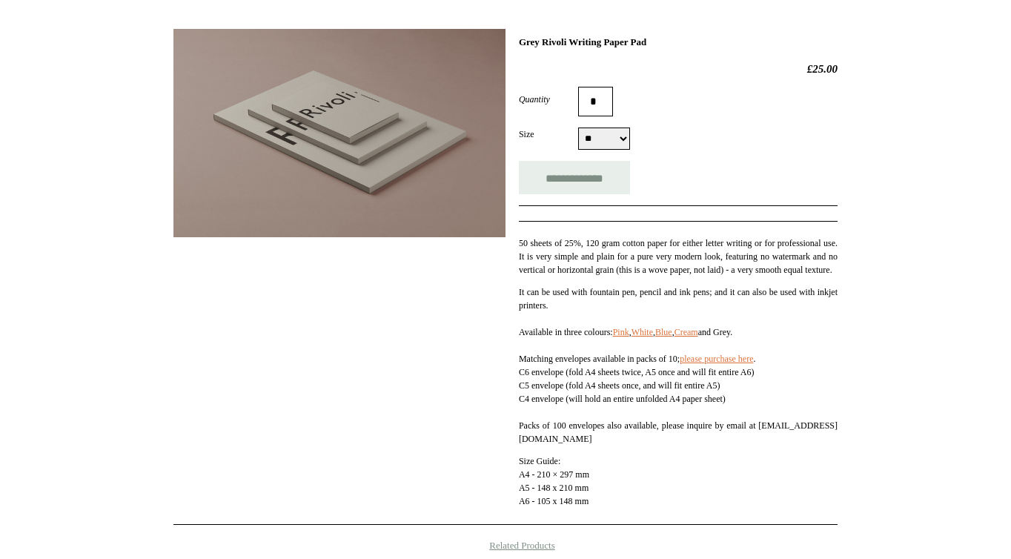
click at [561, 322] on p "It can be used with fountain pen, pencil and ink pens; and it can also be used …" at bounding box center [678, 365] width 319 height 160
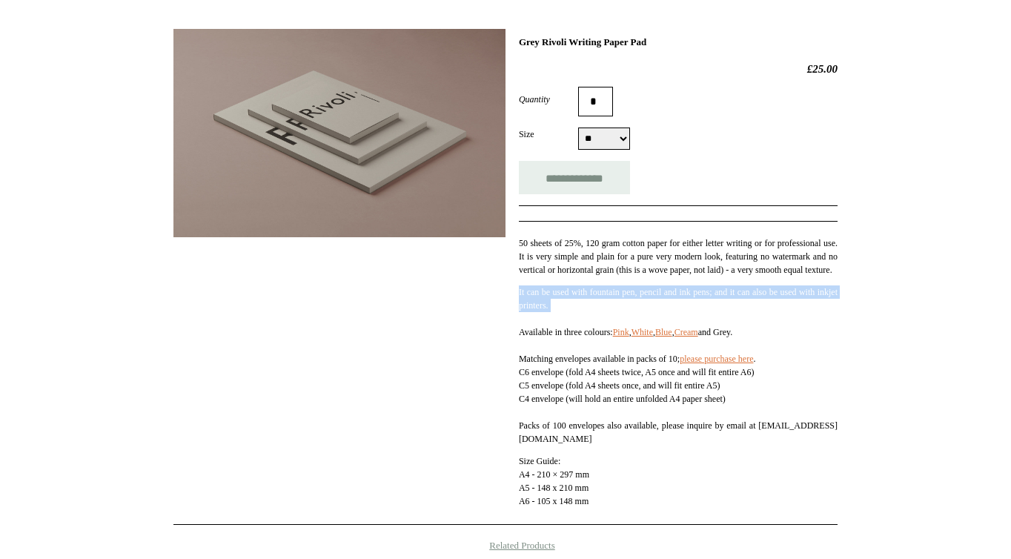
click at [561, 322] on p "It can be used with fountain pen, pencil and ink pens; and it can also be used …" at bounding box center [678, 365] width 319 height 160
click at [590, 397] on p "It can be used with fountain pen, pencil and ink pens; and it can also be used …" at bounding box center [678, 365] width 319 height 160
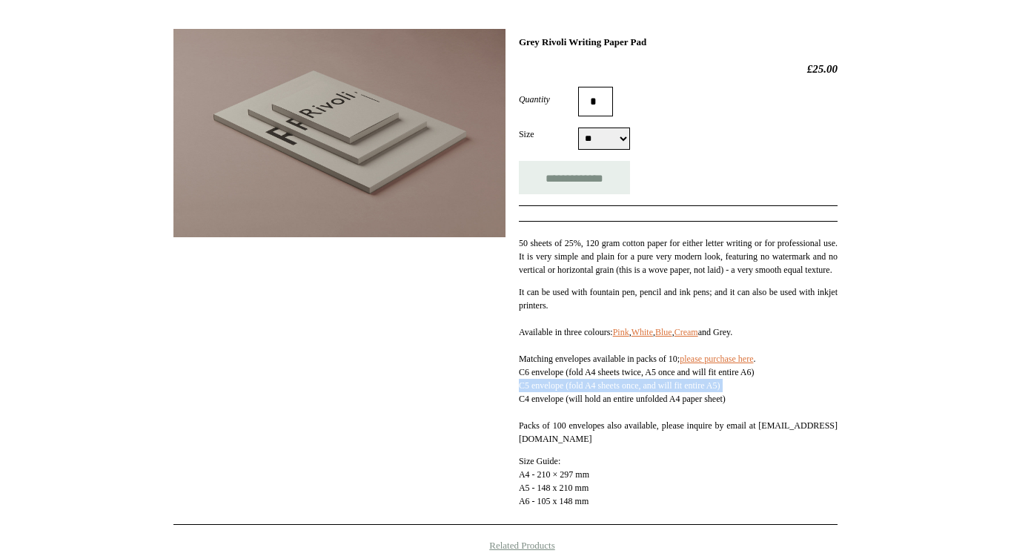
click at [590, 397] on p "It can be used with fountain pen, pencil and ink pens; and it can also be used …" at bounding box center [678, 365] width 319 height 160
click at [629, 337] on link "Pink" at bounding box center [621, 332] width 16 height 10
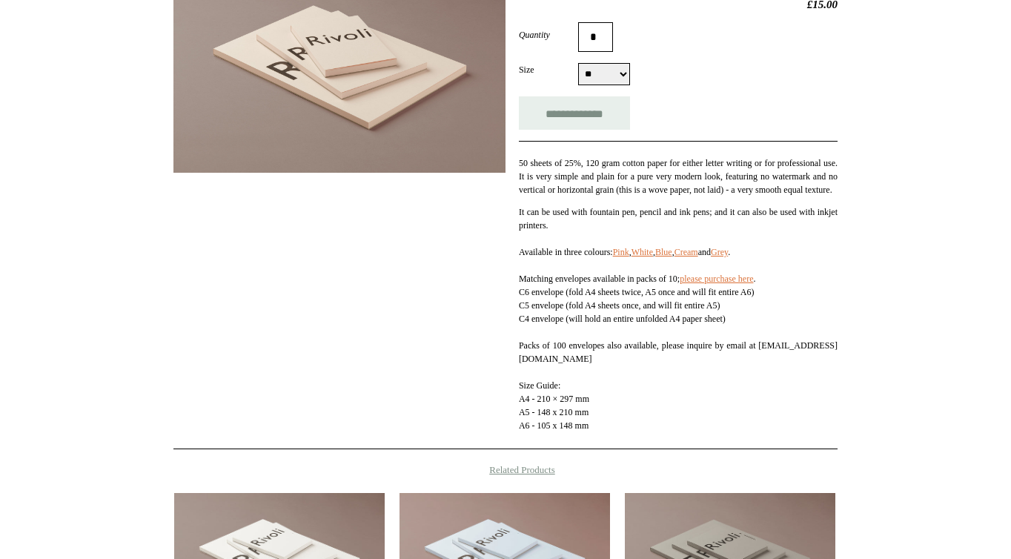
scroll to position [262, 0]
click at [583, 184] on p "50 sheets of 25%, 120 gram cotton paper for either letter writing or for profes…" at bounding box center [678, 177] width 319 height 40
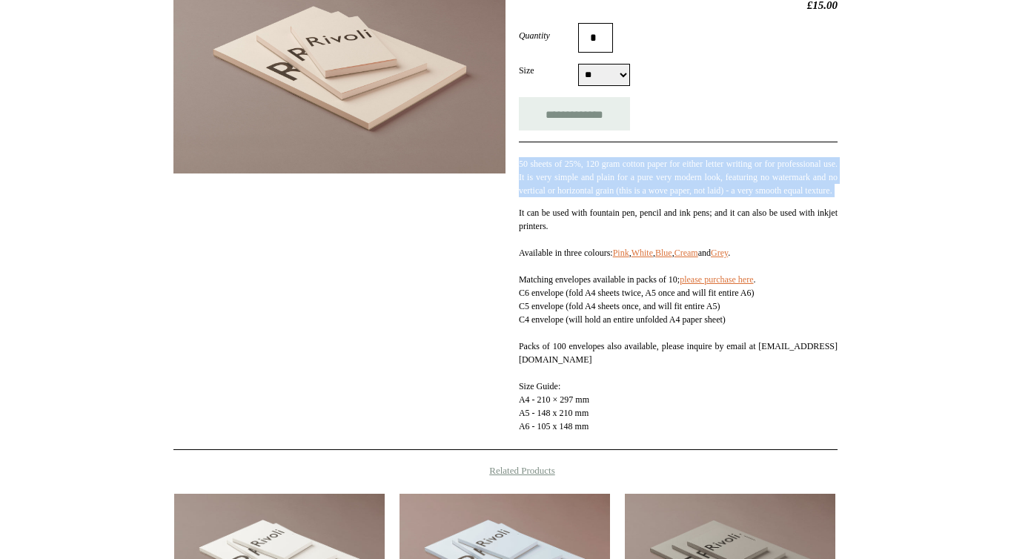
click at [583, 184] on p "50 sheets of 25%, 120 gram cotton paper for either letter writing or for profes…" at bounding box center [678, 177] width 319 height 40
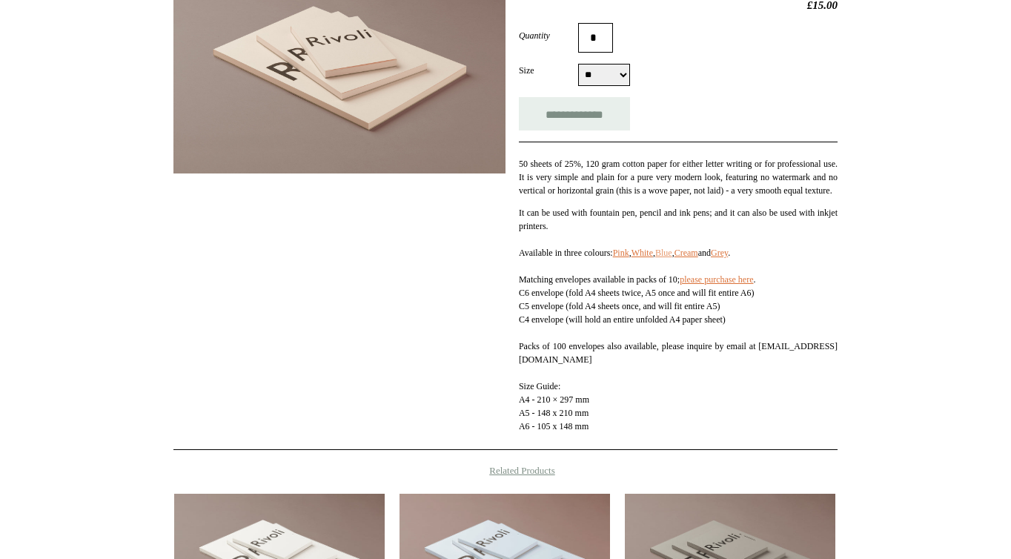
click at [672, 258] on link "Blue" at bounding box center [663, 253] width 17 height 10
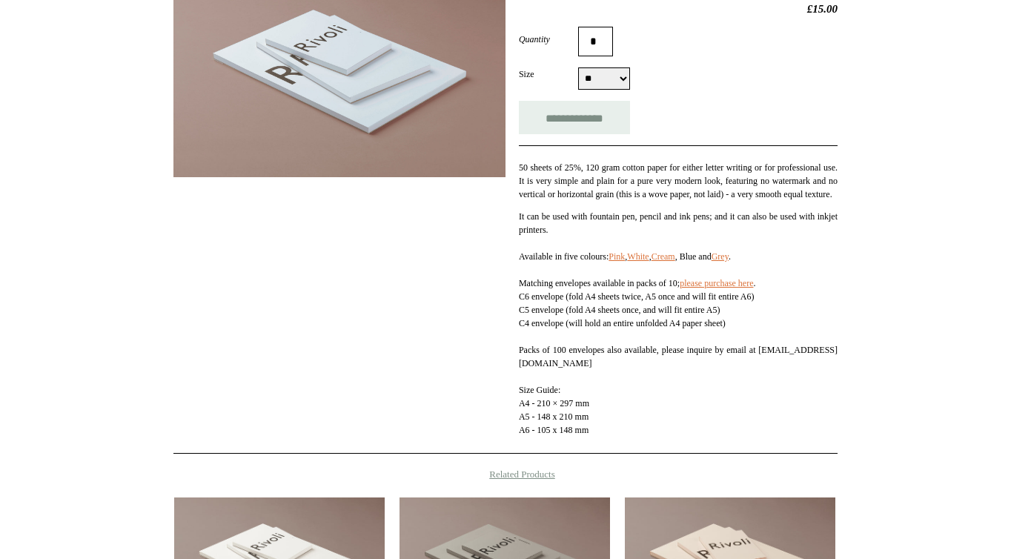
scroll to position [288, 0]
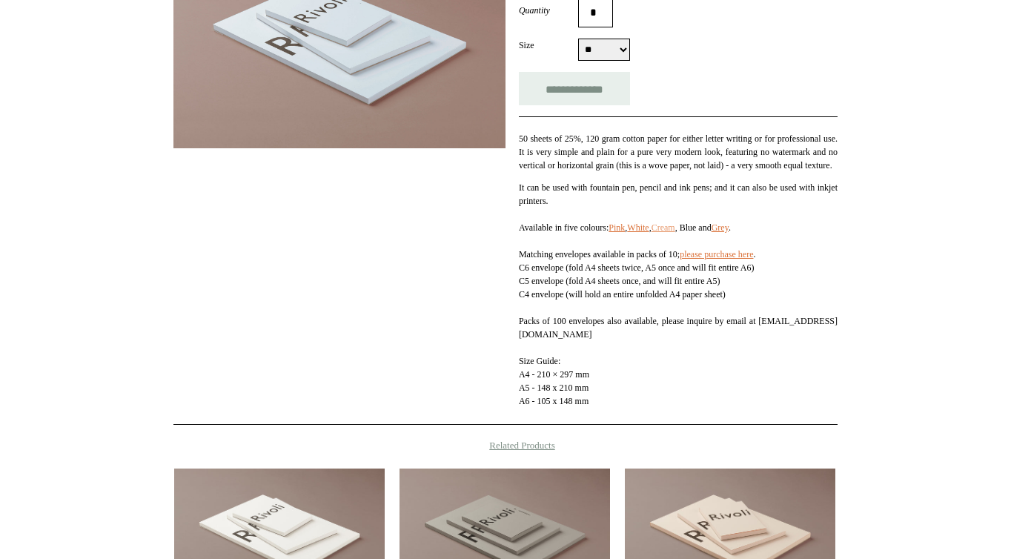
click at [675, 233] on link "Cream" at bounding box center [664, 227] width 24 height 10
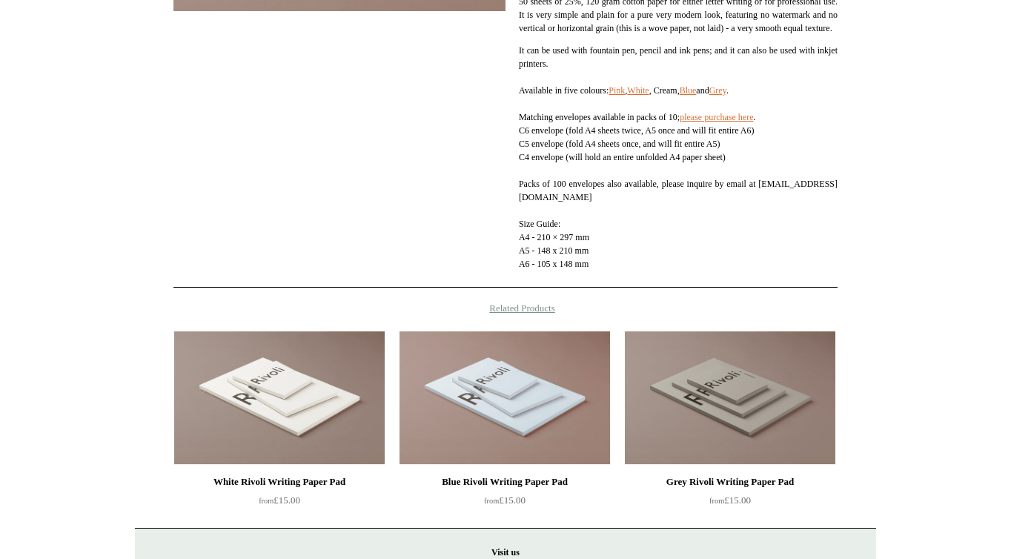
scroll to position [427, 0]
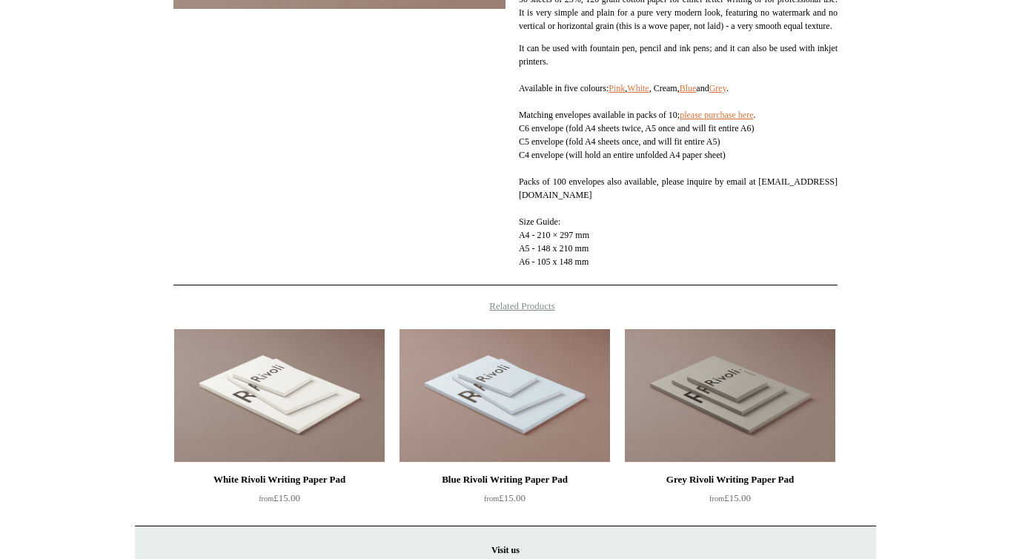
click at [640, 169] on p "It can be used with fountain pen, pencil and ink pens; and it can also be used …" at bounding box center [678, 155] width 319 height 227
click at [604, 64] on p "It can be used with fountain pen, pencil and ink pens; and it can also be used …" at bounding box center [678, 155] width 319 height 227
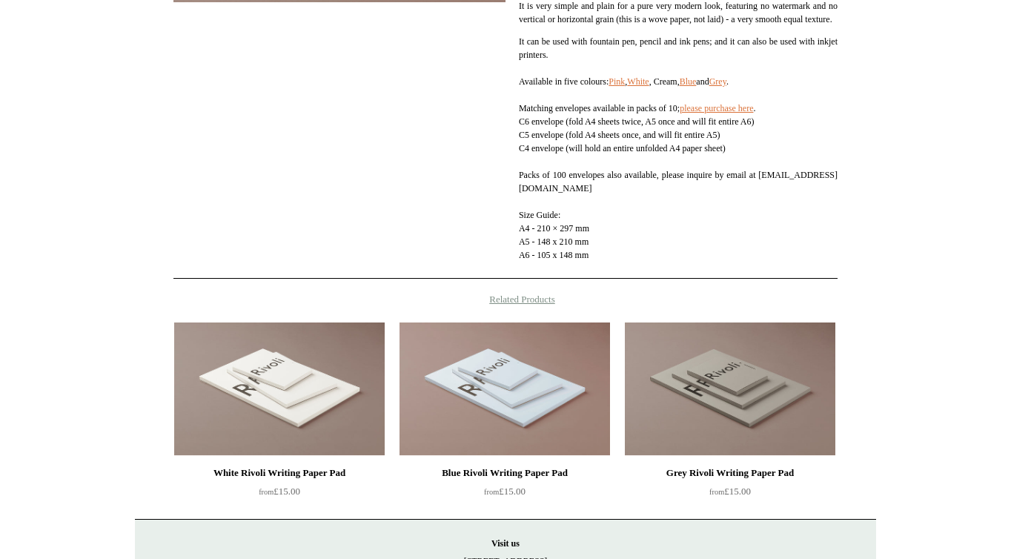
scroll to position [0, 0]
